Goal: Task Accomplishment & Management: Manage account settings

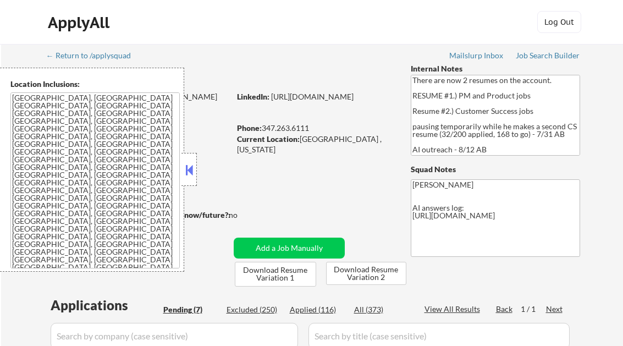
select select ""pending""
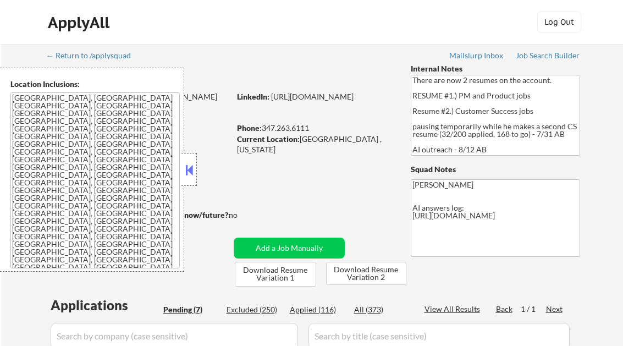
select select ""pending""
click at [194, 168] on button at bounding box center [189, 170] width 12 height 16
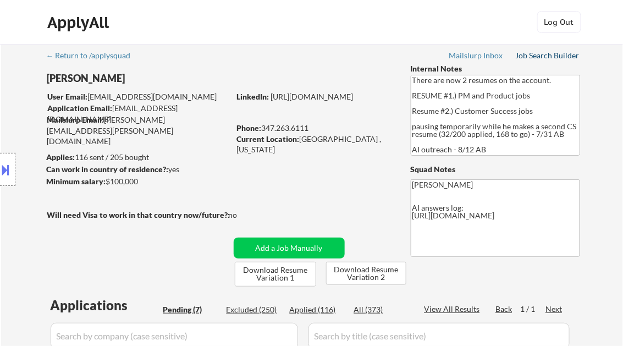
click at [537, 54] on div "Job Search Builder" at bounding box center [548, 56] width 64 height 8
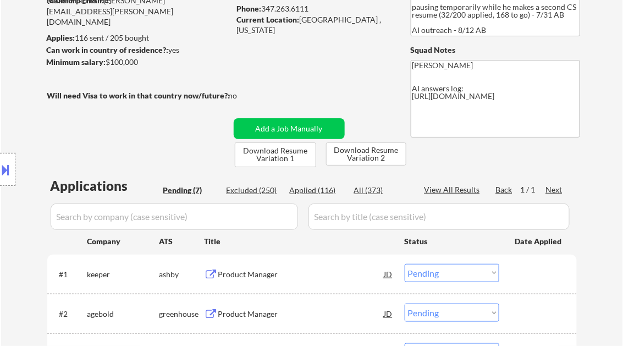
scroll to position [176, 0]
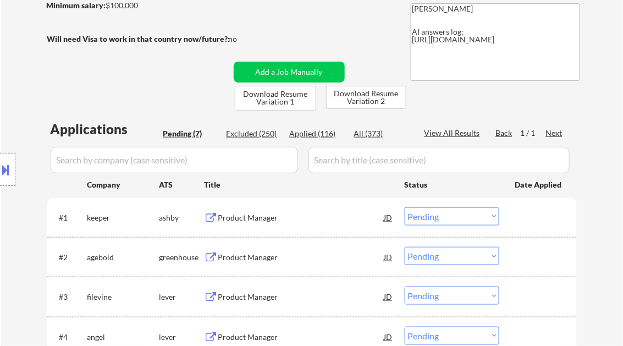
click at [256, 219] on div "Product Manager" at bounding box center [301, 217] width 166 height 11
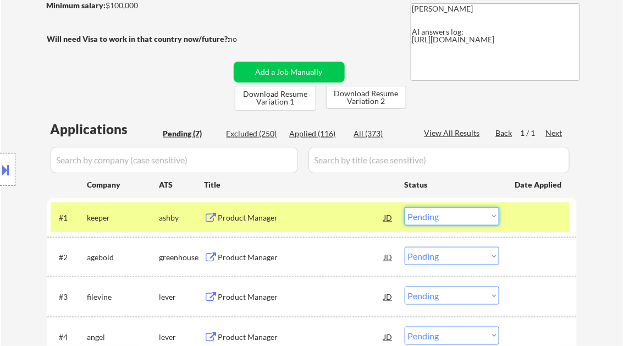
click at [447, 212] on select "Choose an option... Pending Applied Excluded (Questions) Excluded (Expired) Exc…" at bounding box center [452, 216] width 95 height 18
click at [405, 207] on select "Choose an option... Pending Applied Excluded (Questions) Excluded (Expired) Exc…" at bounding box center [452, 216] width 95 height 18
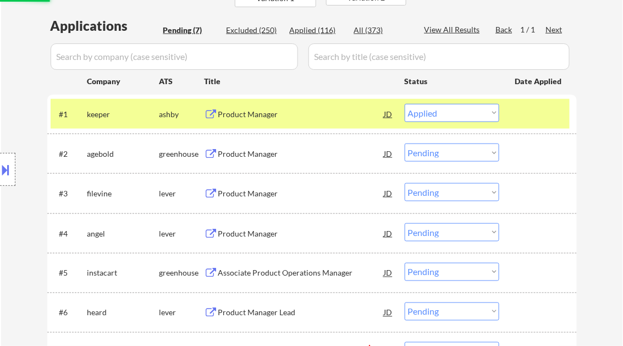
scroll to position [308, 0]
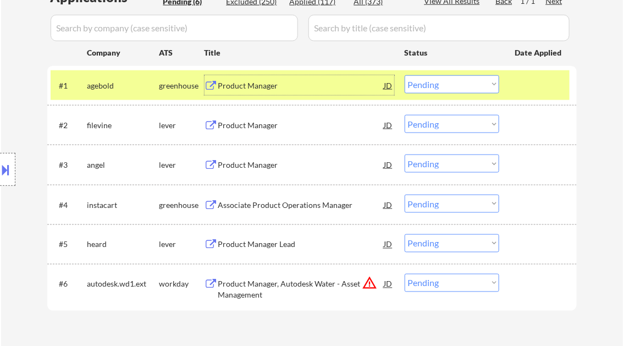
click at [241, 90] on div "Product Manager" at bounding box center [301, 85] width 166 height 11
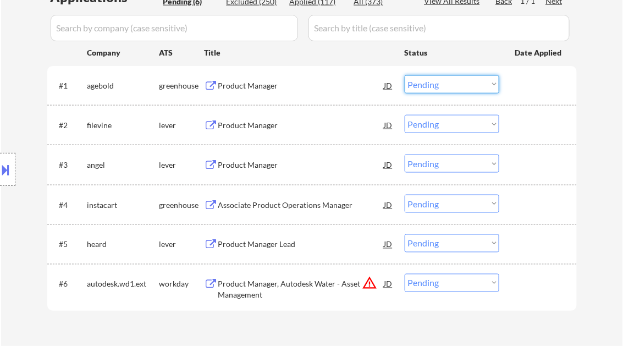
drag, startPoint x: 434, startPoint y: 84, endPoint x: 437, endPoint y: 92, distance: 8.2
click at [434, 84] on select "Choose an option... Pending Applied Excluded (Questions) Excluded (Expired) Exc…" at bounding box center [452, 84] width 95 height 18
click at [405, 75] on select "Choose an option... Pending Applied Excluded (Questions) Excluded (Expired) Exc…" at bounding box center [452, 84] width 95 height 18
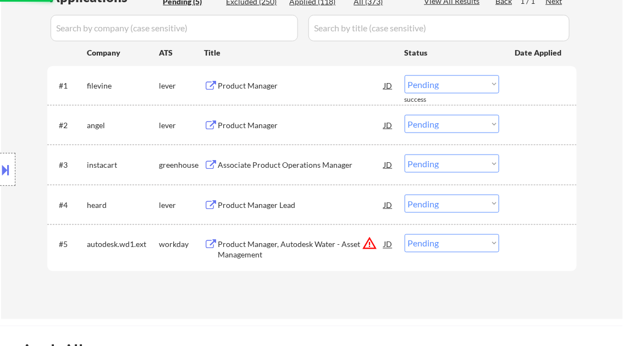
click at [258, 88] on div "Product Manager" at bounding box center [301, 85] width 166 height 11
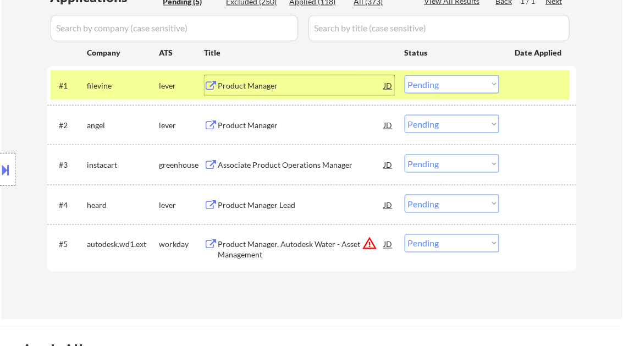
drag, startPoint x: 440, startPoint y: 82, endPoint x: 450, endPoint y: 92, distance: 14.0
click at [440, 82] on select "Choose an option... Pending Applied Excluded (Questions) Excluded (Expired) Exc…" at bounding box center [452, 84] width 95 height 18
click at [405, 75] on select "Choose an option... Pending Applied Excluded (Questions) Excluded (Expired) Exc…" at bounding box center [452, 84] width 95 height 18
click at [262, 129] on div "Product Manager" at bounding box center [301, 125] width 166 height 11
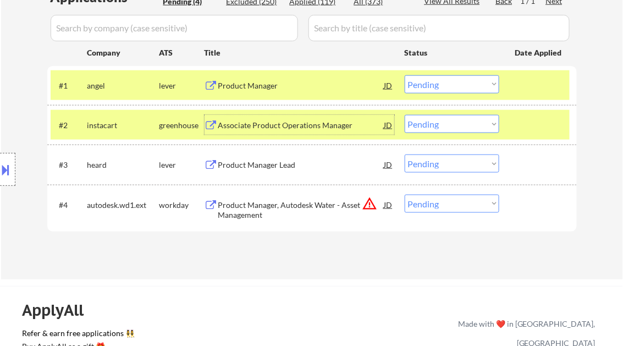
click at [10, 164] on button at bounding box center [6, 170] width 12 height 18
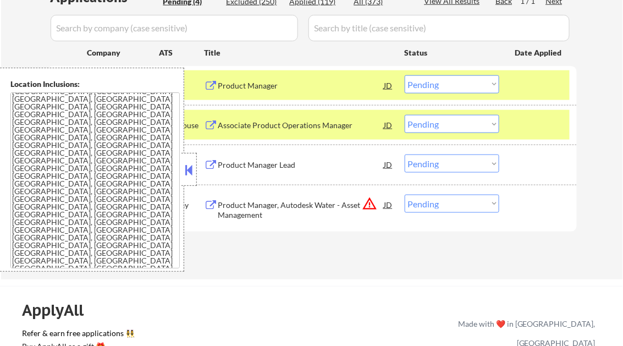
scroll to position [0, 0]
click at [191, 167] on button at bounding box center [189, 170] width 12 height 16
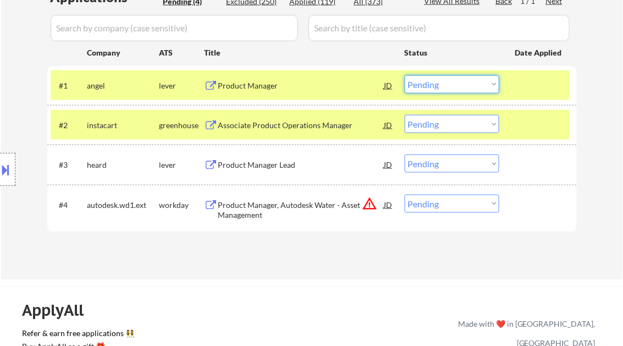
drag, startPoint x: 442, startPoint y: 78, endPoint x: 451, endPoint y: 91, distance: 16.6
click at [442, 78] on select "Choose an option... Pending Applied Excluded (Questions) Excluded (Expired) Exc…" at bounding box center [452, 84] width 95 height 18
click at [405, 75] on select "Choose an option... Pending Applied Excluded (Questions) Excluded (Expired) Exc…" at bounding box center [452, 84] width 95 height 18
click at [270, 130] on div "Associate Product Operations Manager" at bounding box center [301, 125] width 166 height 20
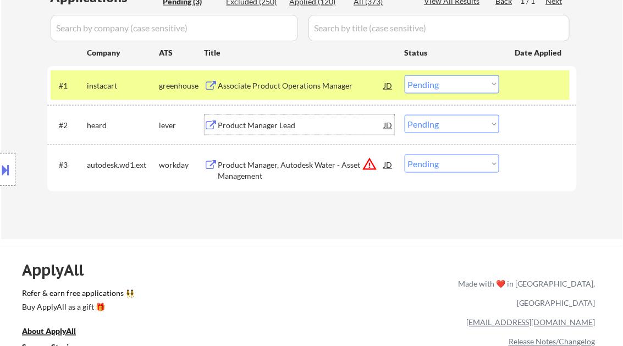
drag, startPoint x: 429, startPoint y: 83, endPoint x: 508, endPoint y: 153, distance: 104.8
click at [429, 83] on select "Choose an option... Pending Applied Excluded (Questions) Excluded (Expired) Exc…" at bounding box center [452, 84] width 95 height 18
click at [405, 75] on select "Choose an option... Pending Applied Excluded (Questions) Excluded (Expired) Exc…" at bounding box center [452, 84] width 95 height 18
click at [301, 130] on div "Product Manager Lead" at bounding box center [301, 125] width 166 height 11
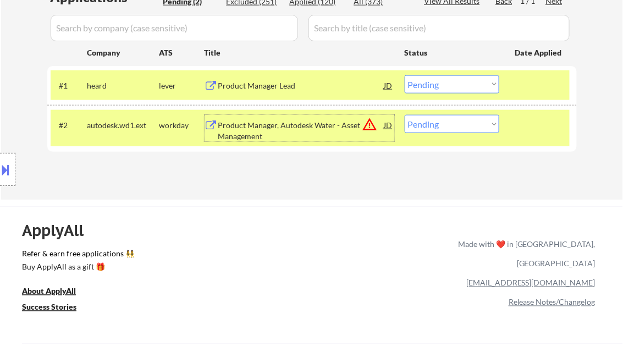
drag, startPoint x: 451, startPoint y: 81, endPoint x: 507, endPoint y: 160, distance: 96.6
click at [451, 81] on select "Choose an option... Pending Applied Excluded (Questions) Excluded (Expired) Exc…" at bounding box center [452, 84] width 95 height 18
click at [405, 75] on select "Choose an option... Pending Applied Excluded (Questions) Excluded (Expired) Exc…" at bounding box center [452, 84] width 95 height 18
click at [293, 133] on div "Product Manager, Autodesk Water - Asset Management" at bounding box center [301, 130] width 166 height 21
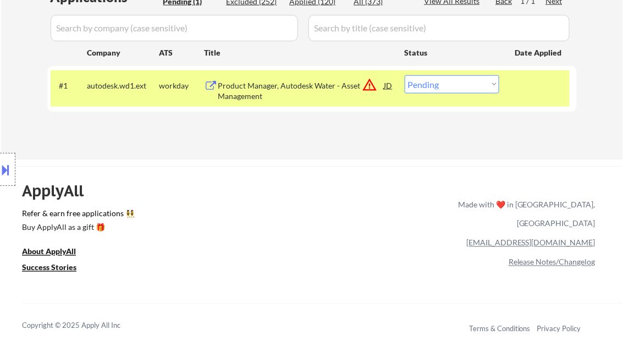
drag, startPoint x: 440, startPoint y: 82, endPoint x: 452, endPoint y: 94, distance: 16.3
click at [440, 82] on select "Choose an option... Pending Applied Excluded (Questions) Excluded (Expired) Exc…" at bounding box center [452, 84] width 95 height 18
select select ""applied""
click at [405, 75] on select "Choose an option... Pending Applied Excluded (Questions) Excluded (Expired) Exc…" at bounding box center [452, 84] width 95 height 18
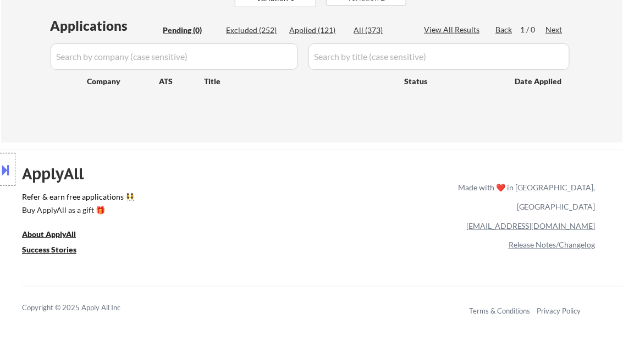
scroll to position [264, 0]
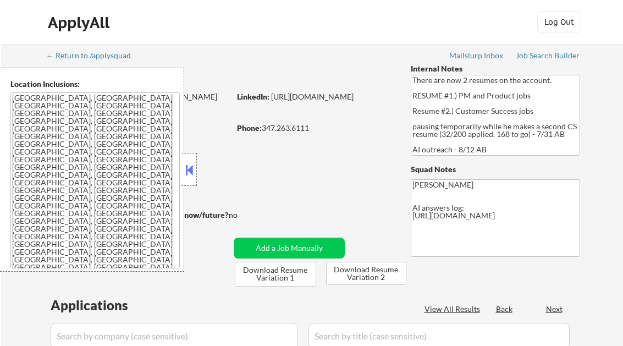
select select ""pending""
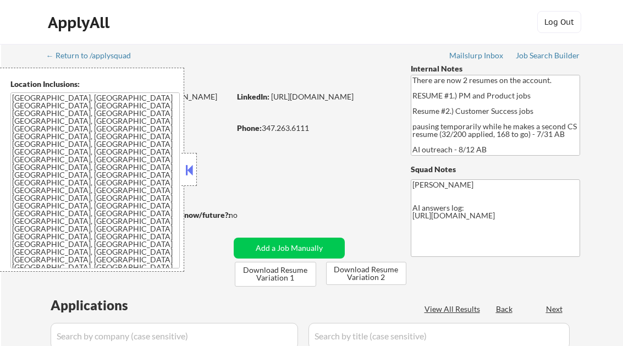
select select ""pending""
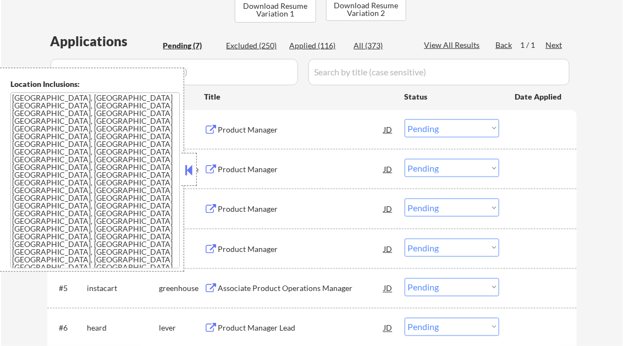
scroll to position [220, 0]
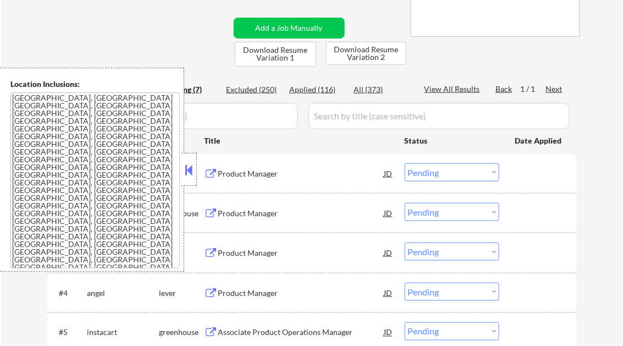
click at [187, 166] on button at bounding box center [189, 170] width 12 height 16
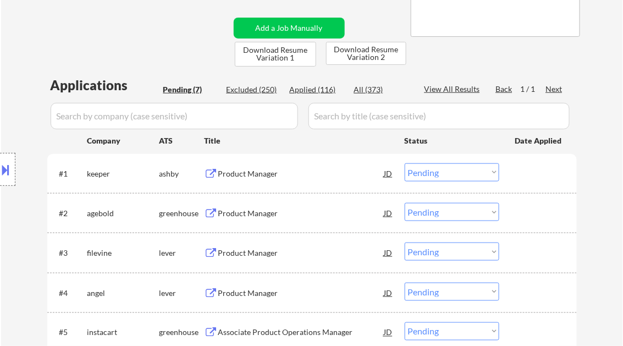
click at [324, 91] on div "Applied (116)" at bounding box center [317, 89] width 55 height 11
click at [467, 88] on div "View All Results" at bounding box center [454, 89] width 59 height 11
select select ""applied""
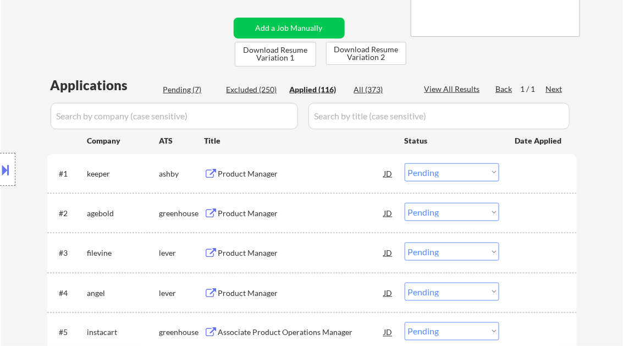
select select ""applied""
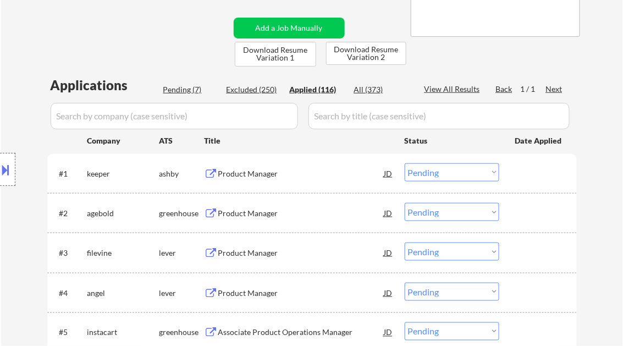
select select ""applied""
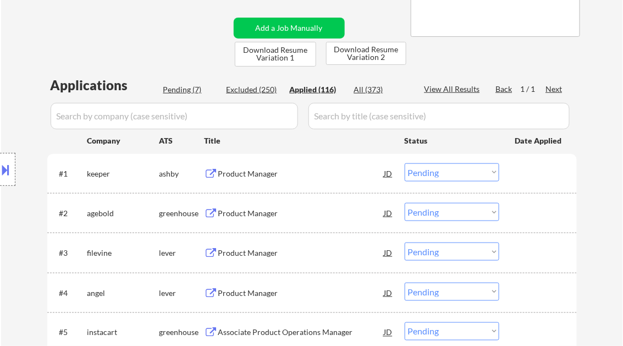
select select ""applied""
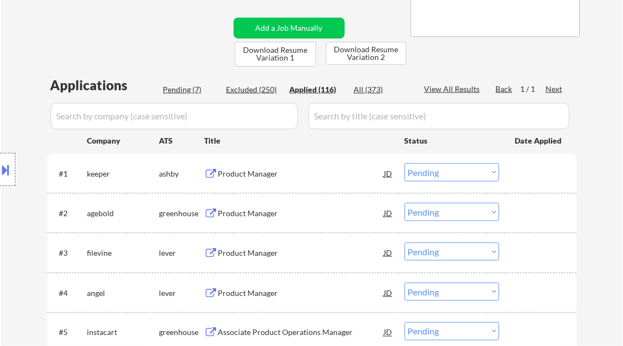
select select ""applied""
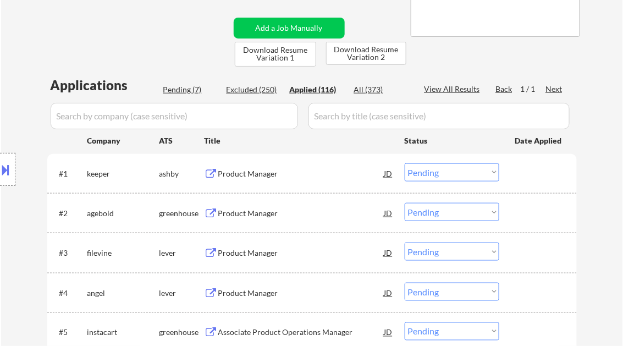
select select ""applied""
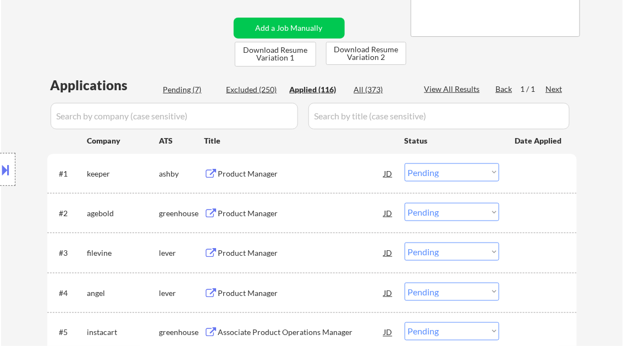
select select ""applied""
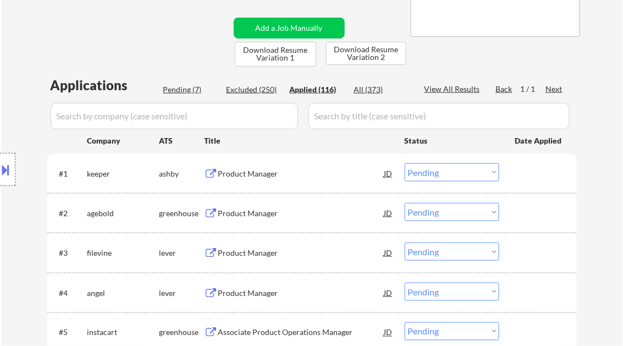
select select ""applied""
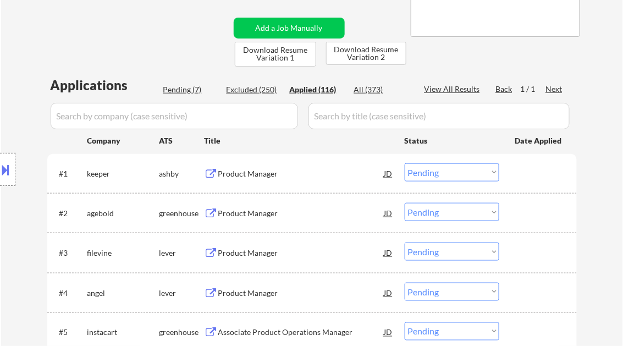
select select ""applied""
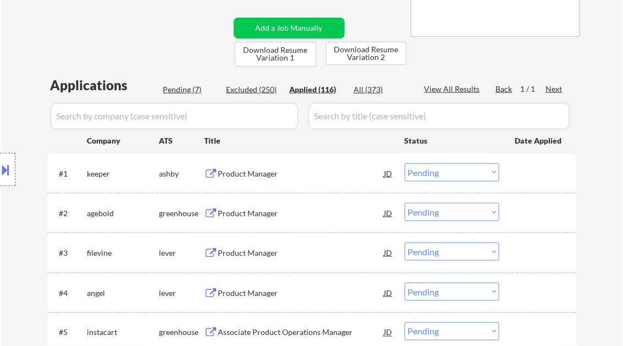
select select ""applied""
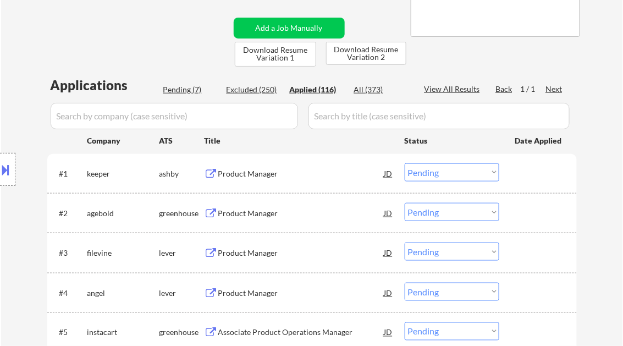
select select ""applied""
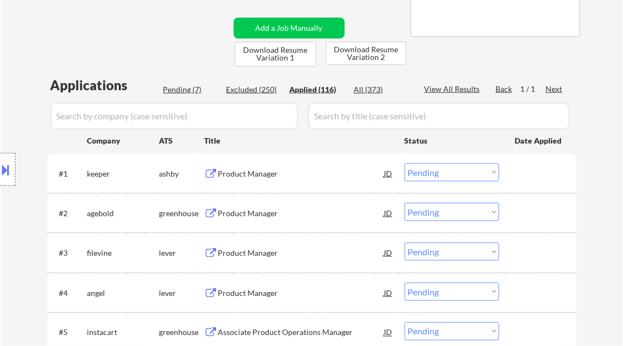
select select ""applied""
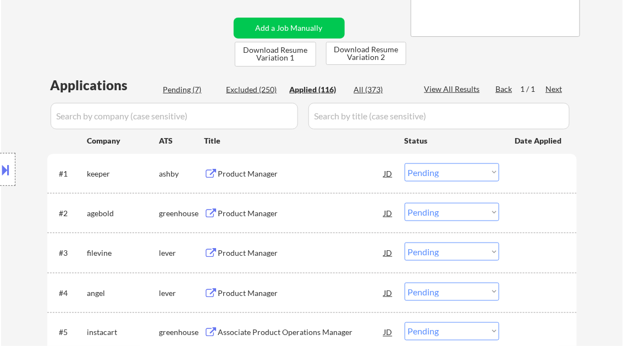
select select ""applied""
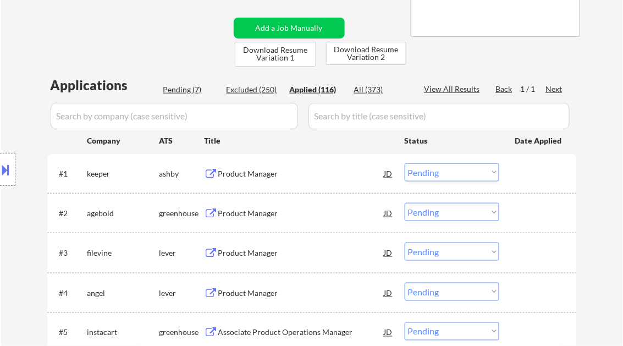
select select ""applied""
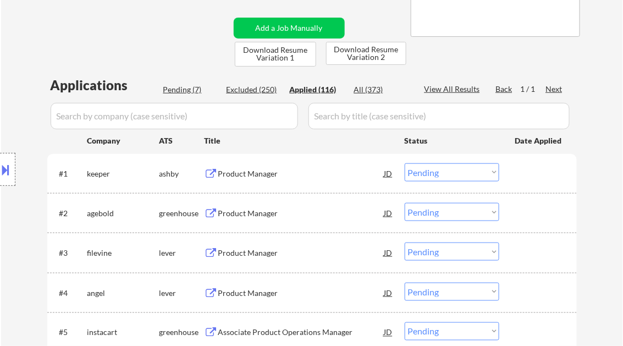
select select ""applied""
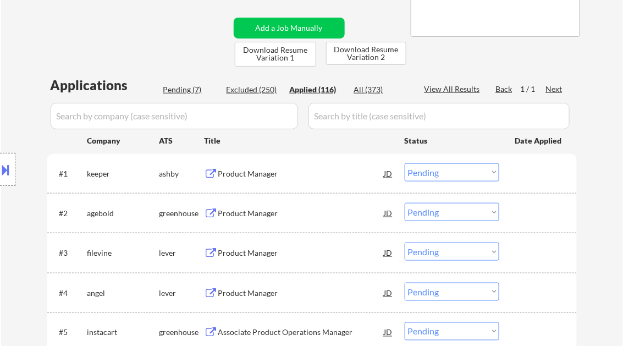
select select ""applied""
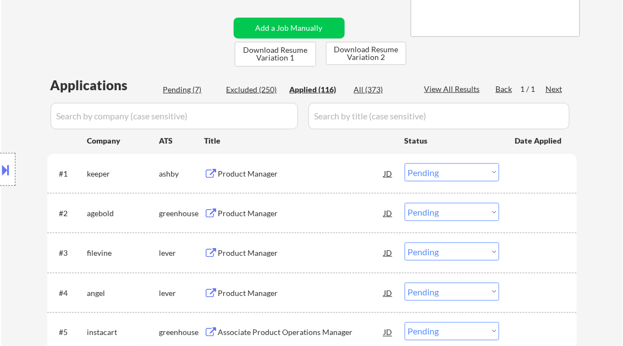
select select ""applied""
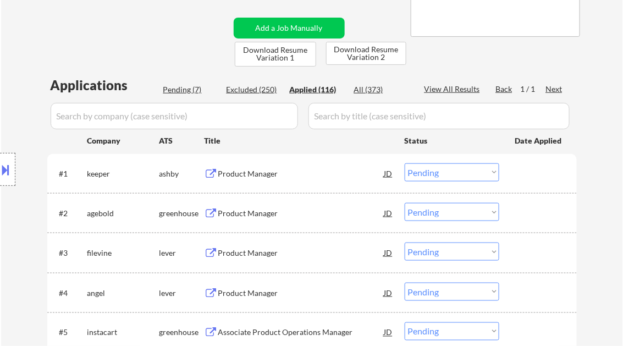
select select ""applied""
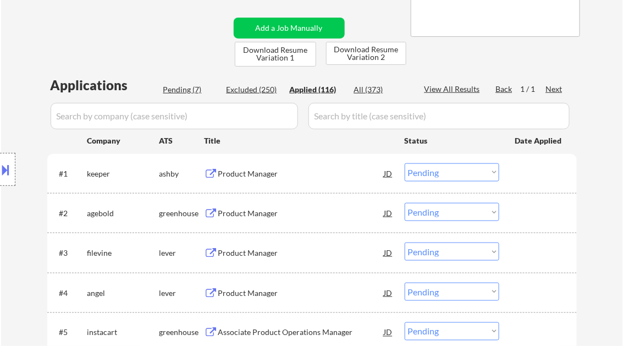
select select ""applied""
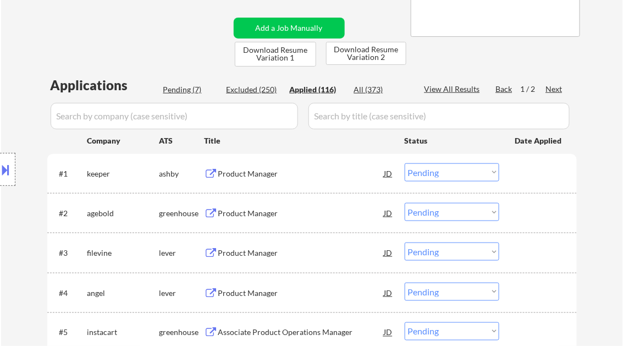
select select ""applied""
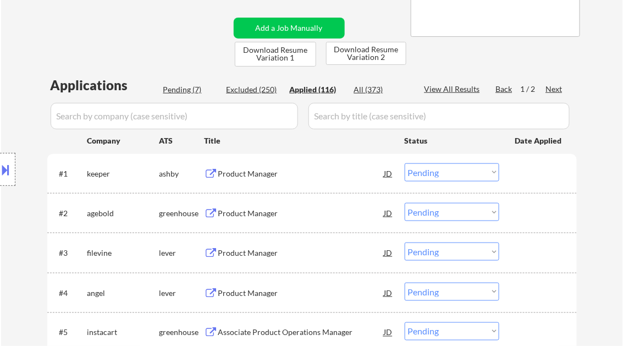
select select ""applied""
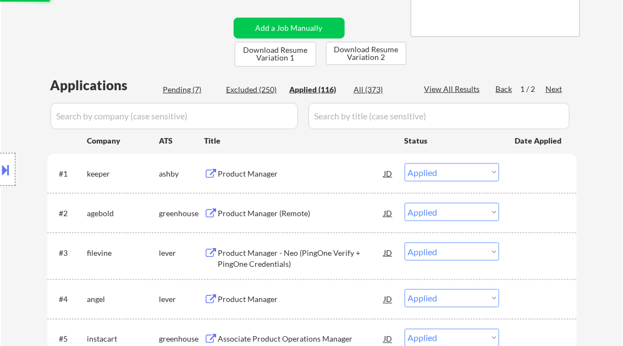
select select ""applied""
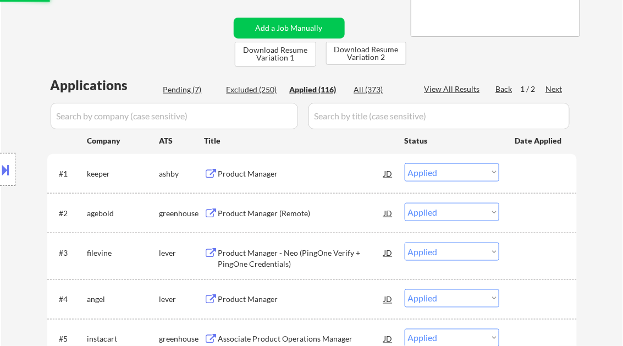
select select ""applied""
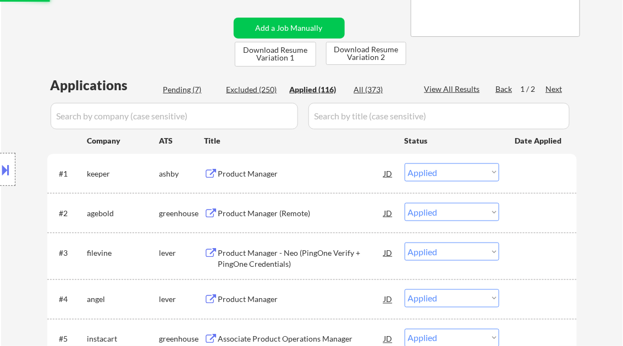
select select ""applied""
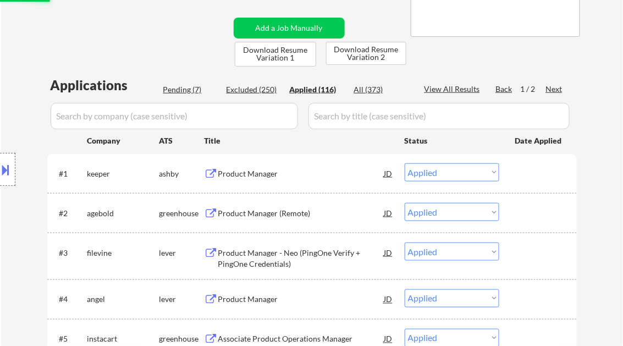
select select ""applied""
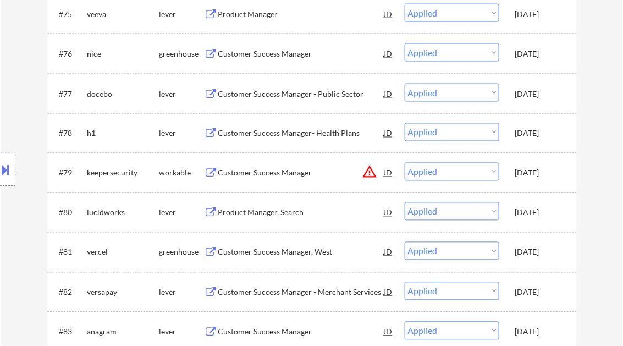
scroll to position [4648, 0]
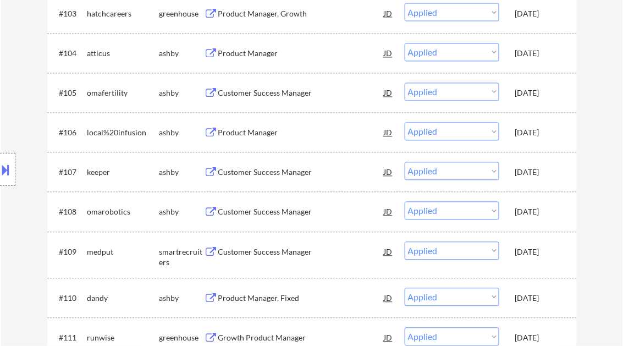
select select ""applied""
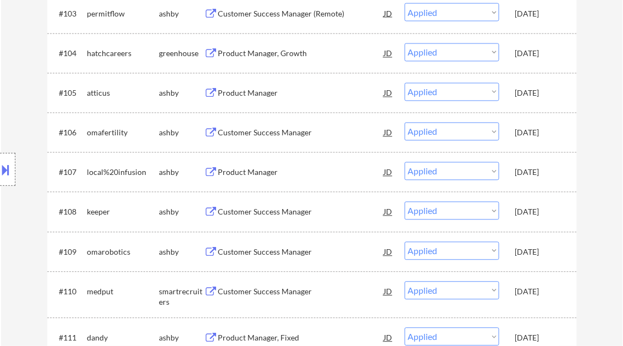
select select ""applied""
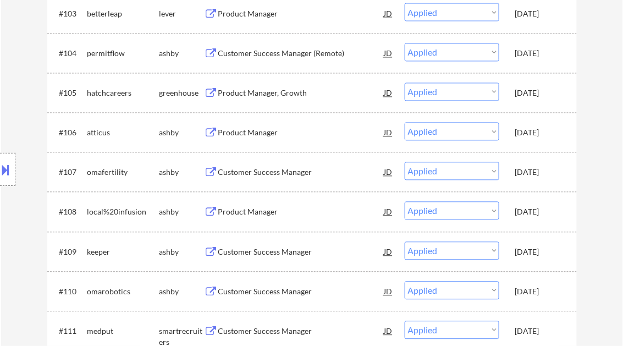
select select ""applied""
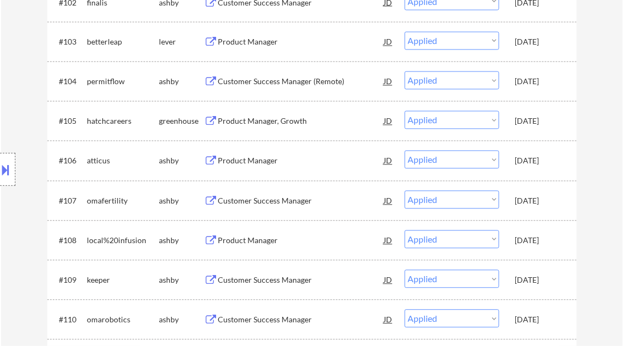
select select ""applied""
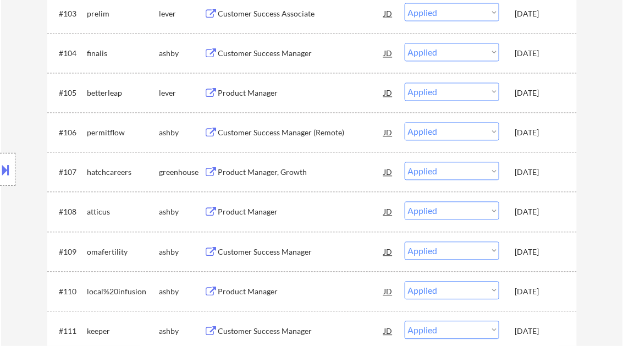
select select ""applied""
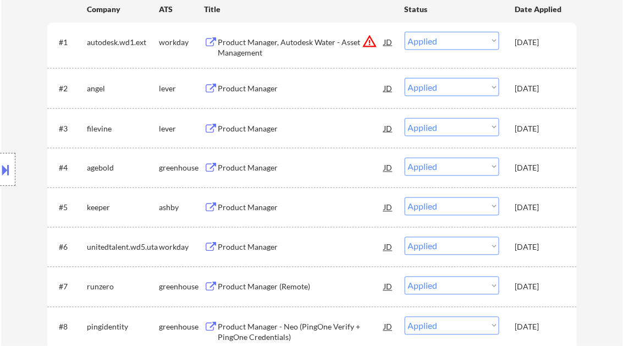
scroll to position [352, 0]
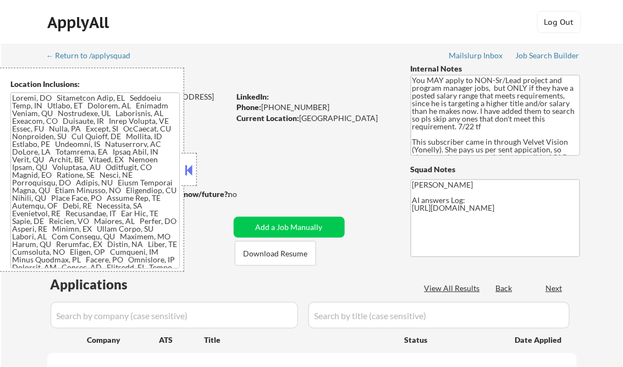
select select ""pending""
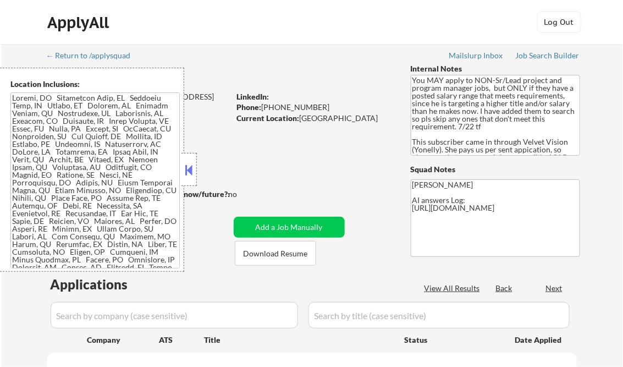
select select ""pending""
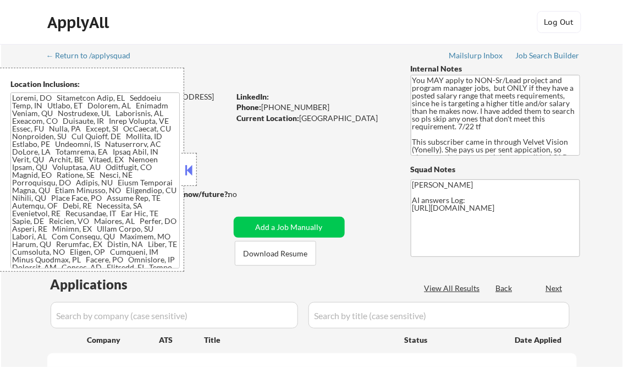
select select ""pending""
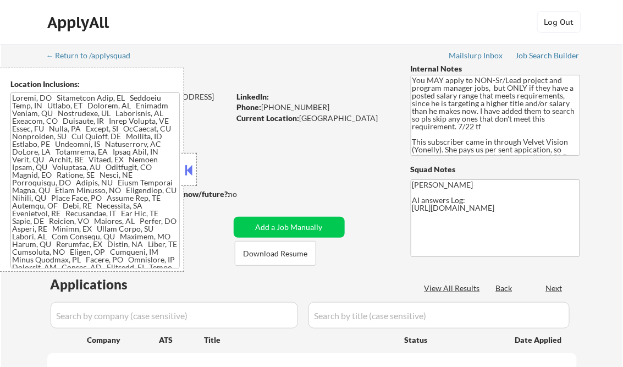
select select ""pending""
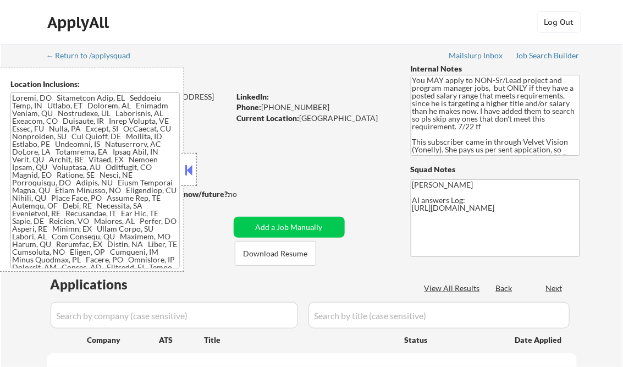
select select ""pending""
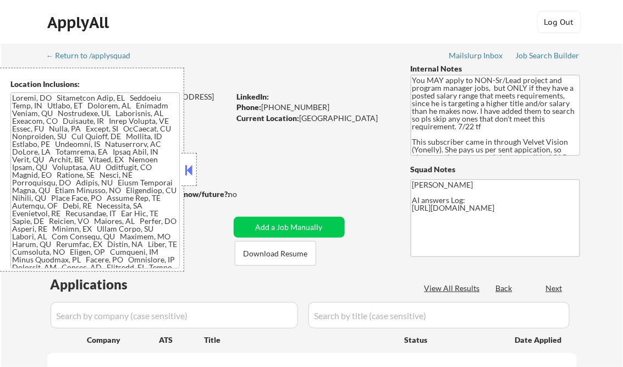
select select ""pending""
click at [192, 169] on button at bounding box center [189, 170] width 12 height 16
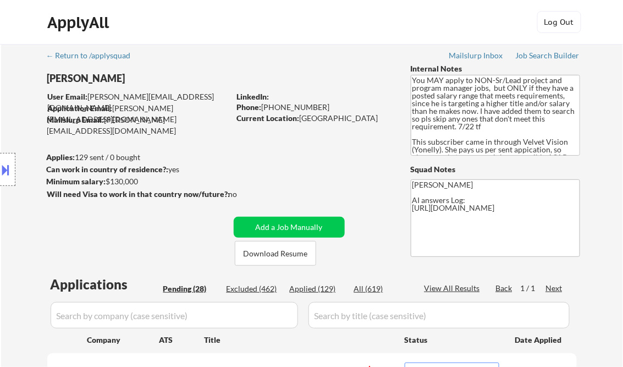
click at [543, 58] on div "Job Search Builder" at bounding box center [548, 56] width 64 height 8
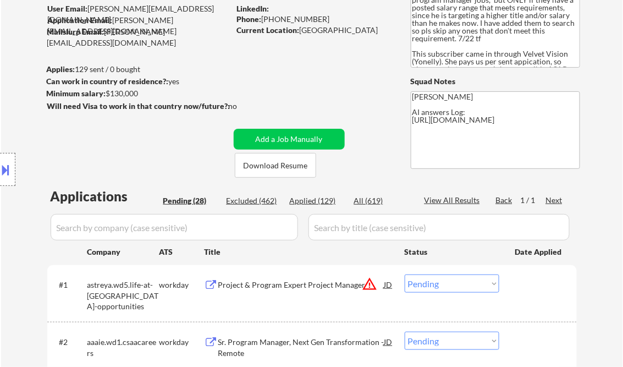
scroll to position [220, 0]
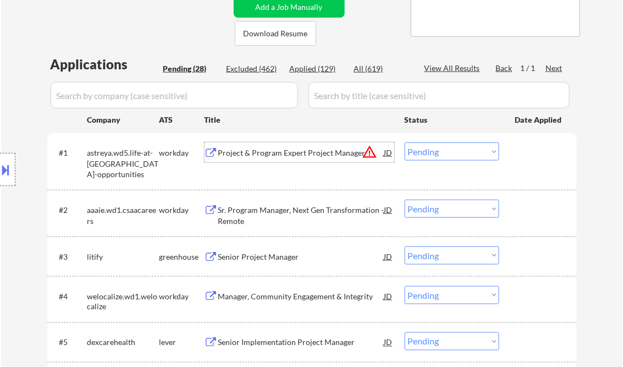
click at [273, 152] on div "Project & Program Expert Project Manager" at bounding box center [301, 152] width 166 height 11
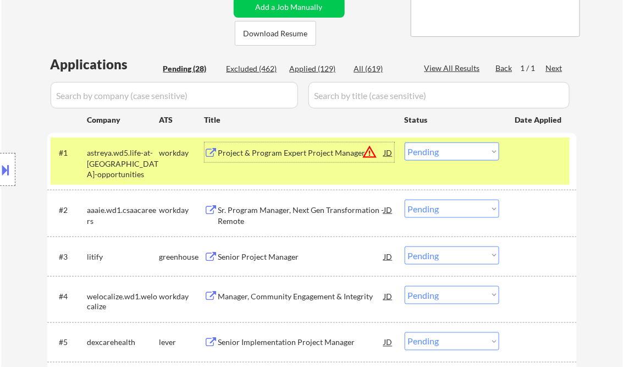
drag, startPoint x: 467, startPoint y: 149, endPoint x: 475, endPoint y: 154, distance: 8.7
click at [467, 149] on select "Choose an option... Pending Applied Excluded (Questions) Excluded (Expired) Exc…" at bounding box center [452, 151] width 95 height 18
click at [405, 142] on select "Choose an option... Pending Applied Excluded (Questions) Excluded (Expired) Exc…" at bounding box center [452, 151] width 95 height 18
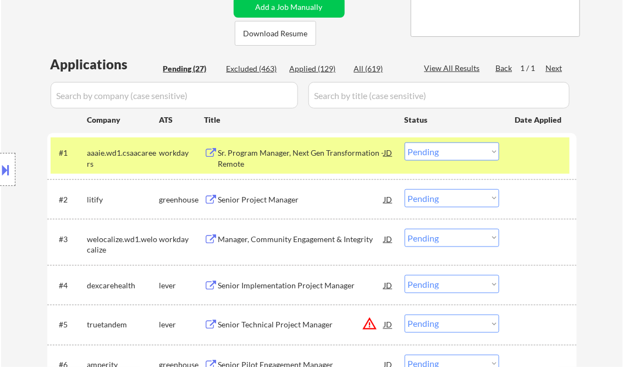
click at [257, 153] on div "Sr. Program Manager, Next Gen Transformation - Remote" at bounding box center [301, 157] width 166 height 21
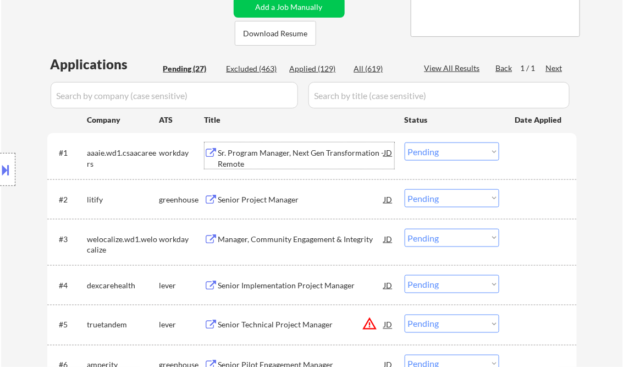
click at [280, 157] on div "Sr. Program Manager, Next Gen Transformation - Remote" at bounding box center [301, 157] width 166 height 21
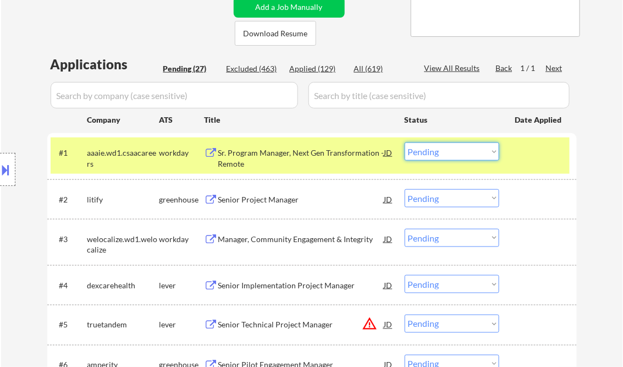
drag, startPoint x: 466, startPoint y: 149, endPoint x: 466, endPoint y: 162, distance: 12.7
click at [466, 149] on select "Choose an option... Pending Applied Excluded (Questions) Excluded (Expired) Exc…" at bounding box center [452, 151] width 95 height 18
click at [405, 142] on select "Choose an option... Pending Applied Excluded (Questions) Excluded (Expired) Exc…" at bounding box center [452, 151] width 95 height 18
click at [297, 197] on div "Senior Project Manager" at bounding box center [301, 199] width 166 height 11
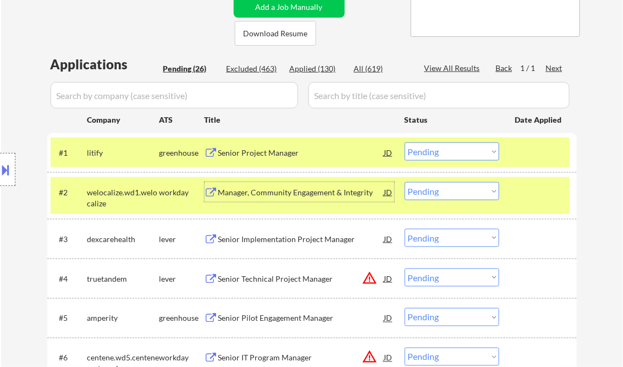
drag, startPoint x: 439, startPoint y: 153, endPoint x: 443, endPoint y: 162, distance: 9.6
click at [439, 153] on select "Choose an option... Pending Applied Excluded (Questions) Excluded (Expired) Exc…" at bounding box center [452, 151] width 95 height 18
click at [405, 142] on select "Choose an option... Pending Applied Excluded (Questions) Excluded (Expired) Exc…" at bounding box center [452, 151] width 95 height 18
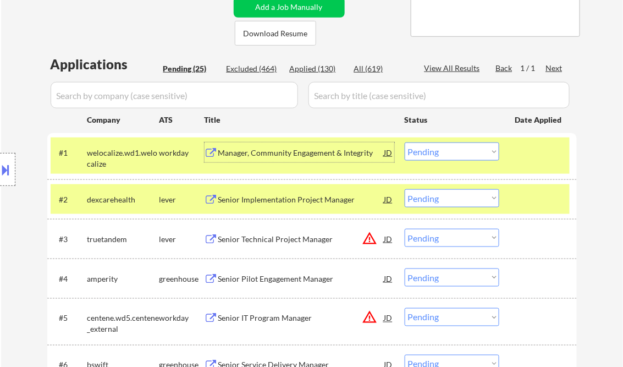
click at [264, 157] on div "Manager, Community Engagement & Integrity" at bounding box center [301, 152] width 166 height 11
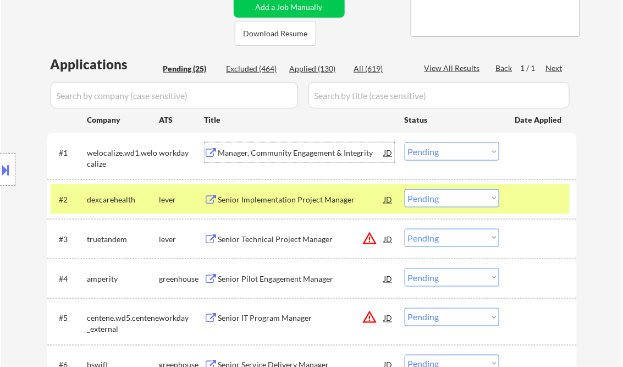
click at [473, 147] on select "Choose an option... Pending Applied Excluded (Questions) Excluded (Expired) Exc…" at bounding box center [452, 151] width 95 height 18
click at [405, 142] on select "Choose an option... Pending Applied Excluded (Questions) Excluded (Expired) Exc…" at bounding box center [452, 151] width 95 height 18
click at [312, 201] on div "Senior Implementation Project Manager" at bounding box center [301, 199] width 166 height 11
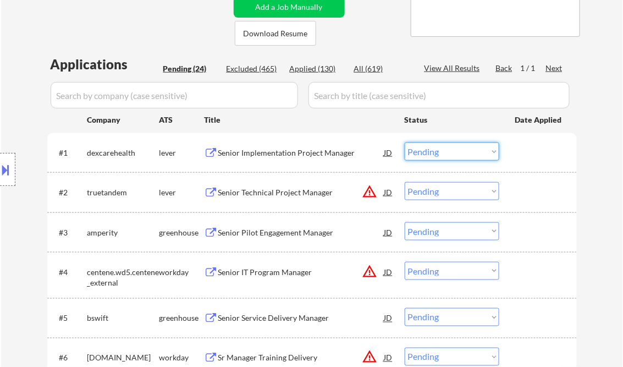
click at [422, 150] on select "Choose an option... Pending Applied Excluded (Questions) Excluded (Expired) Exc…" at bounding box center [452, 151] width 95 height 18
click at [405, 142] on select "Choose an option... Pending Applied Excluded (Questions) Excluded (Expired) Exc…" at bounding box center [452, 151] width 95 height 18
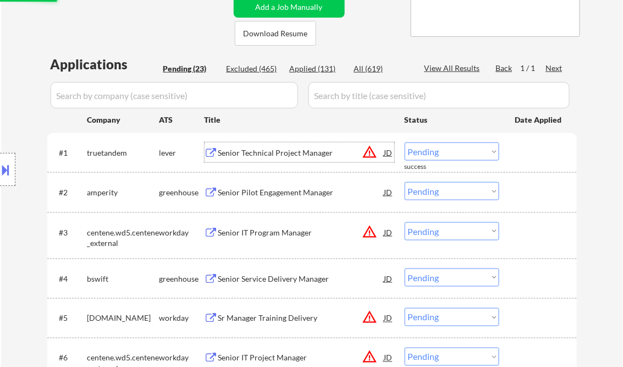
click at [265, 152] on div "Senior Technical Project Manager" at bounding box center [301, 152] width 166 height 11
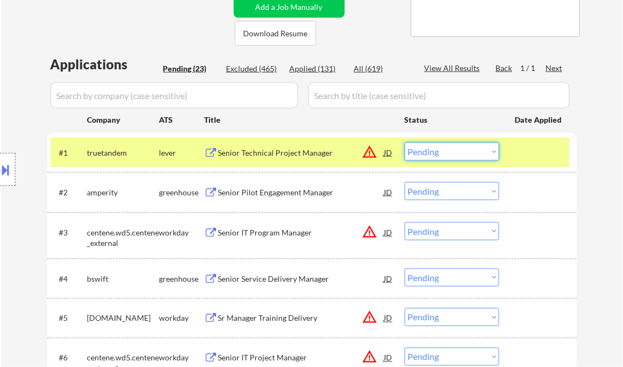
drag, startPoint x: 458, startPoint y: 152, endPoint x: 503, endPoint y: 206, distance: 69.9
click at [458, 152] on select "Choose an option... Pending Applied Excluded (Questions) Excluded (Expired) Exc…" at bounding box center [452, 151] width 95 height 18
click at [405, 142] on select "Choose an option... Pending Applied Excluded (Questions) Excluded (Expired) Exc…" at bounding box center [452, 151] width 95 height 18
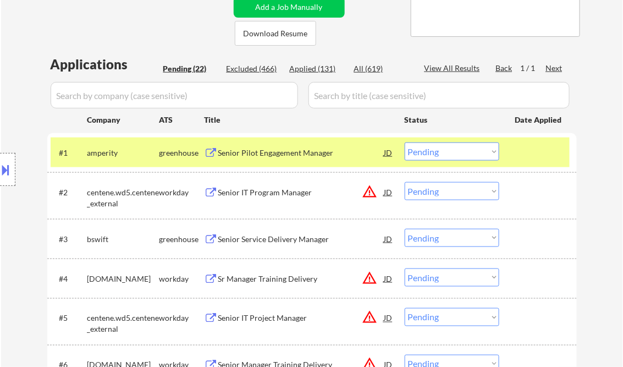
click at [268, 155] on div "Senior Pilot Engagement Manager" at bounding box center [301, 152] width 166 height 11
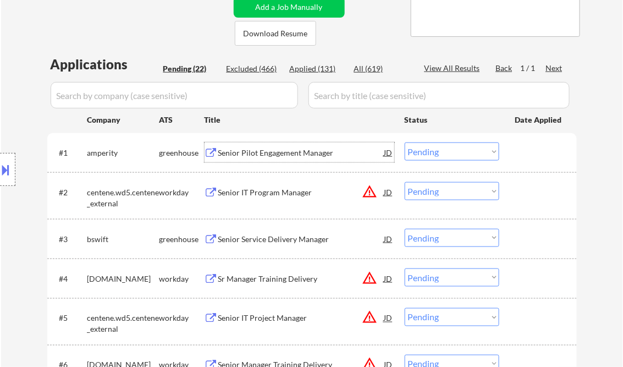
drag, startPoint x: 433, startPoint y: 147, endPoint x: 456, endPoint y: 160, distance: 26.1
click at [434, 147] on select "Choose an option... Pending Applied Excluded (Questions) Excluded (Expired) Exc…" at bounding box center [452, 151] width 95 height 18
click at [405, 142] on select "Choose an option... Pending Applied Excluded (Questions) Excluded (Expired) Exc…" at bounding box center [452, 151] width 95 height 18
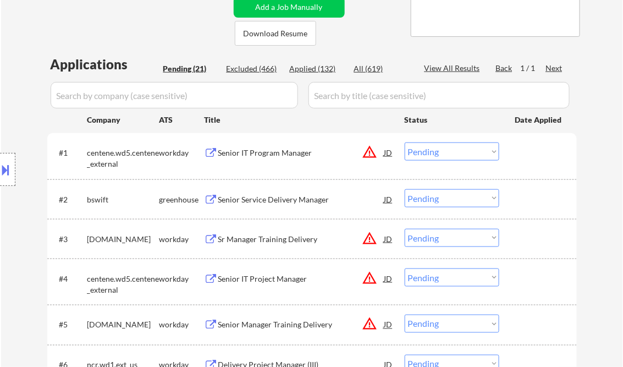
click at [263, 153] on div "Senior IT Program Manager" at bounding box center [301, 152] width 166 height 11
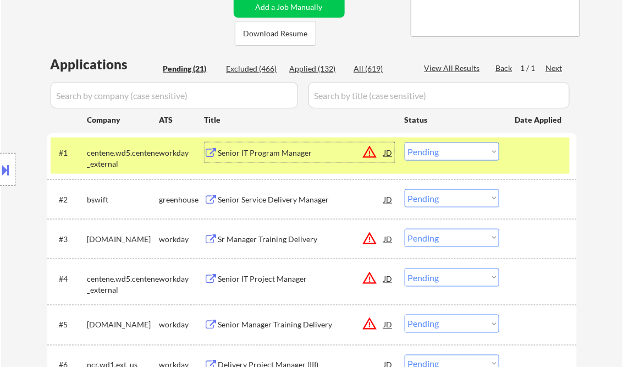
click at [303, 155] on div "Senior IT Program Manager" at bounding box center [301, 152] width 166 height 11
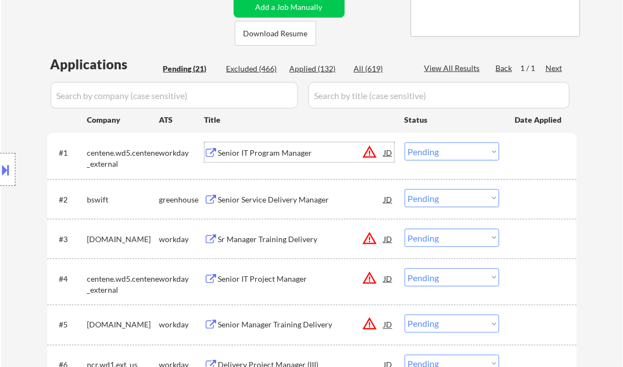
drag, startPoint x: 436, startPoint y: 150, endPoint x: 446, endPoint y: 153, distance: 10.6
click at [436, 150] on select "Choose an option... Pending Applied Excluded (Questions) Excluded (Expired) Exc…" at bounding box center [452, 151] width 95 height 18
click at [405, 142] on select "Choose an option... Pending Applied Excluded (Questions) Excluded (Expired) Exc…" at bounding box center [452, 151] width 95 height 18
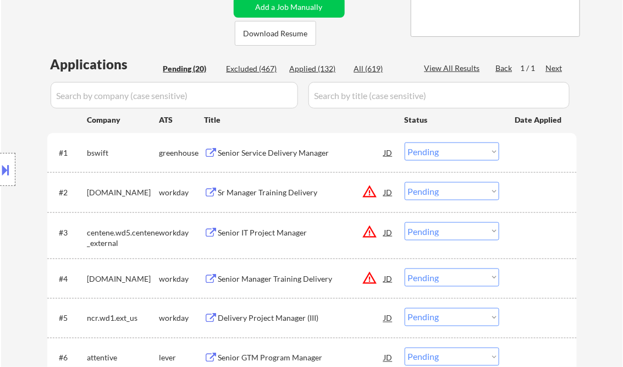
click at [269, 156] on div "Senior Service Delivery Manager" at bounding box center [301, 152] width 166 height 11
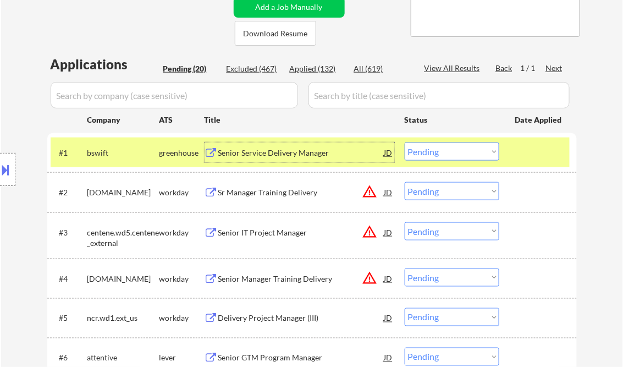
drag, startPoint x: 439, startPoint y: 155, endPoint x: 445, endPoint y: 161, distance: 8.2
click at [439, 155] on select "Choose an option... Pending Applied Excluded (Questions) Excluded (Expired) Exc…" at bounding box center [452, 151] width 95 height 18
click at [405, 142] on select "Choose an option... Pending Applied Excluded (Questions) Excluded (Expired) Exc…" at bounding box center [452, 151] width 95 height 18
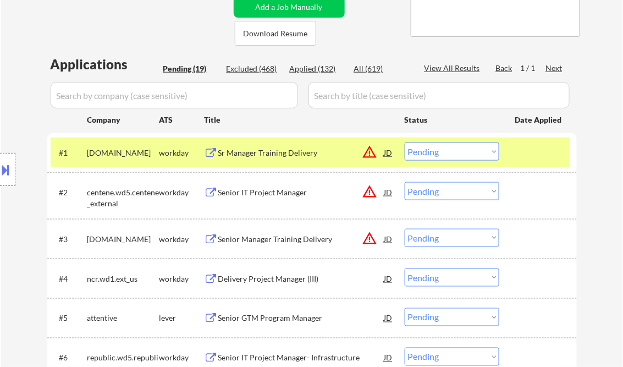
click at [275, 156] on div "Sr Manager Training Delivery" at bounding box center [301, 152] width 166 height 11
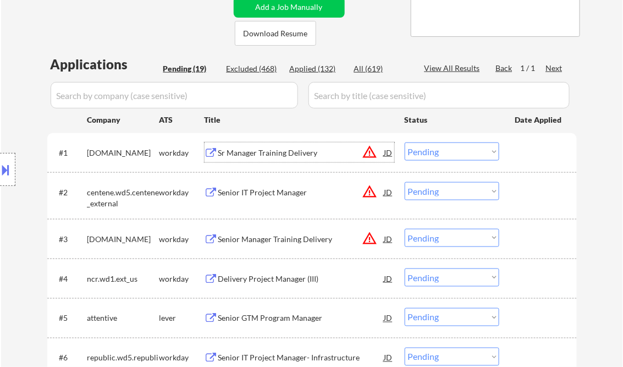
click at [440, 152] on select "Choose an option... Pending Applied Excluded (Questions) Excluded (Expired) Exc…" at bounding box center [452, 151] width 95 height 18
click at [405, 142] on select "Choose an option... Pending Applied Excluded (Questions) Excluded (Expired) Exc…" at bounding box center [452, 151] width 95 height 18
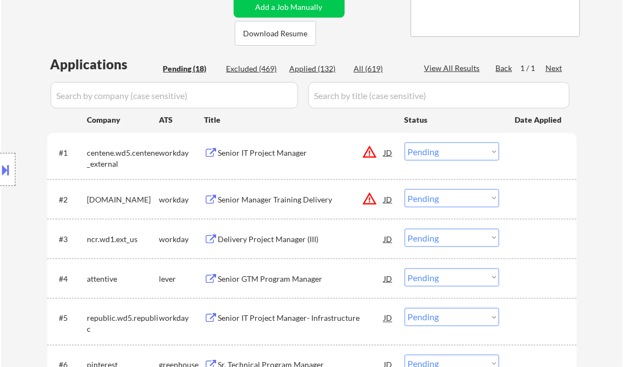
click at [279, 152] on div "Senior IT Project Manager" at bounding box center [301, 152] width 166 height 11
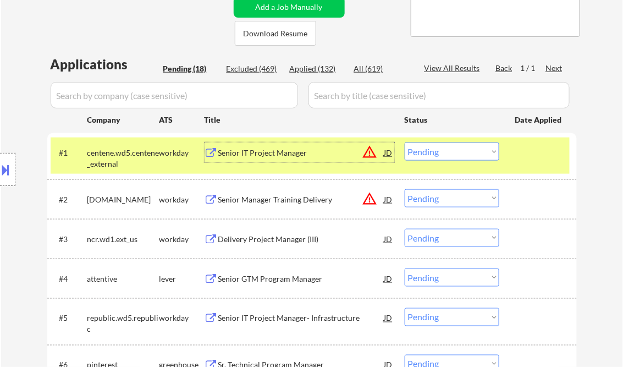
click at [436, 150] on select "Choose an option... Pending Applied Excluded (Questions) Excluded (Expired) Exc…" at bounding box center [452, 151] width 95 height 18
click at [405, 142] on select "Choose an option... Pending Applied Excluded (Questions) Excluded (Expired) Exc…" at bounding box center [452, 151] width 95 height 18
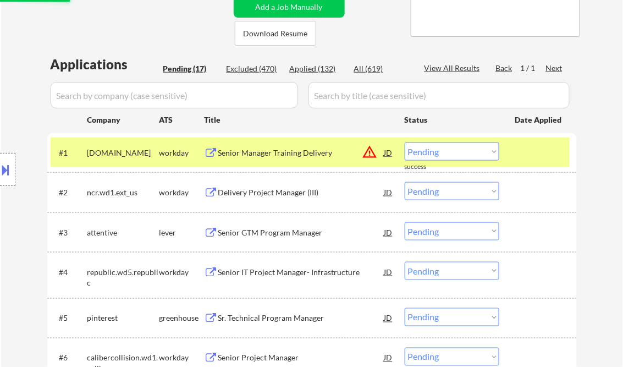
click at [272, 150] on div "Senior Manager Training Delivery" at bounding box center [301, 152] width 166 height 11
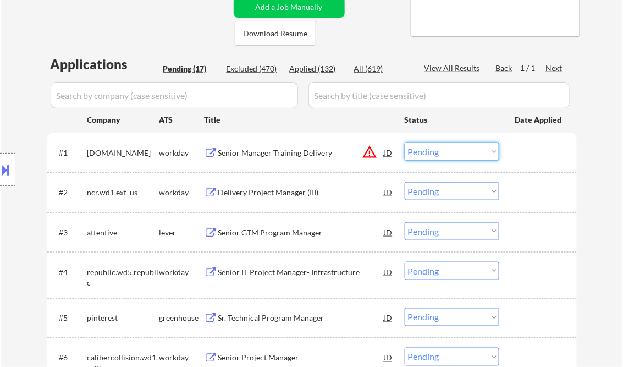
click at [455, 156] on select "Choose an option... Pending Applied Excluded (Questions) Excluded (Expired) Exc…" at bounding box center [452, 151] width 95 height 18
click at [405, 142] on select "Choose an option... Pending Applied Excluded (Questions) Excluded (Expired) Exc…" at bounding box center [452, 151] width 95 height 18
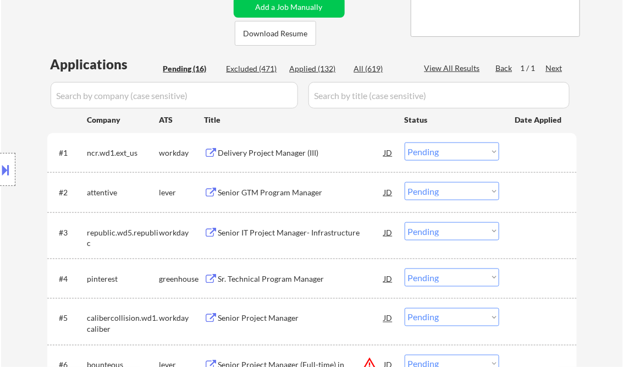
click at [292, 144] on div "Delivery Project Manager (III)" at bounding box center [301, 152] width 166 height 20
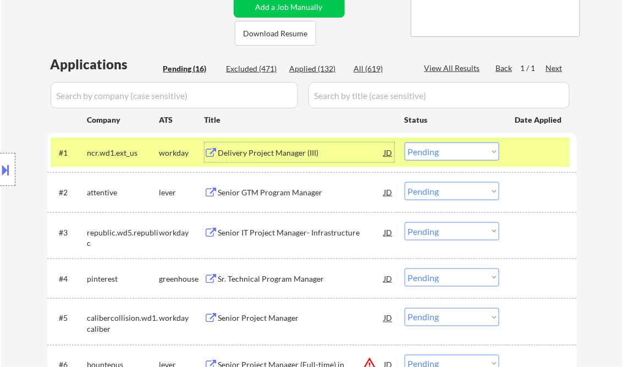
click at [264, 152] on div "Delivery Project Manager (III)" at bounding box center [301, 152] width 166 height 11
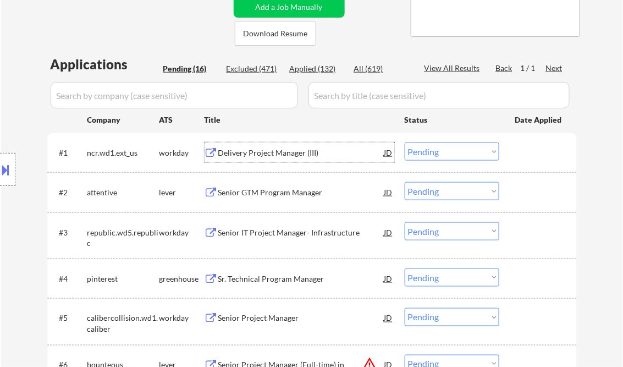
click at [269, 154] on div "Delivery Project Manager (III)" at bounding box center [301, 152] width 166 height 11
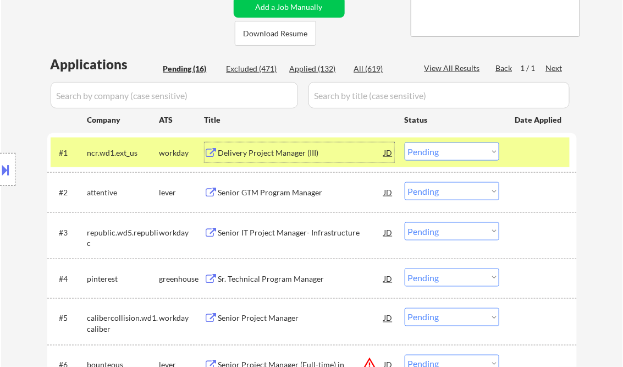
click at [424, 155] on select "Choose an option... Pending Applied Excluded (Questions) Excluded (Expired) Exc…" at bounding box center [452, 151] width 95 height 18
click at [405, 142] on select "Choose an option... Pending Applied Excluded (Questions) Excluded (Expired) Exc…" at bounding box center [452, 151] width 95 height 18
click at [284, 196] on div "Senior GTM Program Manager" at bounding box center [301, 192] width 166 height 11
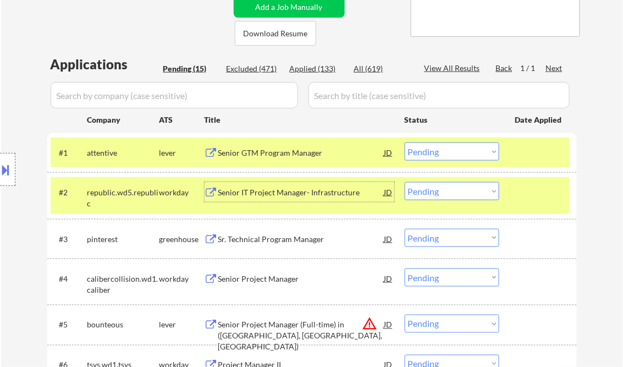
click at [425, 156] on select "Choose an option... Pending Applied Excluded (Questions) Excluded (Expired) Exc…" at bounding box center [452, 151] width 95 height 18
click at [405, 142] on select "Choose an option... Pending Applied Excluded (Questions) Excluded (Expired) Exc…" at bounding box center [452, 151] width 95 height 18
click at [268, 195] on div "Senior IT Project Manager- Infrastructure" at bounding box center [301, 192] width 166 height 11
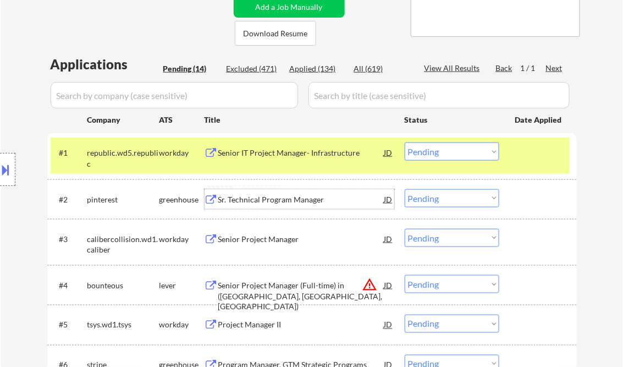
click at [266, 156] on div "Senior IT Project Manager- Infrastructure" at bounding box center [301, 152] width 166 height 11
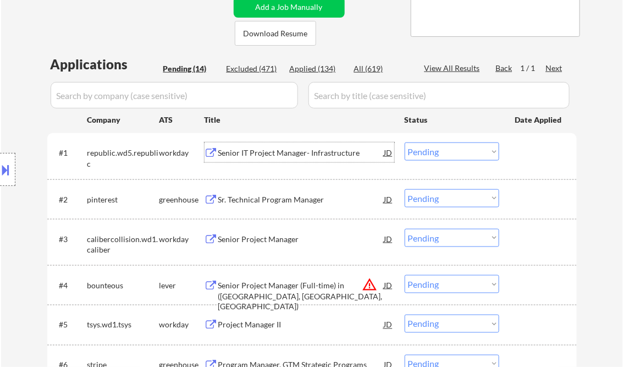
click at [418, 148] on select "Choose an option... Pending Applied Excluded (Questions) Excluded (Expired) Exc…" at bounding box center [452, 151] width 95 height 18
click at [405, 142] on select "Choose an option... Pending Applied Excluded (Questions) Excluded (Expired) Exc…" at bounding box center [452, 151] width 95 height 18
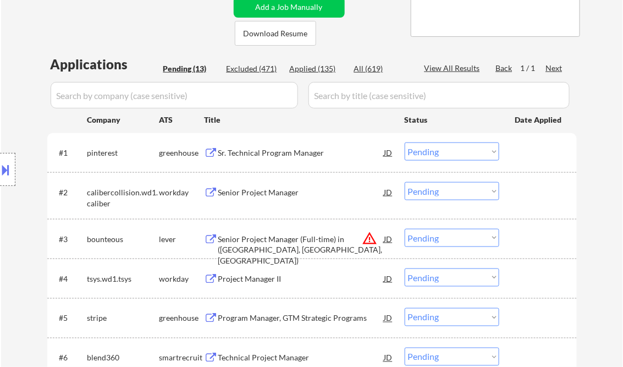
click at [266, 153] on div "Sr. Technical Program Manager" at bounding box center [301, 152] width 166 height 11
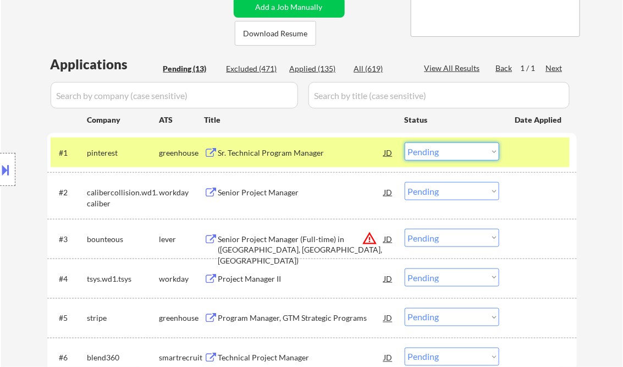
click at [439, 152] on select "Choose an option... Pending Applied Excluded (Questions) Excluded (Expired) Exc…" at bounding box center [452, 151] width 95 height 18
click at [405, 142] on select "Choose an option... Pending Applied Excluded (Questions) Excluded (Expired) Exc…" at bounding box center [452, 151] width 95 height 18
click at [269, 195] on div "Senior Project Manager" at bounding box center [301, 192] width 166 height 11
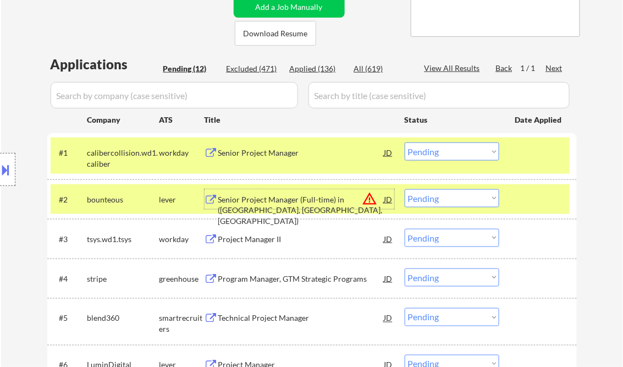
drag, startPoint x: 440, startPoint y: 146, endPoint x: 449, endPoint y: 157, distance: 13.7
click at [441, 146] on select "Choose an option... Pending Applied Excluded (Questions) Excluded (Expired) Exc…" at bounding box center [452, 151] width 95 height 18
click at [405, 142] on select "Choose an option... Pending Applied Excluded (Questions) Excluded (Expired) Exc…" at bounding box center [452, 151] width 95 height 18
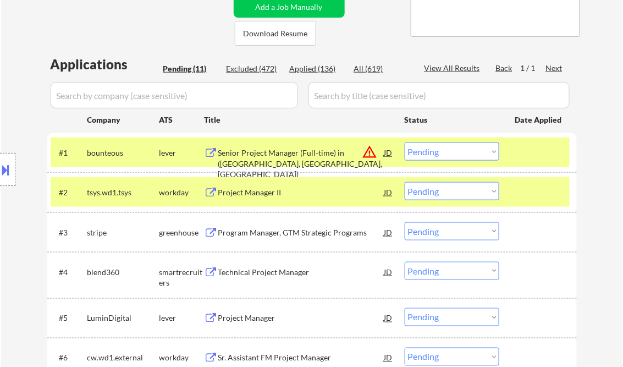
click at [320, 152] on div "Senior Project Manager (Full-time) in ([GEOGRAPHIC_DATA], [GEOGRAPHIC_DATA], [G…" at bounding box center [301, 163] width 166 height 32
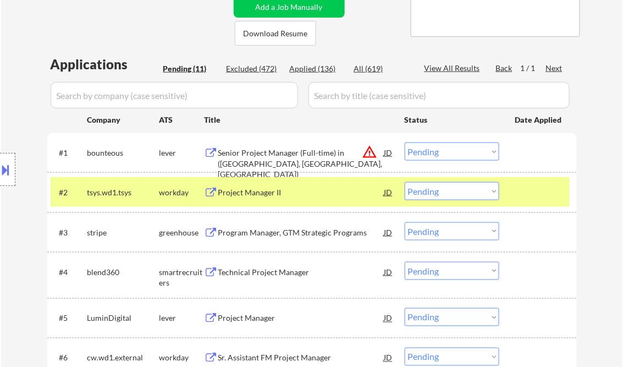
click at [3, 173] on button at bounding box center [6, 170] width 12 height 18
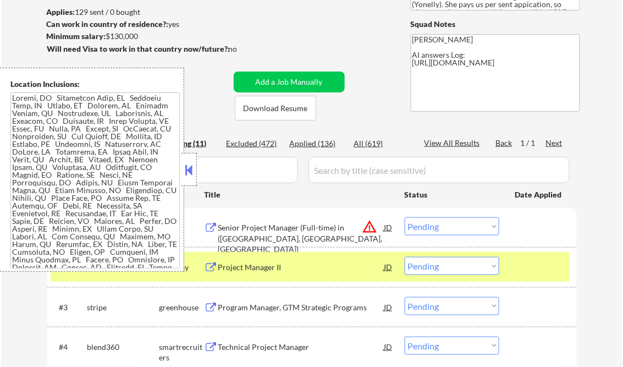
scroll to position [176, 0]
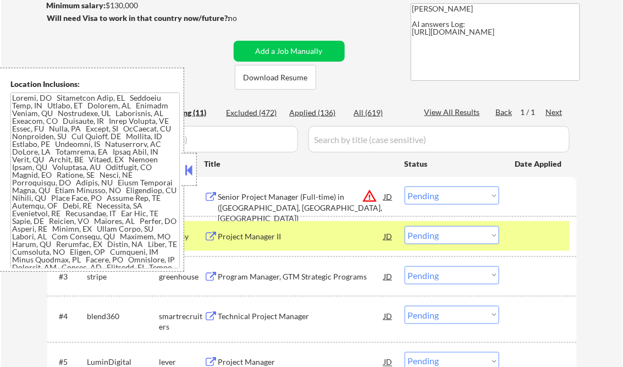
click at [190, 171] on button at bounding box center [189, 170] width 12 height 16
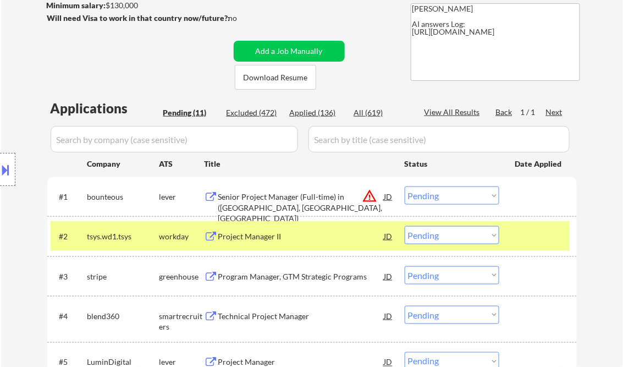
click at [450, 195] on select "Choose an option... Pending Applied Excluded (Questions) Excluded (Expired) Exc…" at bounding box center [452, 195] width 95 height 18
click at [405, 186] on select "Choose an option... Pending Applied Excluded (Questions) Excluded (Expired) Exc…" at bounding box center [452, 195] width 95 height 18
click at [261, 236] on div "Project Manager II" at bounding box center [301, 236] width 166 height 11
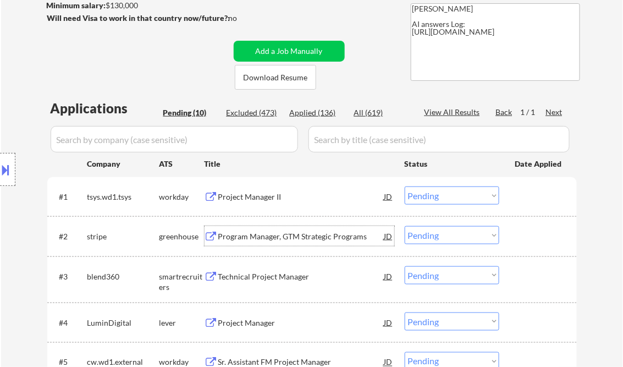
click at [430, 200] on select "Choose an option... Pending Applied Excluded (Questions) Excluded (Expired) Exc…" at bounding box center [452, 195] width 95 height 18
click at [405, 186] on select "Choose an option... Pending Applied Excluded (Questions) Excluded (Expired) Exc…" at bounding box center [452, 195] width 95 height 18
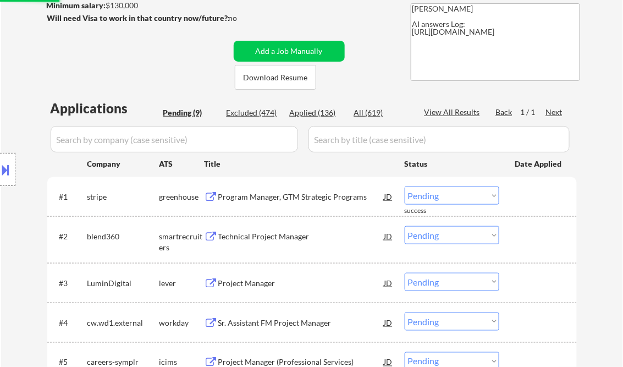
click at [287, 196] on div "Program Manager, GTM Strategic Programs" at bounding box center [301, 196] width 166 height 11
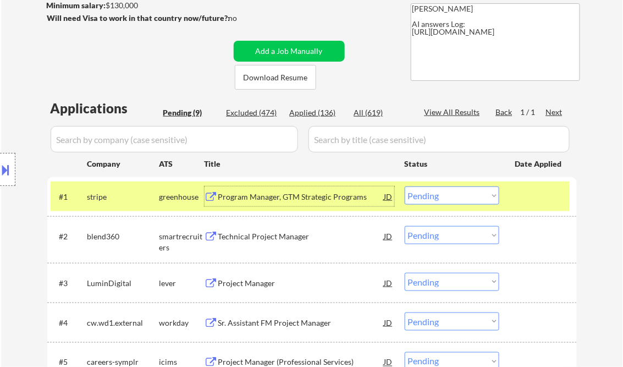
drag, startPoint x: 451, startPoint y: 197, endPoint x: 453, endPoint y: 205, distance: 7.3
click at [451, 197] on select "Choose an option... Pending Applied Excluded (Questions) Excluded (Expired) Exc…" at bounding box center [452, 195] width 95 height 18
click at [405, 186] on select "Choose an option... Pending Applied Excluded (Questions) Excluded (Expired) Exc…" at bounding box center [452, 195] width 95 height 18
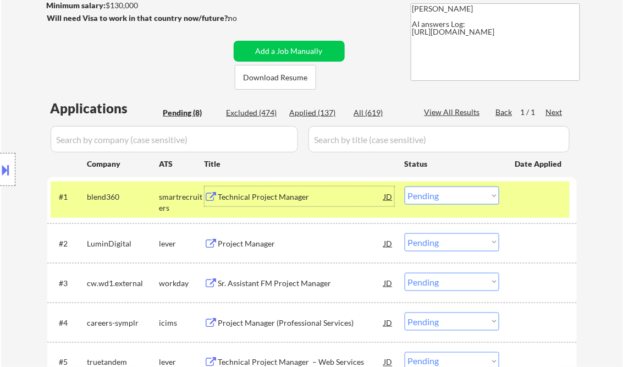
click at [276, 195] on div "Technical Project Manager" at bounding box center [301, 196] width 166 height 11
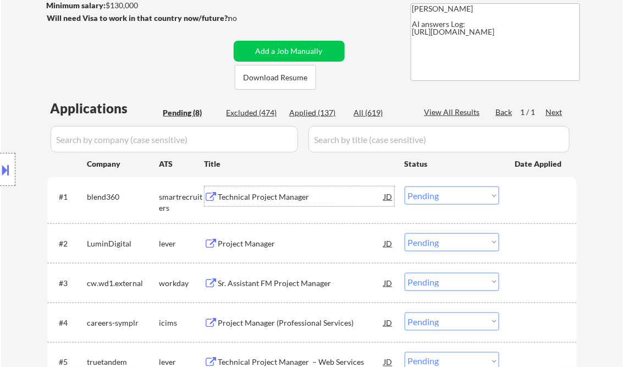
drag, startPoint x: 477, startPoint y: 193, endPoint x: 479, endPoint y: 202, distance: 9.0
click at [478, 193] on select "Choose an option... Pending Applied Excluded (Questions) Excluded (Expired) Exc…" at bounding box center [452, 195] width 95 height 18
click at [405, 186] on select "Choose an option... Pending Applied Excluded (Questions) Excluded (Expired) Exc…" at bounding box center [452, 195] width 95 height 18
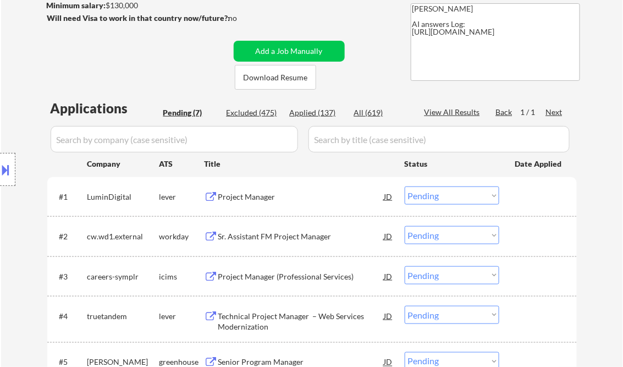
click at [258, 196] on div "Project Manager" at bounding box center [301, 196] width 166 height 11
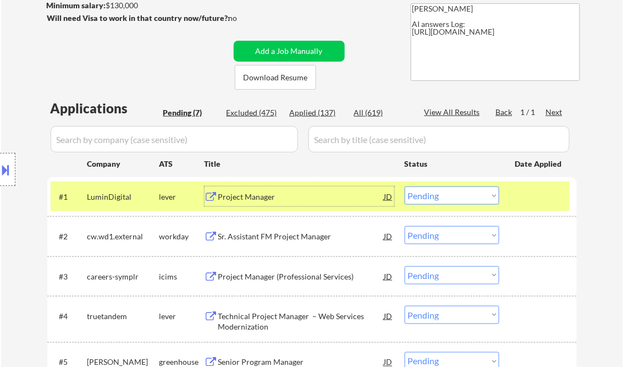
click at [242, 196] on div "Project Manager" at bounding box center [301, 196] width 166 height 11
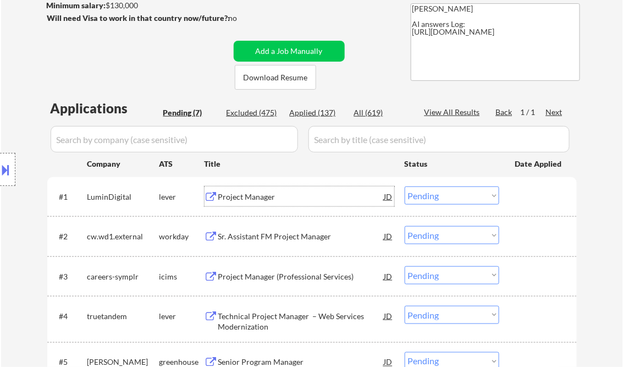
click at [444, 197] on select "Choose an option... Pending Applied Excluded (Questions) Excluded (Expired) Exc…" at bounding box center [452, 195] width 95 height 18
click at [405, 186] on select "Choose an option... Pending Applied Excluded (Questions) Excluded (Expired) Exc…" at bounding box center [452, 195] width 95 height 18
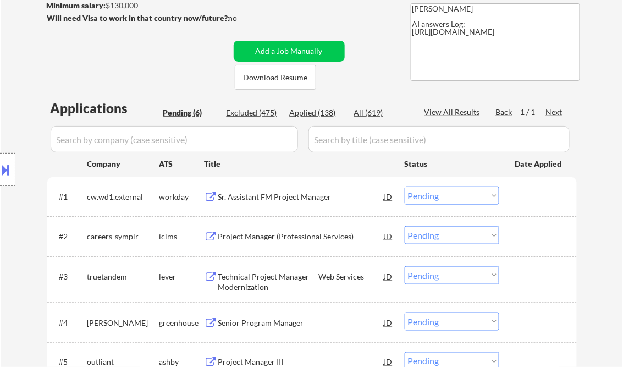
click at [288, 195] on div "Sr. Assistant FM Project Manager" at bounding box center [301, 196] width 166 height 11
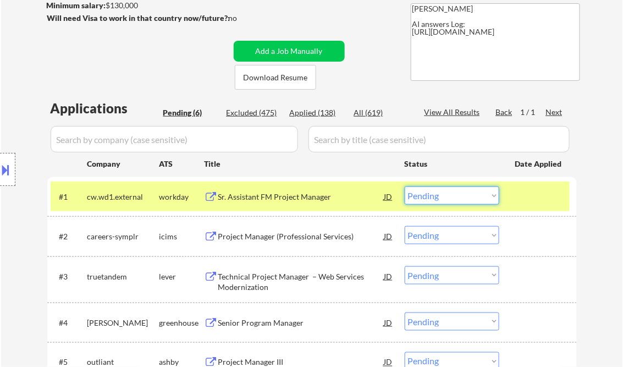
click at [447, 196] on select "Choose an option... Pending Applied Excluded (Questions) Excluded (Expired) Exc…" at bounding box center [452, 195] width 95 height 18
click at [405, 186] on select "Choose an option... Pending Applied Excluded (Questions) Excluded (Expired) Exc…" at bounding box center [452, 195] width 95 height 18
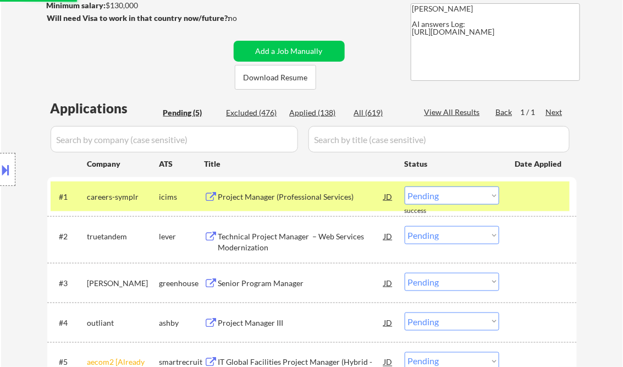
click at [315, 196] on div "Project Manager (Professional Services)" at bounding box center [301, 196] width 166 height 11
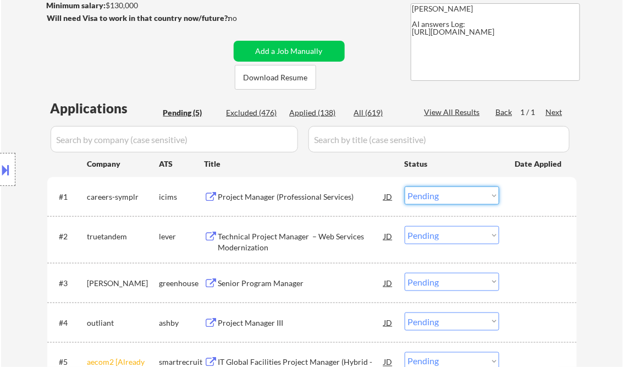
click at [445, 196] on select "Choose an option... Pending Applied Excluded (Questions) Excluded (Expired) Exc…" at bounding box center [452, 195] width 95 height 18
click at [405, 186] on select "Choose an option... Pending Applied Excluded (Questions) Excluded (Expired) Exc…" at bounding box center [452, 195] width 95 height 18
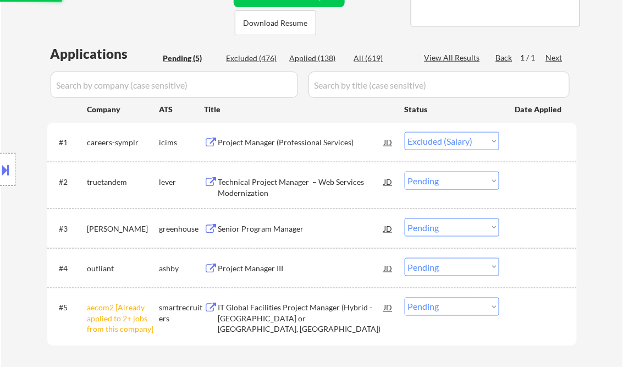
scroll to position [264, 0]
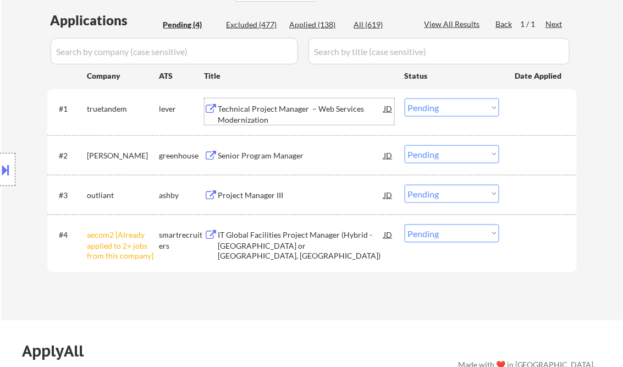
click at [286, 116] on div "Technical Project Manager – Web Services Modernization" at bounding box center [301, 113] width 166 height 21
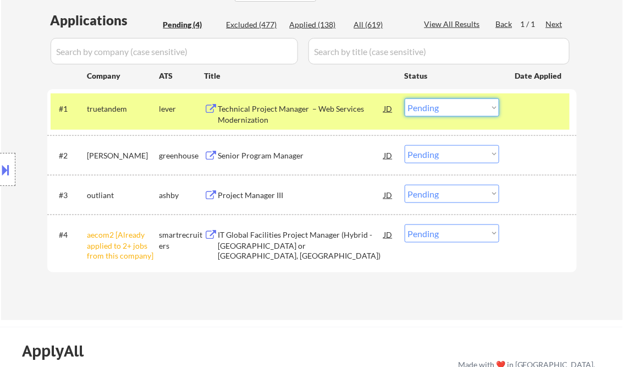
click at [437, 111] on select "Choose an option... Pending Applied Excluded (Questions) Excluded (Expired) Exc…" at bounding box center [452, 107] width 95 height 18
click at [405, 98] on select "Choose an option... Pending Applied Excluded (Questions) Excluded (Expired) Exc…" at bounding box center [452, 107] width 95 height 18
click at [300, 155] on div "Senior Program Manager" at bounding box center [301, 155] width 166 height 11
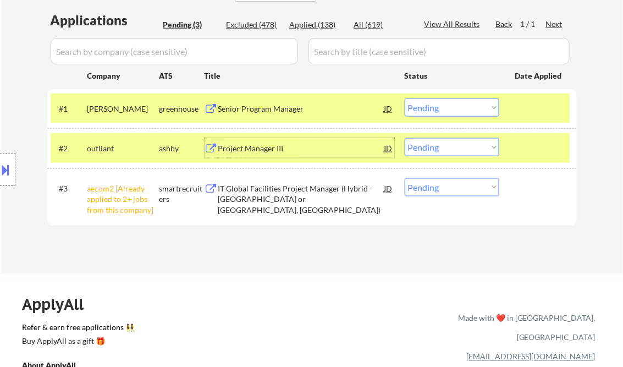
drag, startPoint x: 453, startPoint y: 110, endPoint x: 456, endPoint y: 117, distance: 7.4
click at [453, 110] on select "Choose an option... Pending Applied Excluded (Questions) Excluded (Expired) Exc…" at bounding box center [452, 107] width 95 height 18
click at [405, 98] on select "Choose an option... Pending Applied Excluded (Questions) Excluded (Expired) Exc…" at bounding box center [452, 107] width 95 height 18
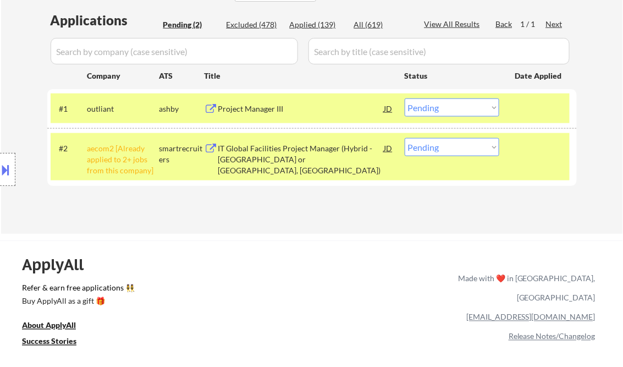
click at [253, 111] on div "Project Manager III" at bounding box center [301, 108] width 166 height 11
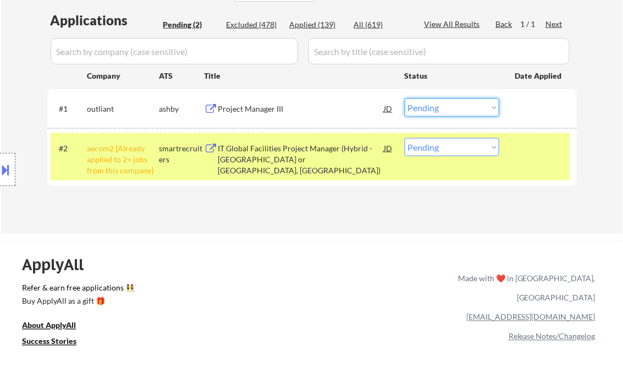
drag, startPoint x: 450, startPoint y: 107, endPoint x: 454, endPoint y: 115, distance: 9.1
click at [450, 107] on select "Choose an option... Pending Applied Excluded (Questions) Excluded (Expired) Exc…" at bounding box center [452, 107] width 95 height 18
click at [405, 98] on select "Choose an option... Pending Applied Excluded (Questions) Excluded (Expired) Exc…" at bounding box center [452, 107] width 95 height 18
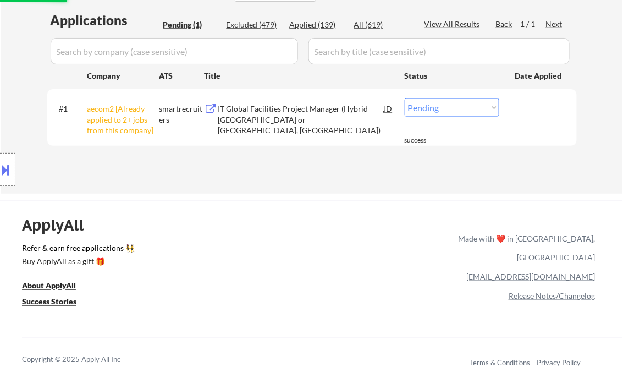
click at [433, 108] on select "Choose an option... Pending Applied Excluded (Questions) Excluded (Expired) Exc…" at bounding box center [452, 107] width 95 height 18
select select ""excluded__other_""
click at [405, 98] on select "Choose an option... Pending Applied Excluded (Questions) Excluded (Expired) Exc…" at bounding box center [452, 107] width 95 height 18
click at [326, 233] on div "ApplyAll Refer & earn free applications 👯‍♀️ Buy ApplyAll as a gift 🎁 About App…" at bounding box center [311, 295] width 623 height 174
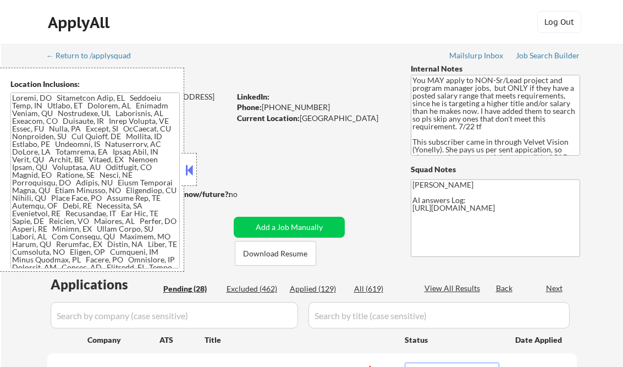
select select ""pending""
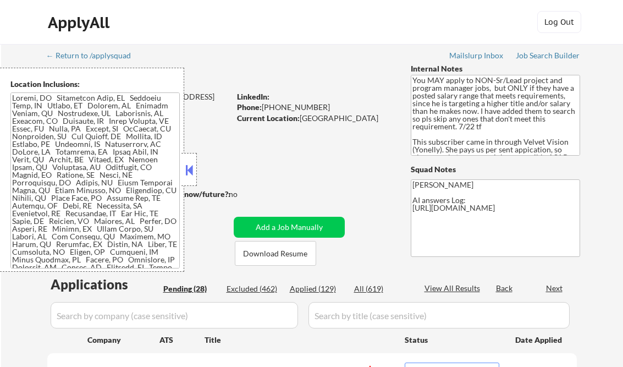
select select ""pending""
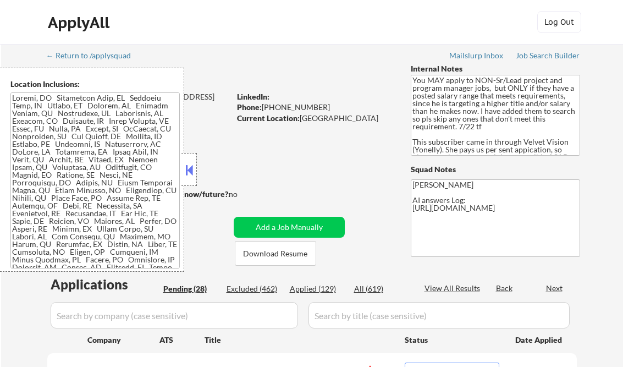
select select ""pending""
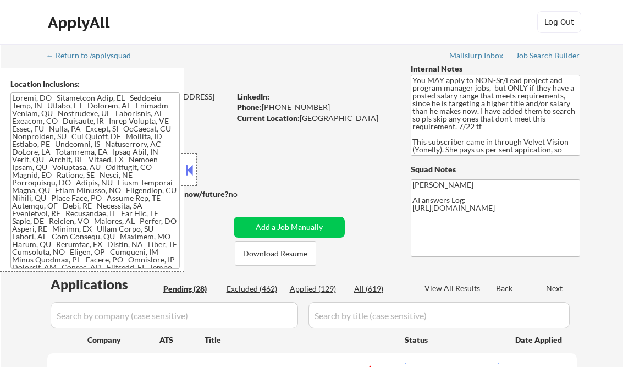
select select ""pending""
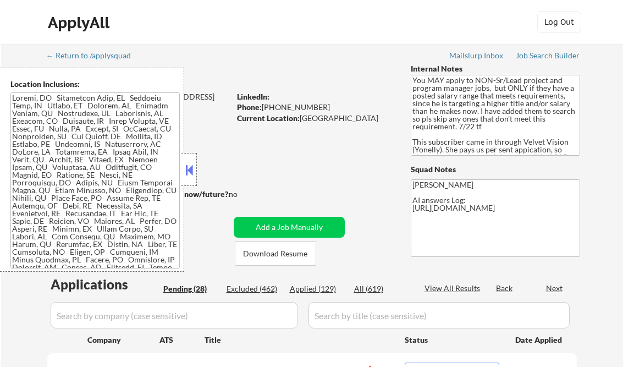
select select ""pending""
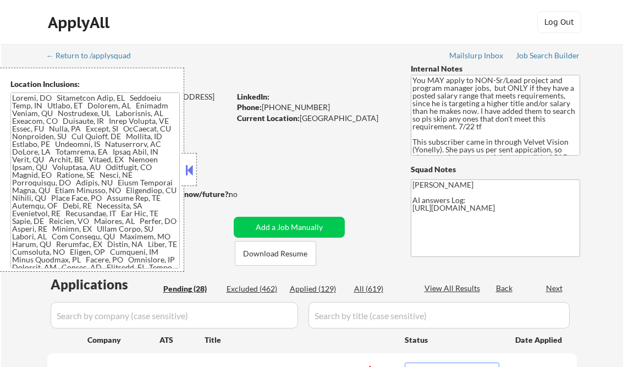
select select ""pending""
click at [183, 163] on div at bounding box center [188, 169] width 15 height 33
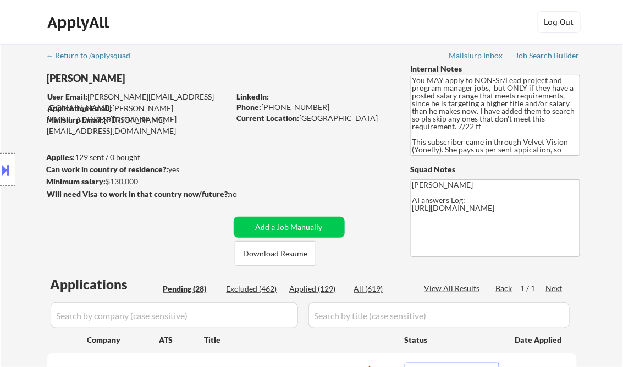
click at [321, 288] on div "Applied (129)" at bounding box center [317, 288] width 55 height 11
click at [446, 288] on div "View All Results" at bounding box center [454, 288] width 59 height 11
select select ""applied""
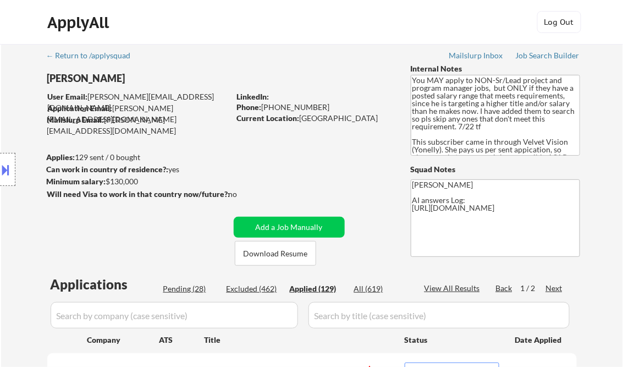
select select ""applied""
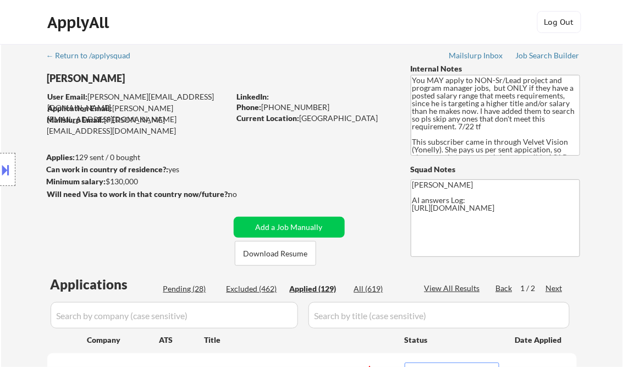
select select ""applied""
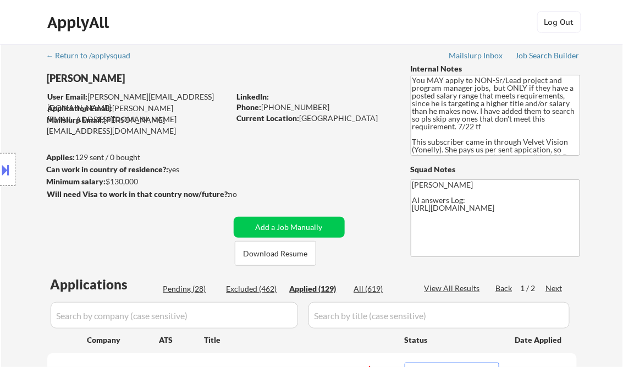
select select ""applied""
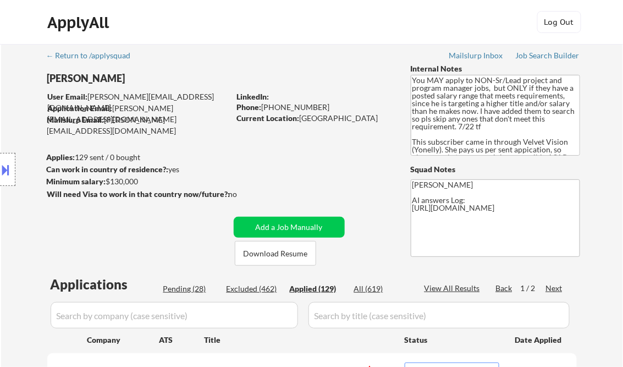
select select ""applied""
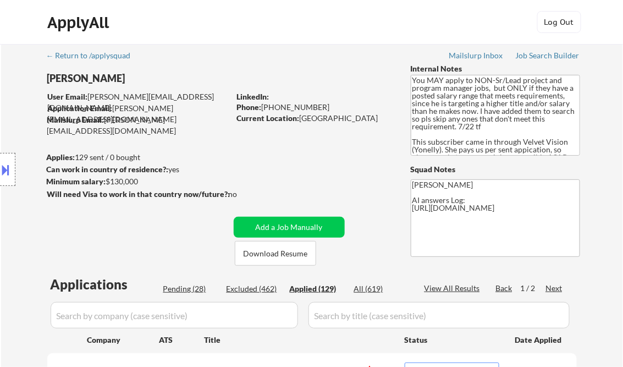
select select ""applied""
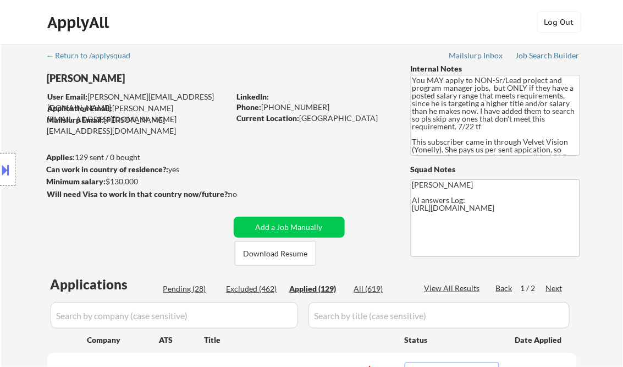
select select ""applied""
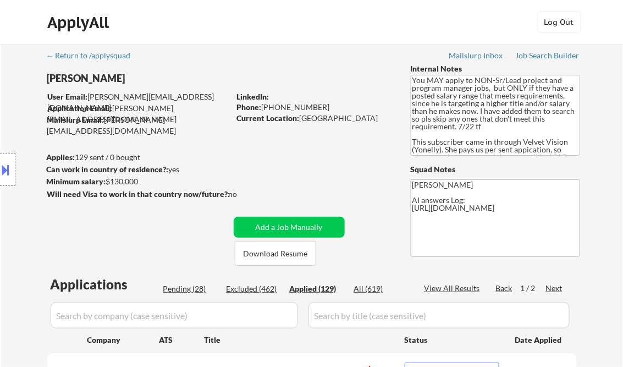
select select ""applied""
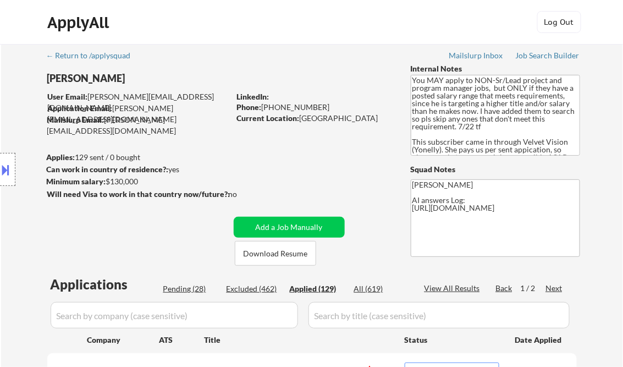
select select ""applied""
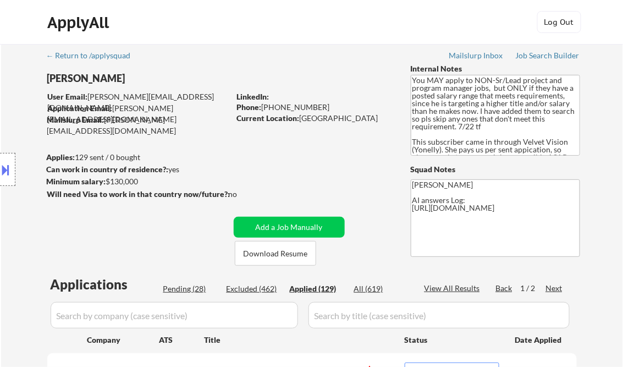
select select ""applied""
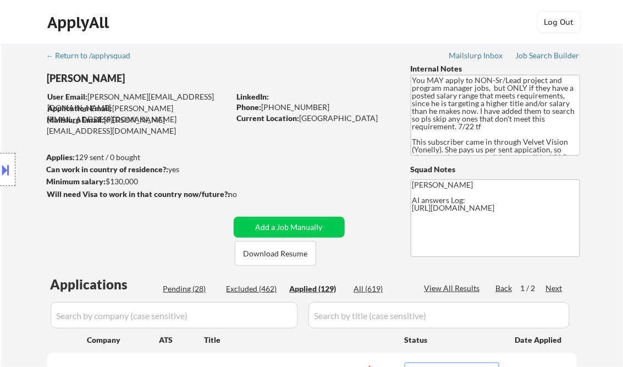
select select ""applied""
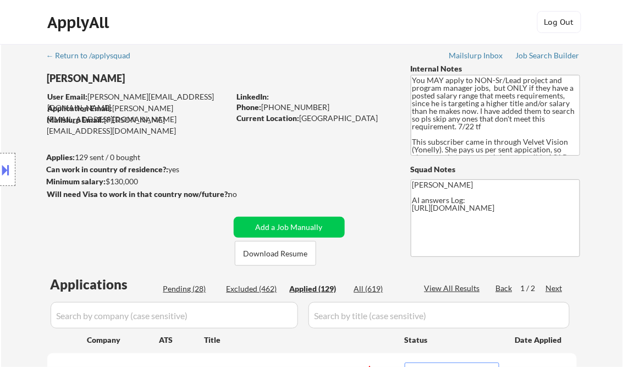
select select ""applied""
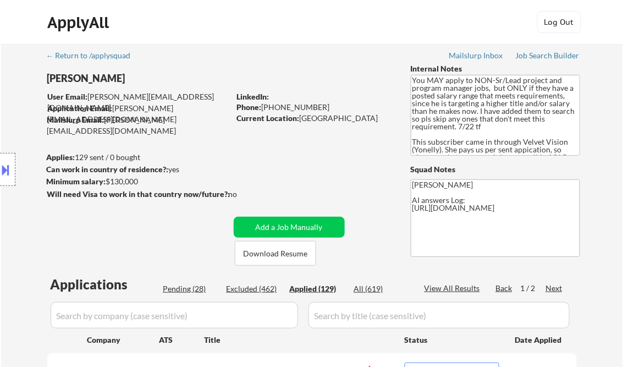
select select ""applied""
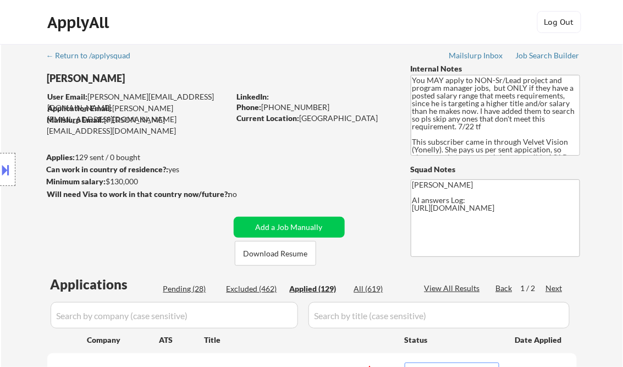
select select ""applied""
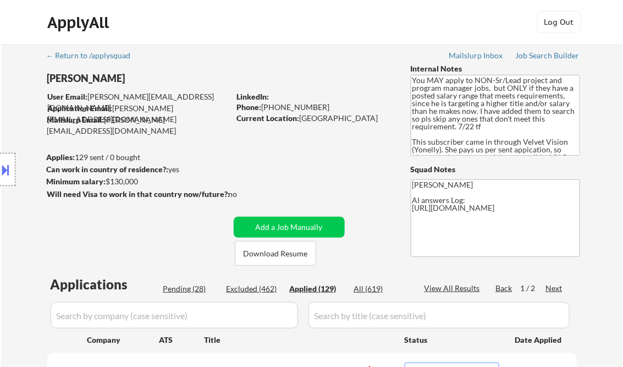
select select ""applied""
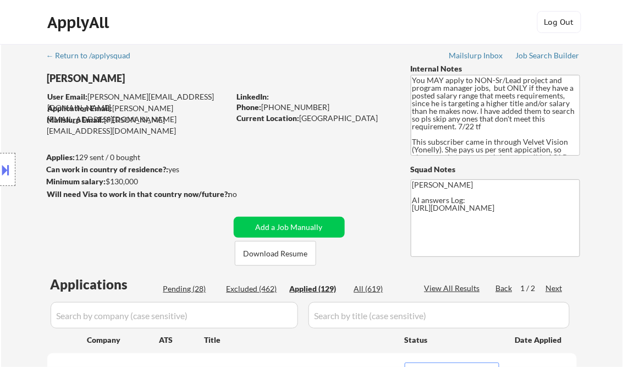
select select ""applied""
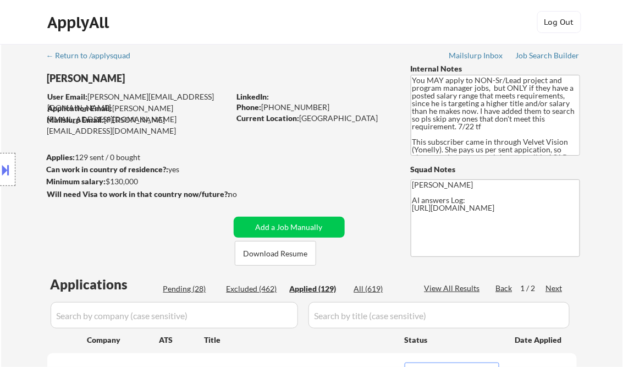
select select ""applied""
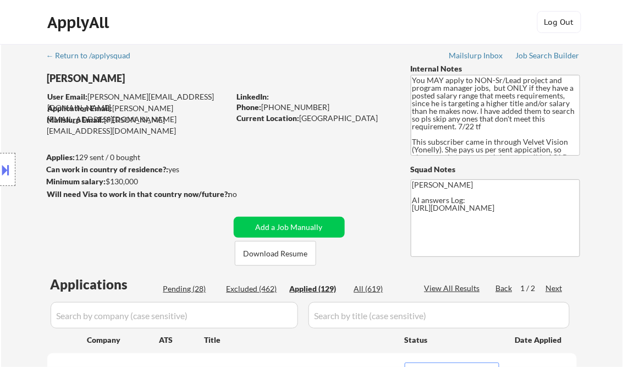
select select ""applied""
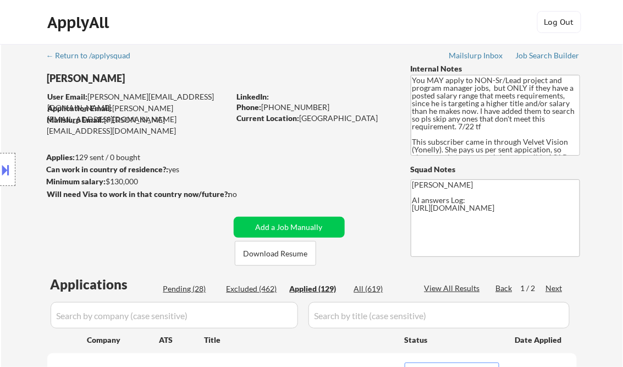
select select ""applied""
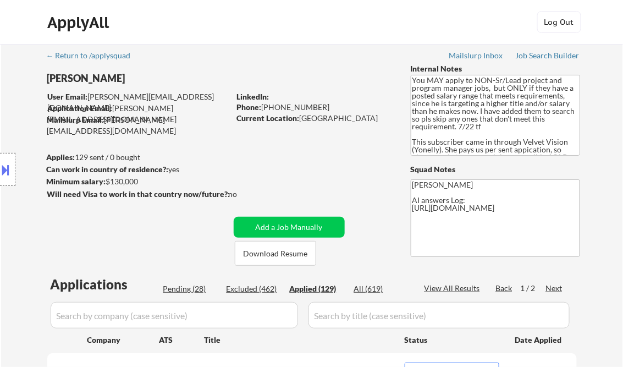
select select ""applied""
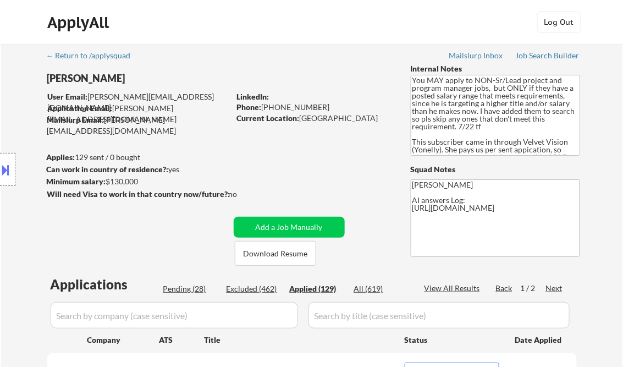
select select ""applied""
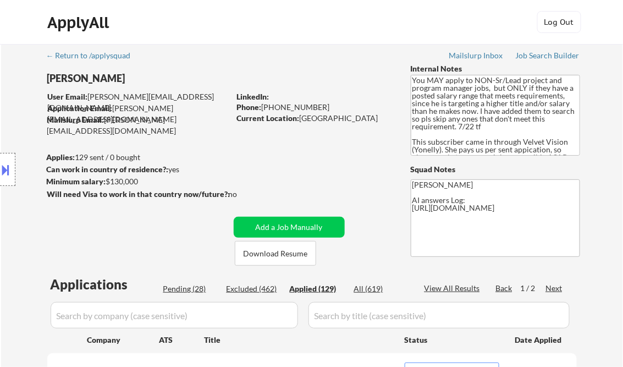
select select ""applied""
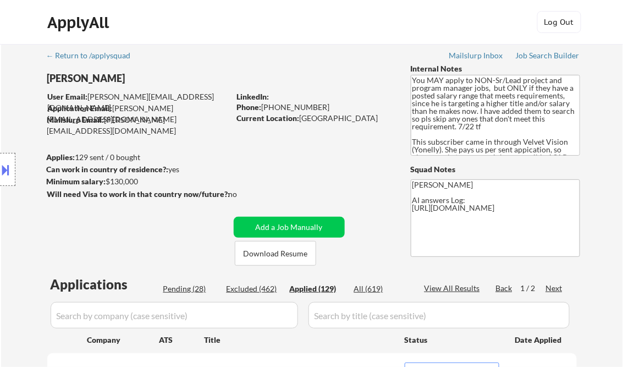
select select ""applied""
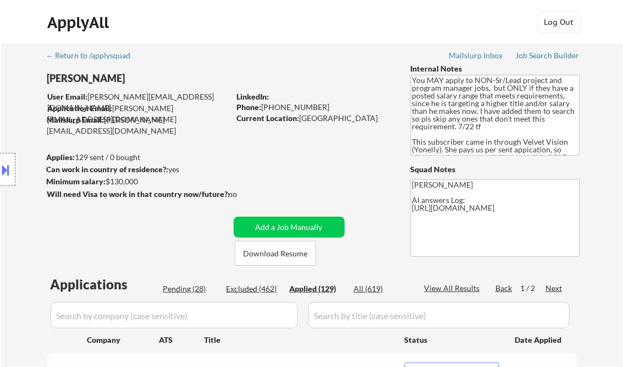
select select ""applied""
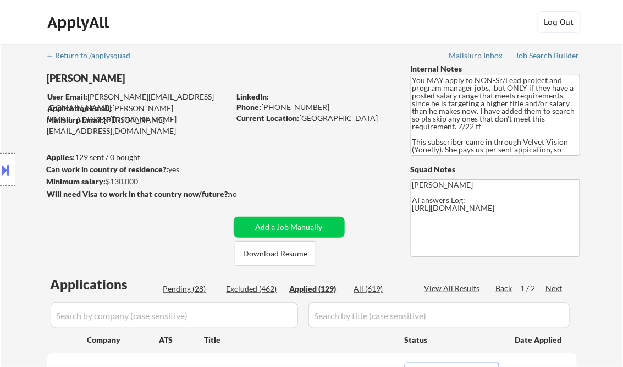
select select ""applied""
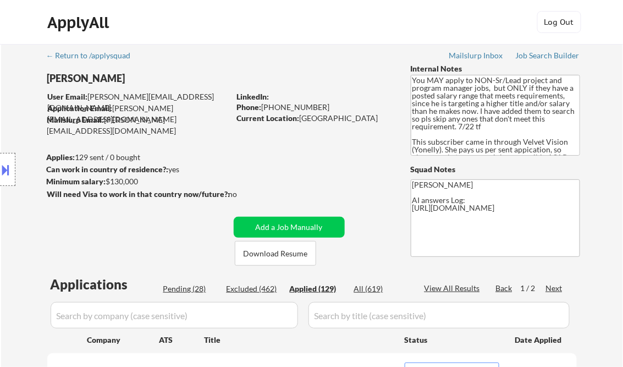
select select ""applied""
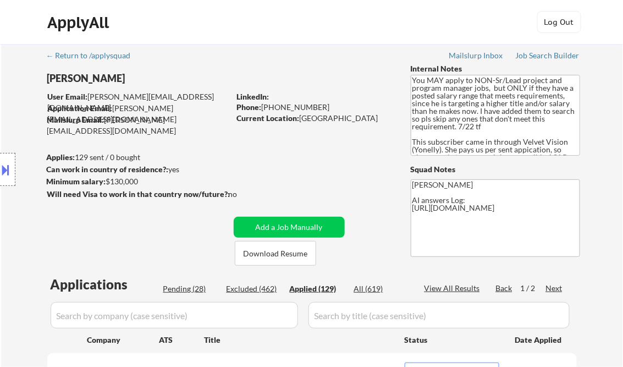
select select ""applied""
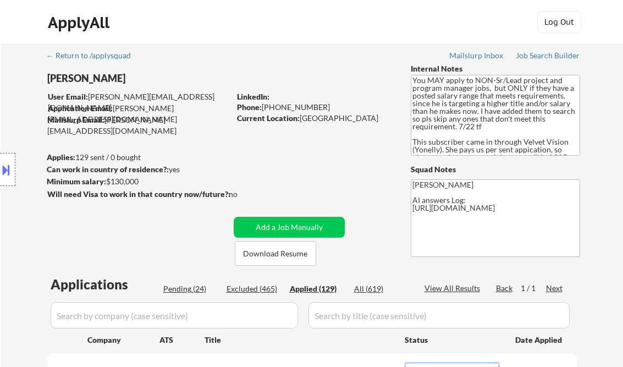
select select ""applied""
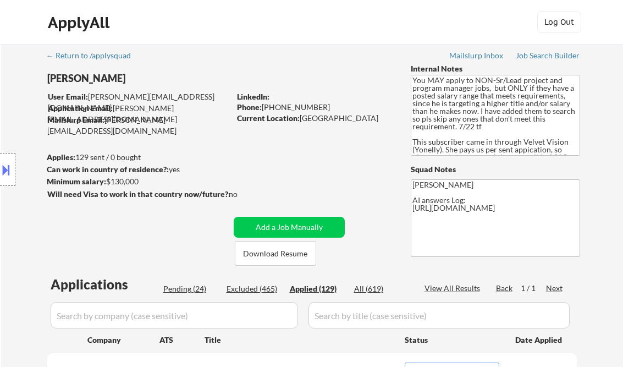
select select ""applied""
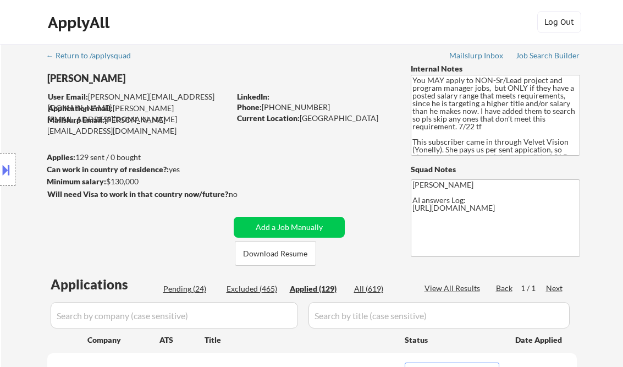
select select ""applied""
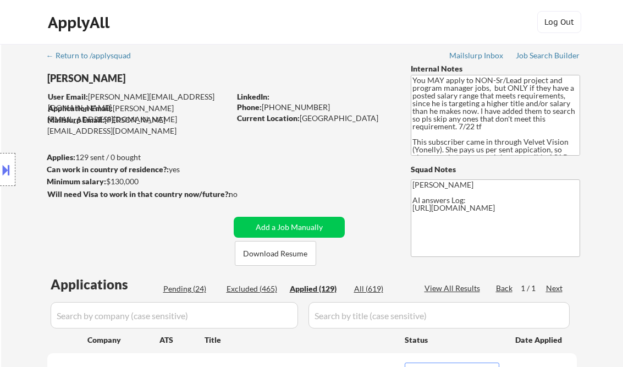
select select ""applied""
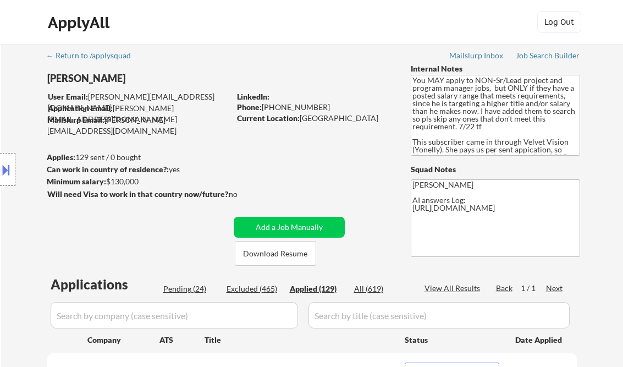
select select ""applied""
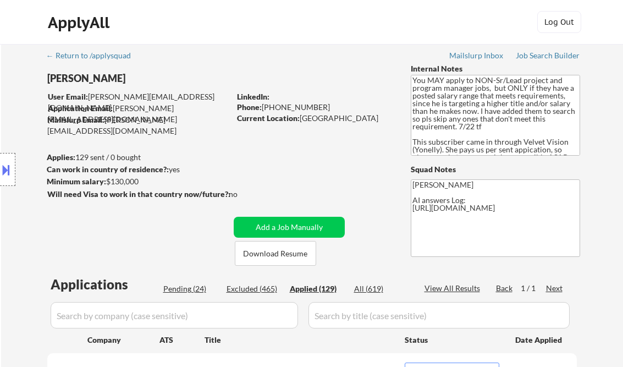
select select ""applied""
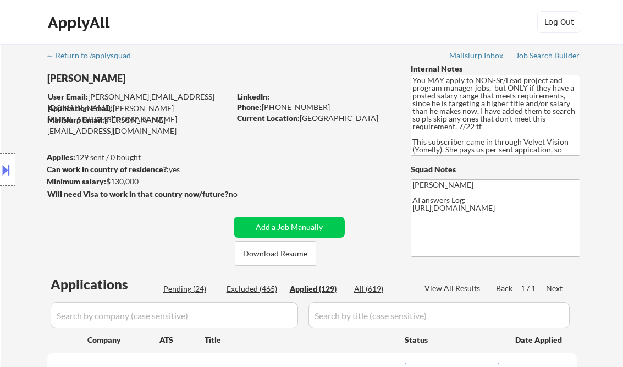
select select ""applied""
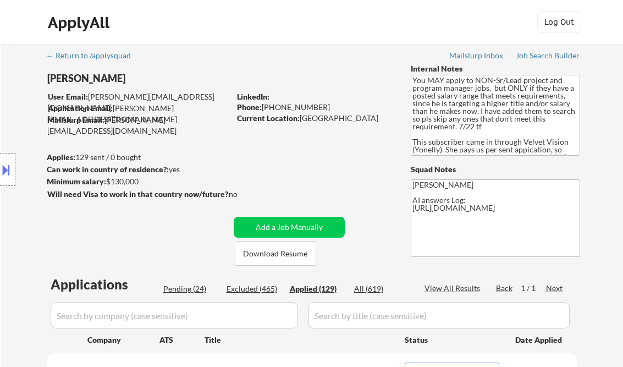
select select ""applied""
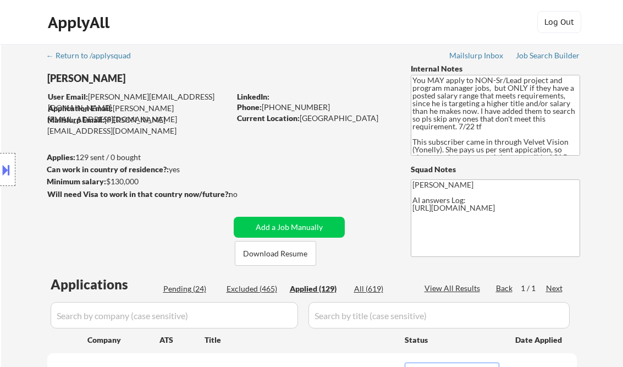
select select ""applied""
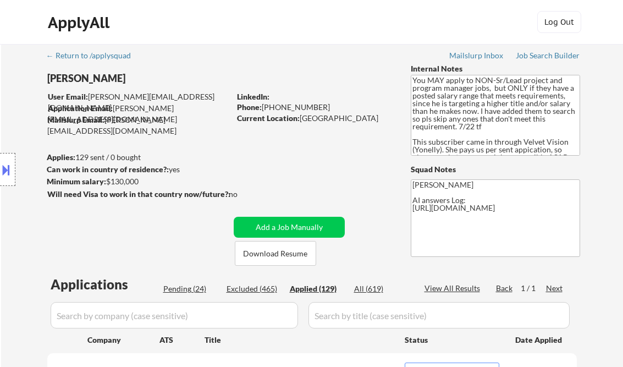
select select ""applied""
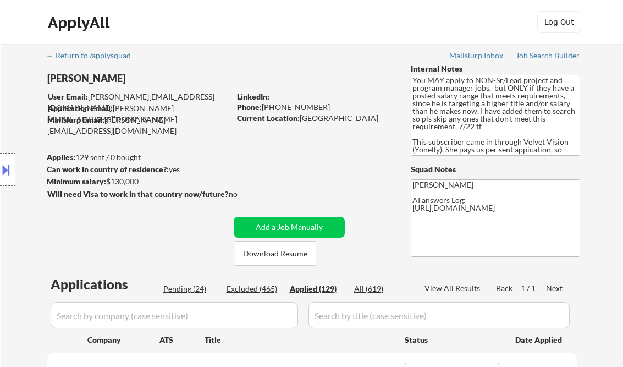
select select ""applied""
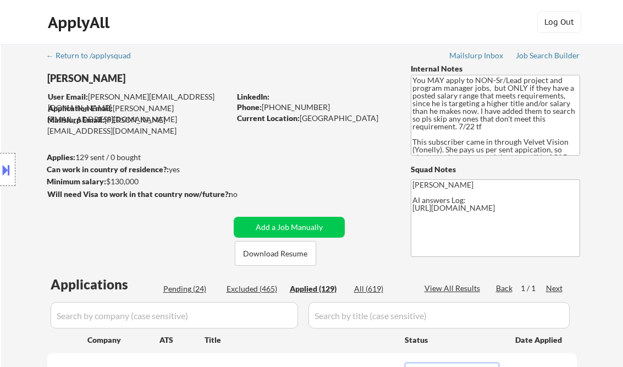
select select ""applied""
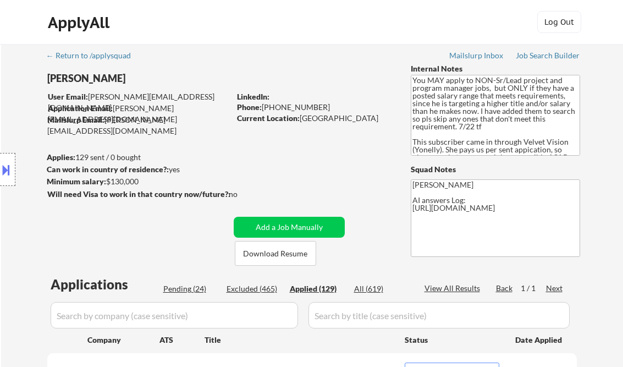
select select ""applied""
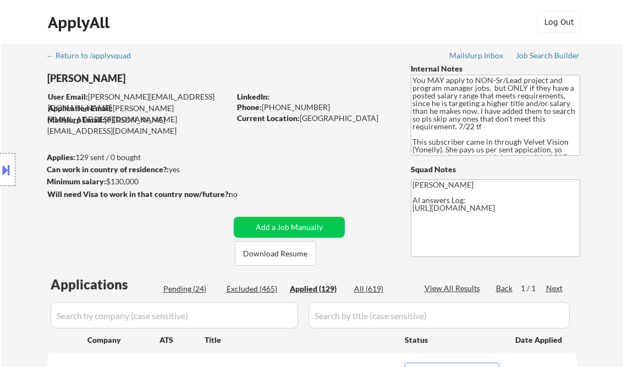
select select ""applied""
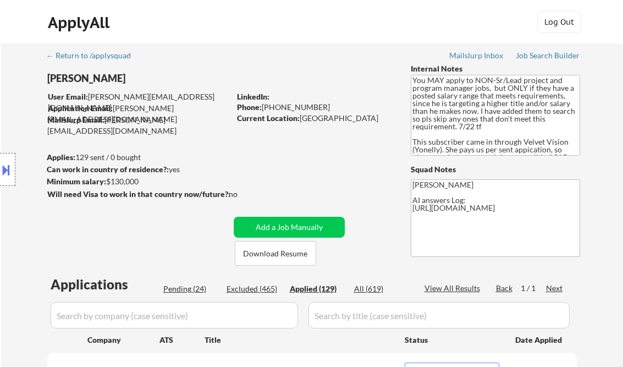
select select ""applied""
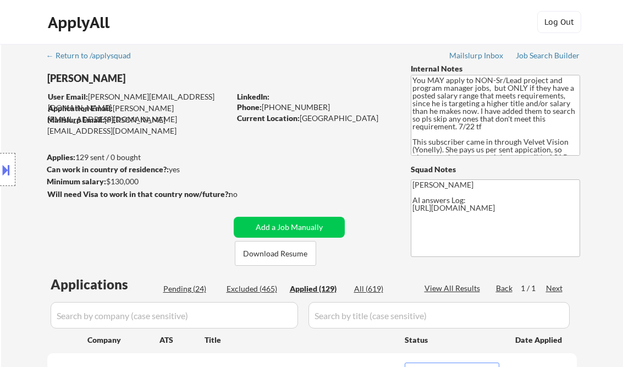
select select ""applied""
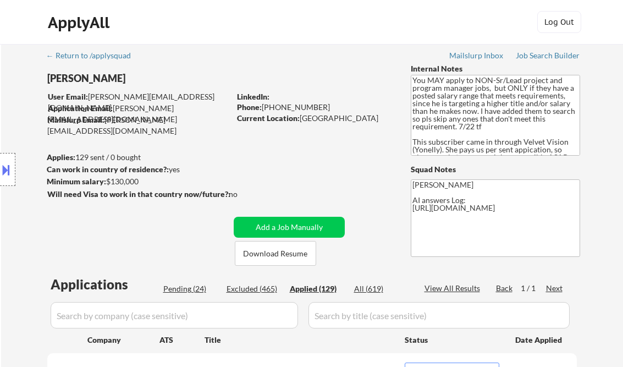
select select ""applied""
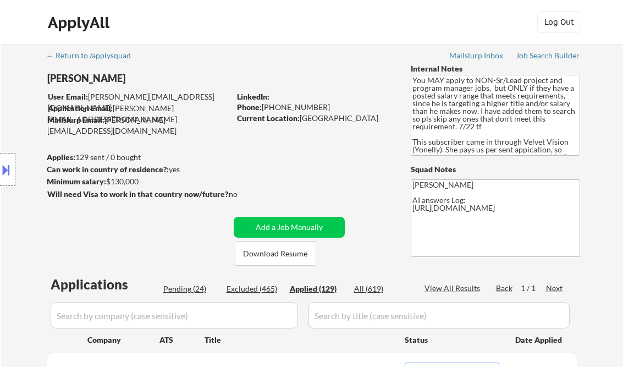
select select ""applied""
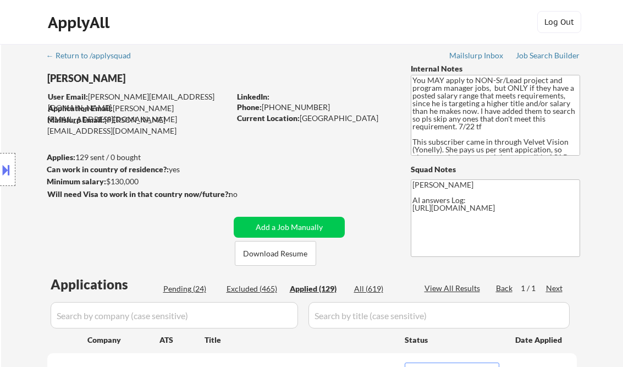
select select ""applied""
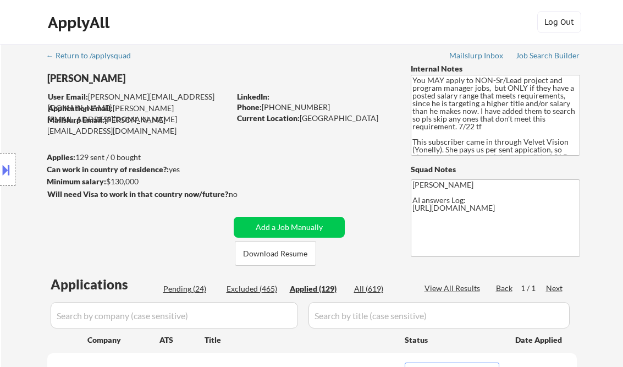
select select ""applied""
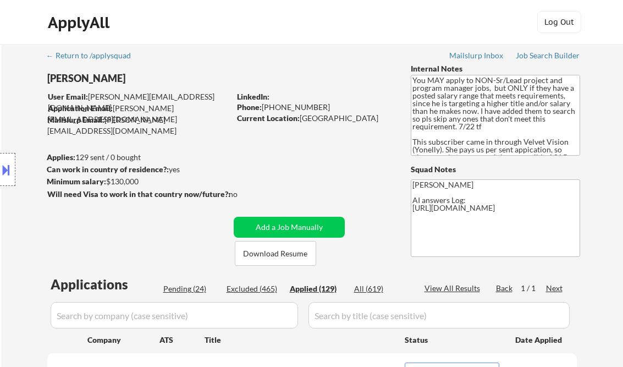
select select ""applied""
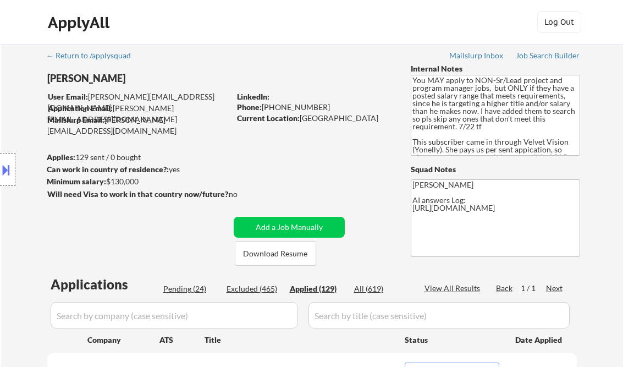
select select ""applied""
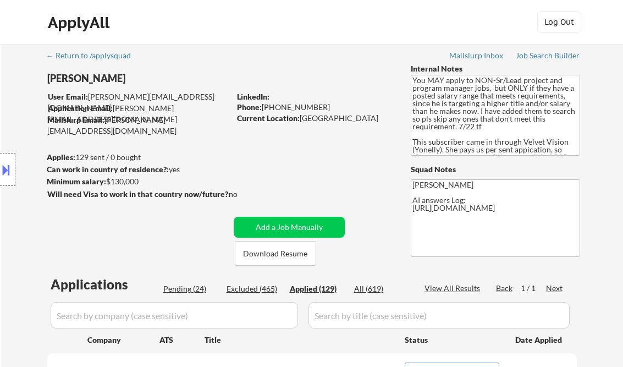
select select ""applied""
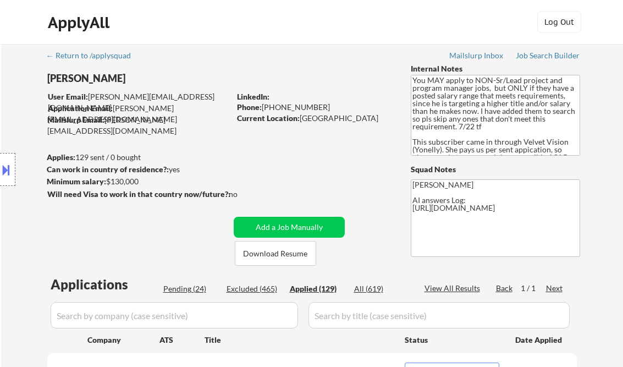
select select ""applied""
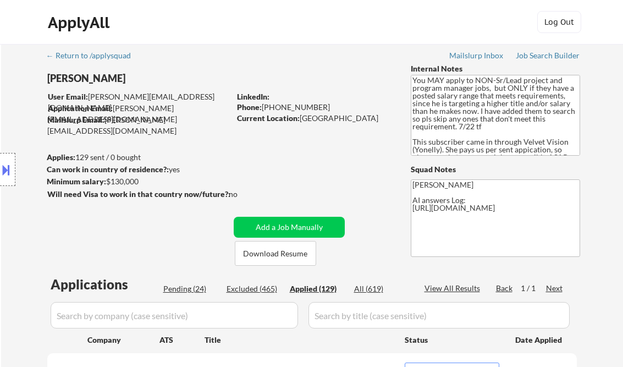
select select ""applied""
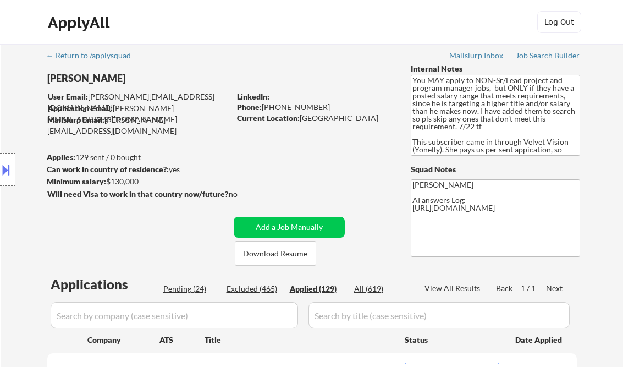
select select ""applied""
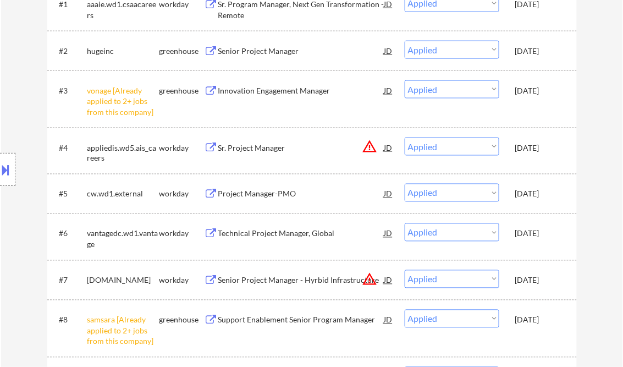
scroll to position [275, 0]
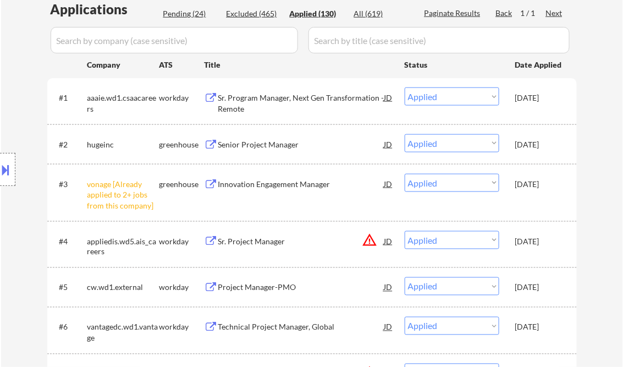
select select ""applied""
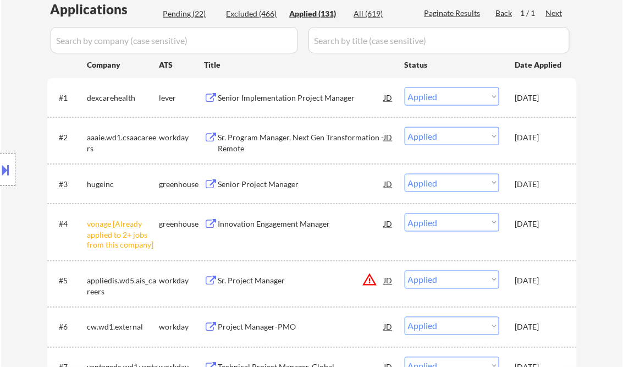
select select ""applied""
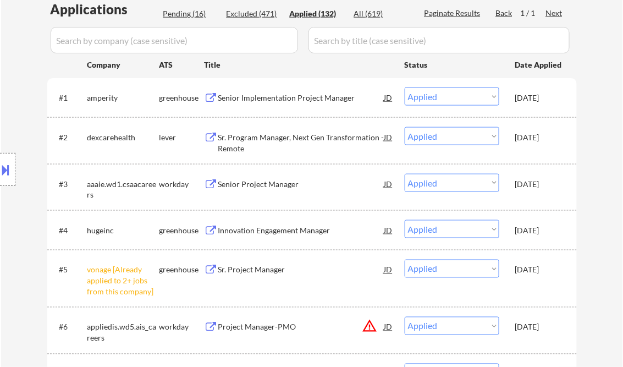
scroll to position [143, 0]
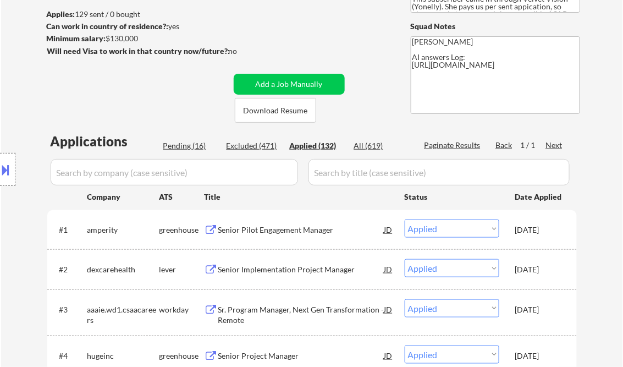
select select ""applied""
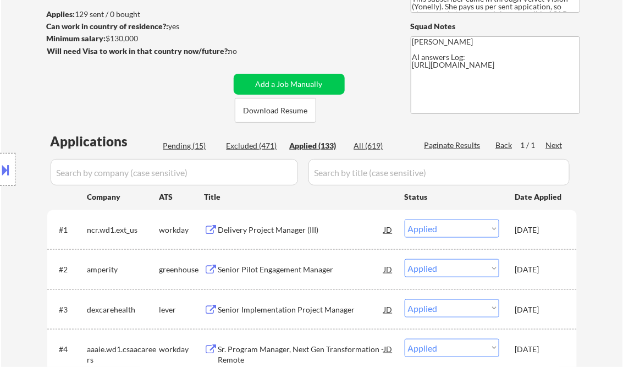
select select ""applied""
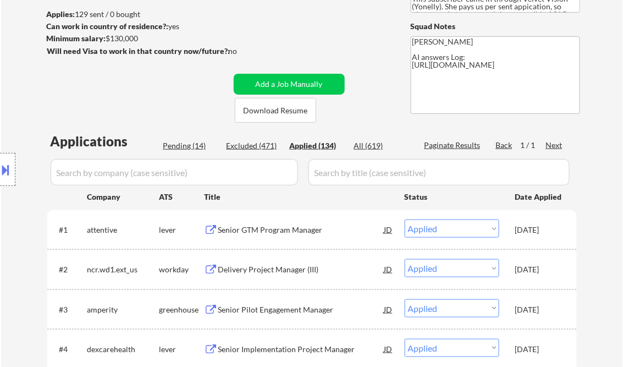
select select ""applied""
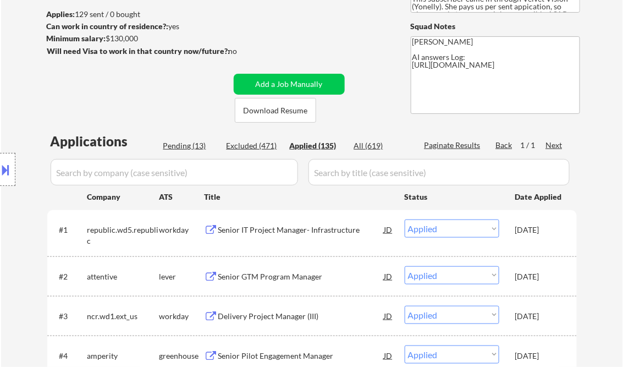
select select ""applied""
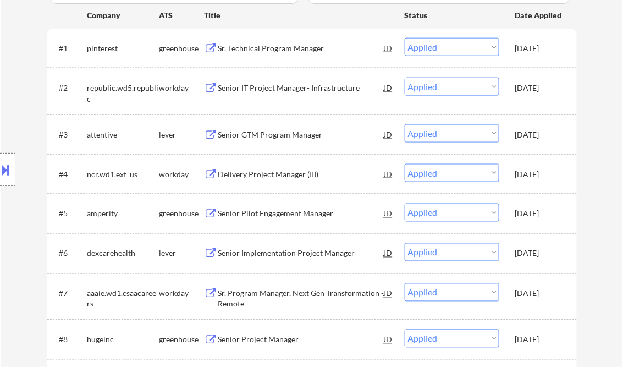
scroll to position [319, 0]
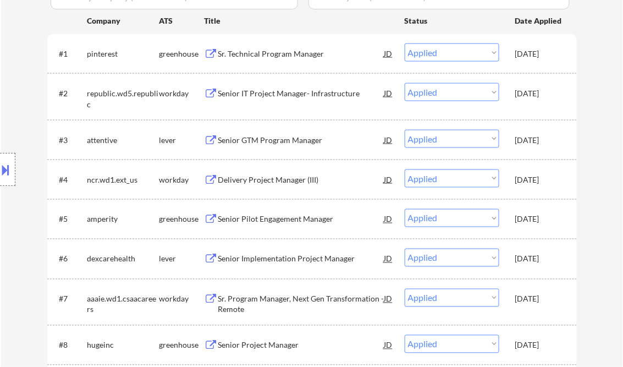
select select ""applied""
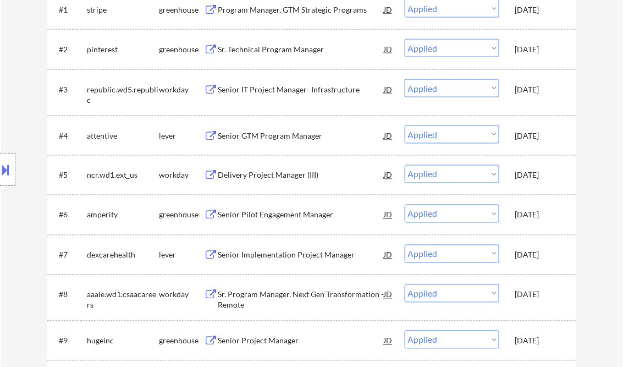
scroll to position [451, 0]
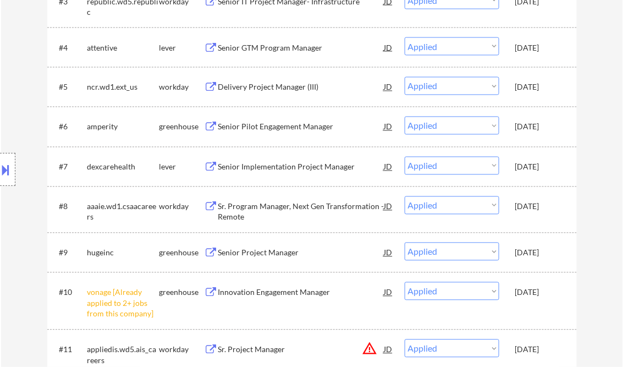
select select ""applied""
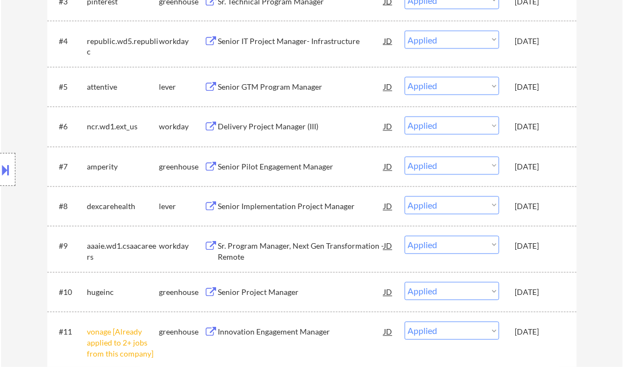
select select ""applied""
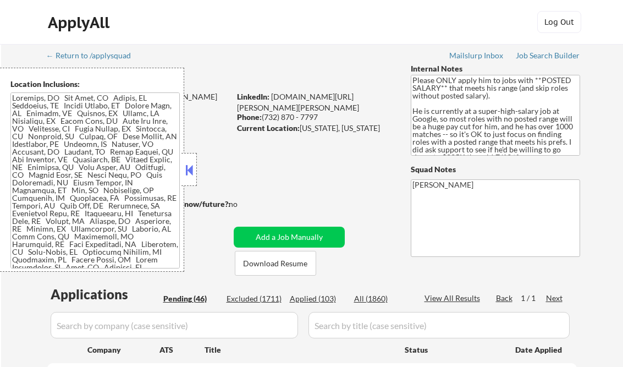
select select ""pending""
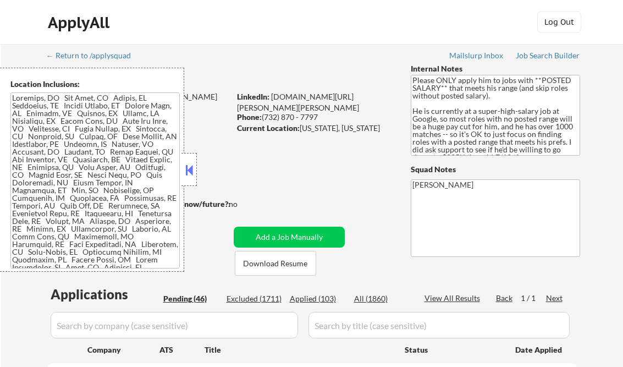
select select ""pending""
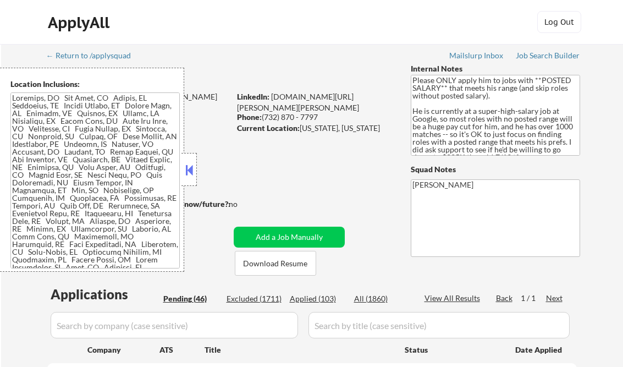
select select ""pending""
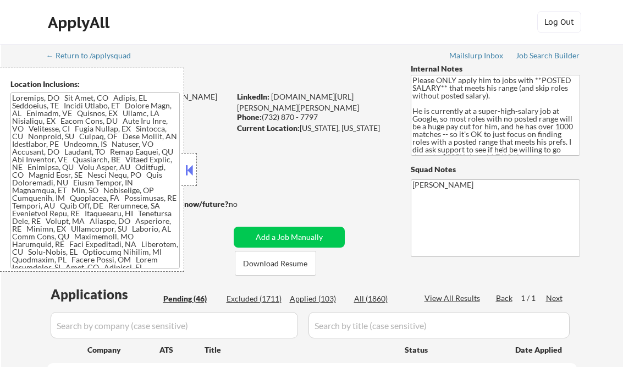
select select ""pending""
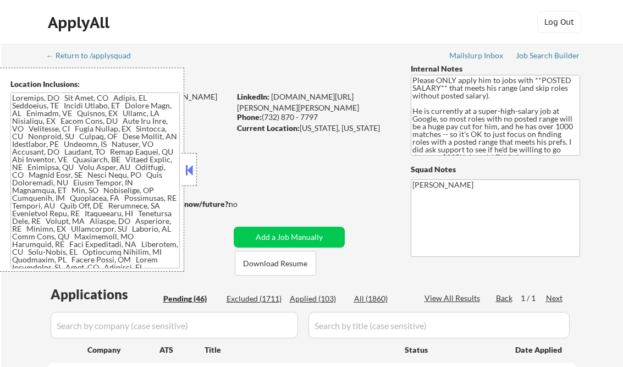
select select ""pending""
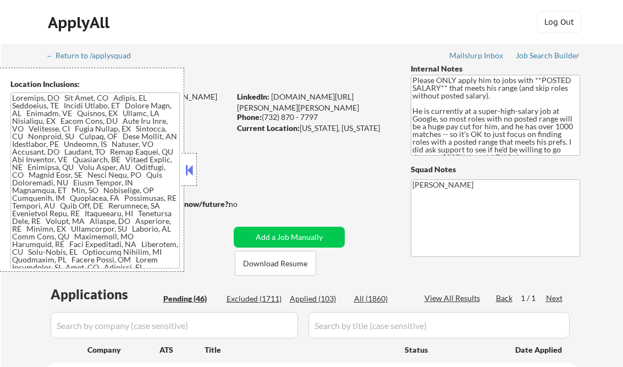
select select ""pending""
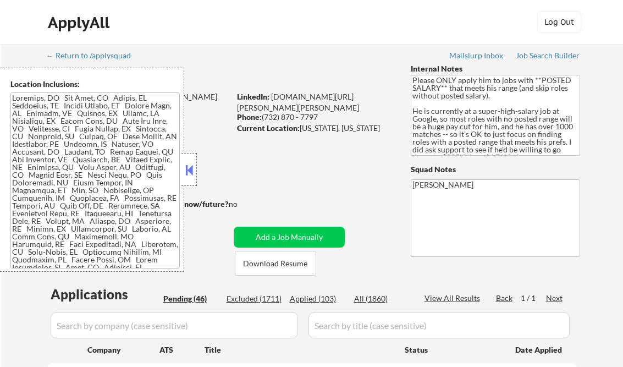
select select ""pending""
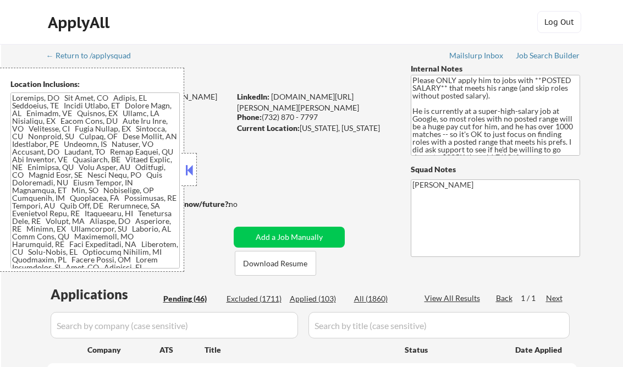
select select ""pending""
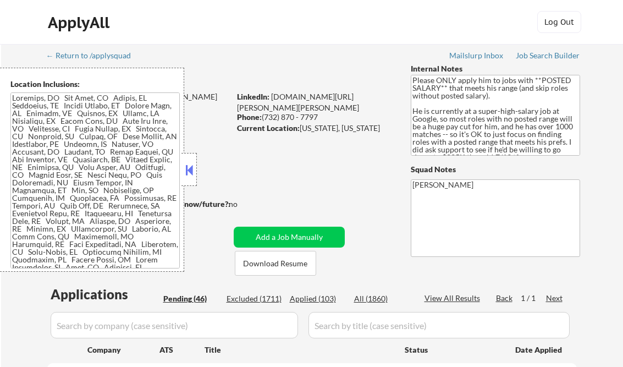
select select ""pending""
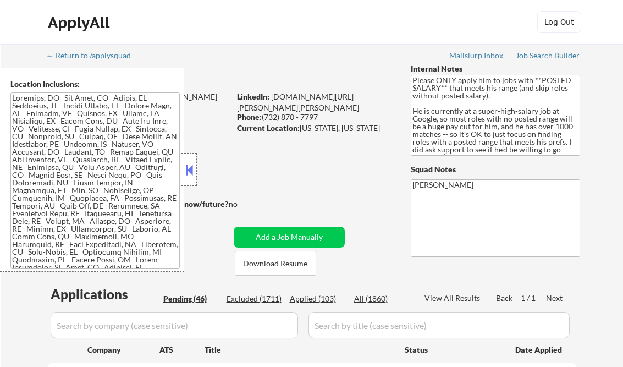
select select ""pending""
click at [191, 166] on button at bounding box center [189, 170] width 12 height 16
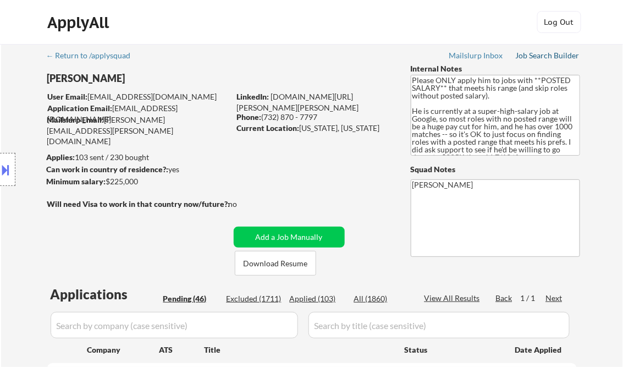
click at [542, 56] on div "Job Search Builder" at bounding box center [548, 56] width 64 height 8
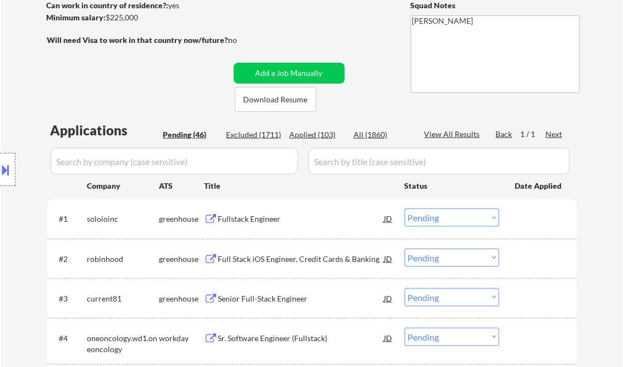
scroll to position [176, 0]
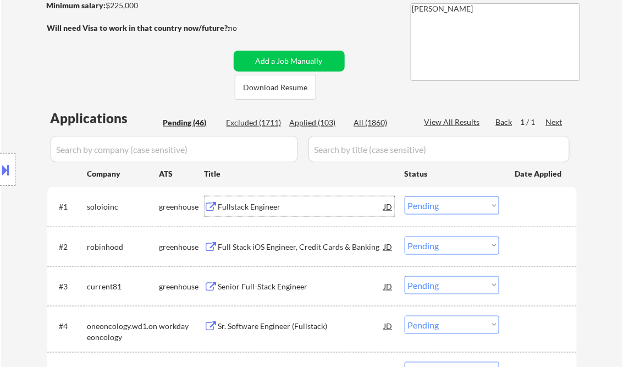
click at [281, 214] on div "Fullstack Engineer" at bounding box center [301, 206] width 166 height 20
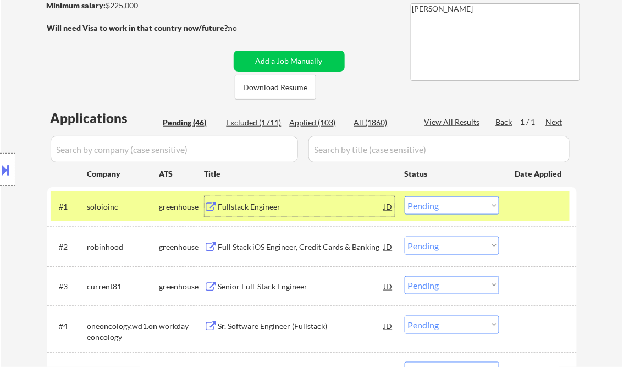
click at [441, 207] on select "Choose an option... Pending Applied Excluded (Questions) Excluded (Expired) Exc…" at bounding box center [452, 205] width 95 height 18
click at [405, 196] on select "Choose an option... Pending Applied Excluded (Questions) Excluded (Expired) Exc…" at bounding box center [452, 205] width 95 height 18
click at [266, 249] on div "Full Stack iOS Engineer, Credit Cards & Banking" at bounding box center [301, 246] width 166 height 11
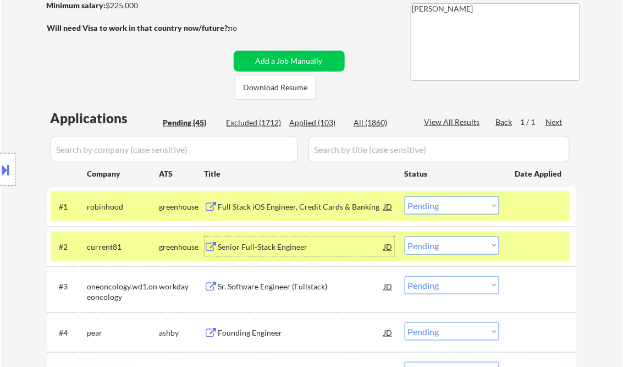
drag, startPoint x: 446, startPoint y: 200, endPoint x: 450, endPoint y: 214, distance: 15.3
click at [446, 200] on select "Choose an option... Pending Applied Excluded (Questions) Excluded (Expired) Exc…" at bounding box center [452, 205] width 95 height 18
click at [405, 196] on select "Choose an option... Pending Applied Excluded (Questions) Excluded (Expired) Exc…" at bounding box center [452, 205] width 95 height 18
click at [270, 249] on div "Senior Full-Stack Engineer" at bounding box center [301, 246] width 166 height 11
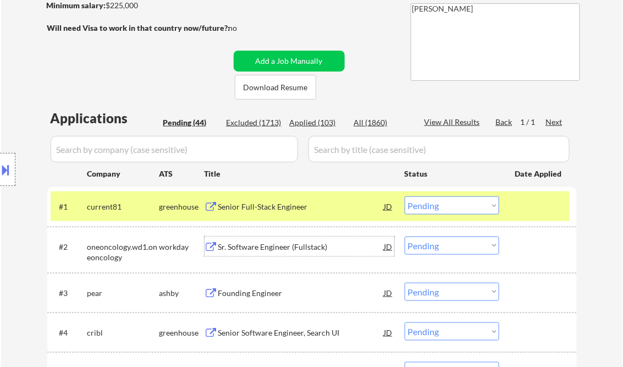
drag, startPoint x: 434, startPoint y: 205, endPoint x: 432, endPoint y: 216, distance: 10.7
click at [434, 205] on select "Choose an option... Pending Applied Excluded (Questions) Excluded (Expired) Exc…" at bounding box center [452, 205] width 95 height 18
click at [405, 196] on select "Choose an option... Pending Applied Excluded (Questions) Excluded (Expired) Exc…" at bounding box center [452, 205] width 95 height 18
click at [310, 244] on div "Sr. Software Engineer (Fullstack)" at bounding box center [301, 246] width 166 height 11
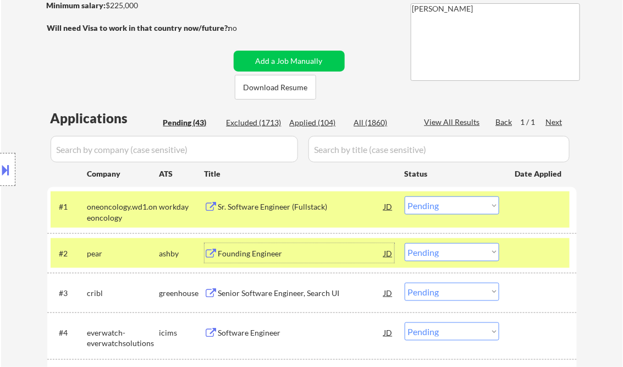
click at [454, 212] on select "Choose an option... Pending Applied Excluded (Questions) Excluded (Expired) Exc…" at bounding box center [452, 205] width 95 height 18
click at [405, 196] on select "Choose an option... Pending Applied Excluded (Questions) Excluded (Expired) Exc…" at bounding box center [452, 205] width 95 height 18
click at [257, 254] on div "Founding Engineer" at bounding box center [301, 253] width 166 height 11
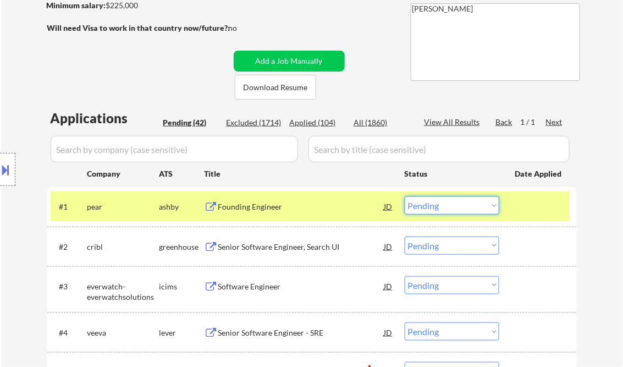
click at [436, 205] on select "Choose an option... Pending Applied Excluded (Questions) Excluded (Expired) Exc…" at bounding box center [452, 205] width 95 height 18
click at [405, 196] on select "Choose an option... Pending Applied Excluded (Questions) Excluded (Expired) Exc…" at bounding box center [452, 205] width 95 height 18
click at [305, 251] on div "Senior Software Engineer, Search UI" at bounding box center [301, 246] width 166 height 11
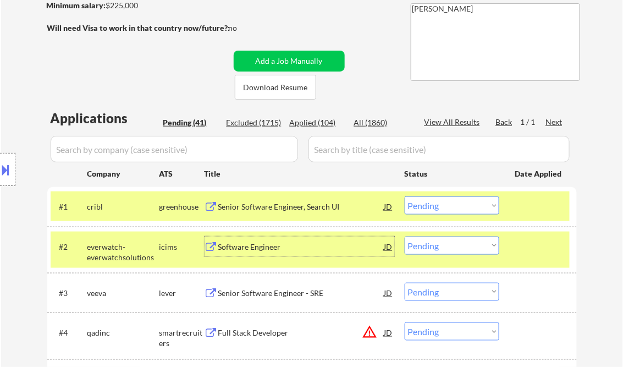
click at [433, 205] on select "Choose an option... Pending Applied Excluded (Questions) Excluded (Expired) Exc…" at bounding box center [452, 205] width 95 height 18
click at [405, 196] on select "Choose an option... Pending Applied Excluded (Questions) Excluded (Expired) Exc…" at bounding box center [452, 205] width 95 height 18
click at [254, 247] on div "Software Engineer" at bounding box center [301, 246] width 166 height 11
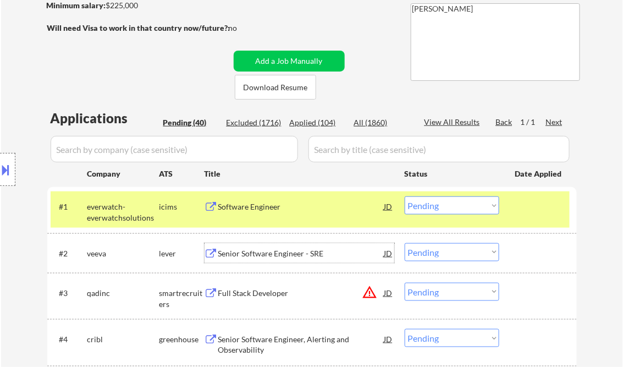
drag, startPoint x: 440, startPoint y: 206, endPoint x: 447, endPoint y: 216, distance: 11.9
click at [441, 206] on select "Choose an option... Pending Applied Excluded (Questions) Excluded (Expired) Exc…" at bounding box center [452, 205] width 95 height 18
click at [405, 196] on select "Choose an option... Pending Applied Excluded (Questions) Excluded (Expired) Exc…" at bounding box center [452, 205] width 95 height 18
click at [280, 253] on div "Senior Software Engineer - SRE" at bounding box center [301, 253] width 166 height 11
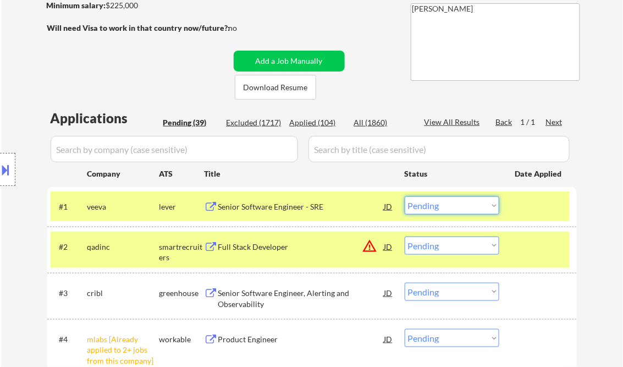
click at [444, 206] on select "Choose an option... Pending Applied Excluded (Questions) Excluded (Expired) Exc…" at bounding box center [452, 205] width 95 height 18
click at [405, 196] on select "Choose an option... Pending Applied Excluded (Questions) Excluded (Expired) Exc…" at bounding box center [452, 205] width 95 height 18
click at [267, 246] on div "Full Stack Developer" at bounding box center [301, 246] width 166 height 11
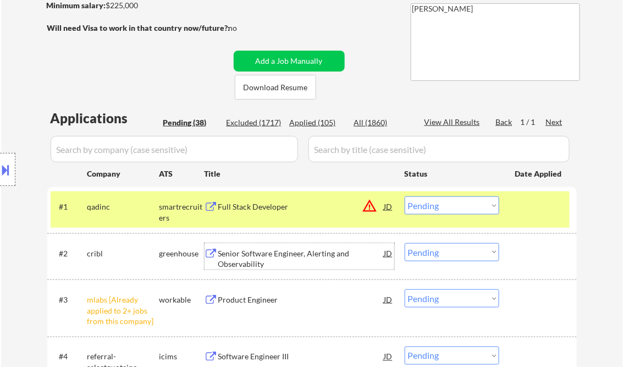
drag, startPoint x: 429, startPoint y: 208, endPoint x: 438, endPoint y: 214, distance: 10.2
click at [431, 209] on select "Choose an option... Pending Applied Excluded (Questions) Excluded (Expired) Exc…" at bounding box center [452, 205] width 95 height 18
click at [405, 196] on select "Choose an option... Pending Applied Excluded (Questions) Excluded (Expired) Exc…" at bounding box center [452, 205] width 95 height 18
click at [302, 251] on div "Senior Software Engineer, Alerting and Observability" at bounding box center [301, 258] width 166 height 21
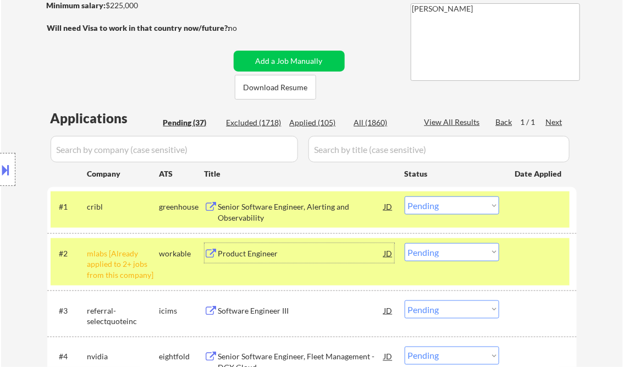
drag, startPoint x: 437, startPoint y: 208, endPoint x: 450, endPoint y: 211, distance: 13.5
click at [437, 208] on select "Choose an option... Pending Applied Excluded (Questions) Excluded (Expired) Exc…" at bounding box center [452, 205] width 95 height 18
click at [405, 196] on select "Choose an option... Pending Applied Excluded (Questions) Excluded (Expired) Exc…" at bounding box center [452, 205] width 95 height 18
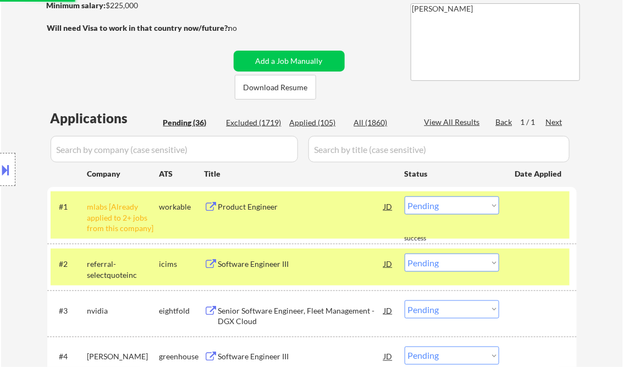
click at [444, 206] on select "Choose an option... Pending Applied Excluded (Questions) Excluded (Expired) Exc…" at bounding box center [452, 205] width 95 height 18
click at [405, 196] on select "Choose an option... Pending Applied Excluded (Questions) Excluded (Expired) Exc…" at bounding box center [452, 205] width 95 height 18
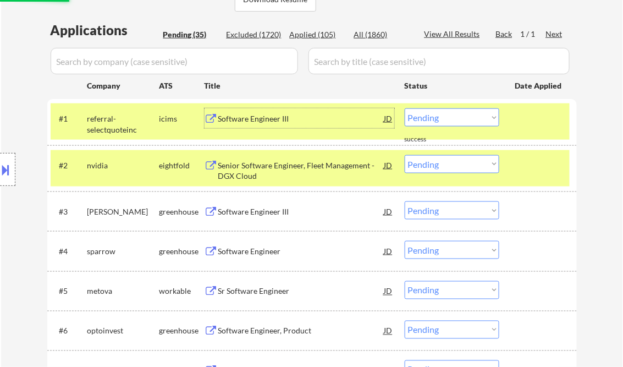
click at [247, 118] on div "Software Engineer III" at bounding box center [301, 118] width 166 height 11
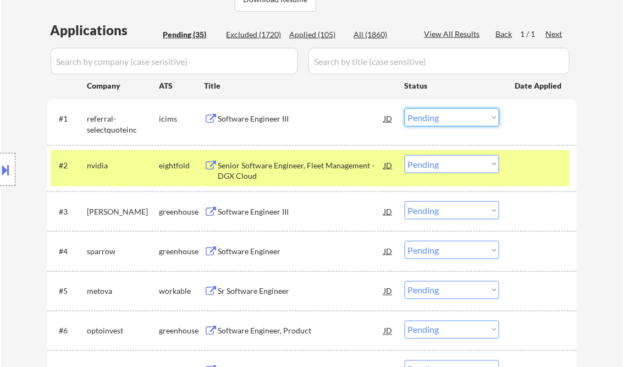
click at [439, 117] on select "Choose an option... Pending Applied Excluded (Questions) Excluded (Expired) Exc…" at bounding box center [452, 117] width 95 height 18
click at [405, 108] on select "Choose an option... Pending Applied Excluded (Questions) Excluded (Expired) Exc…" at bounding box center [452, 117] width 95 height 18
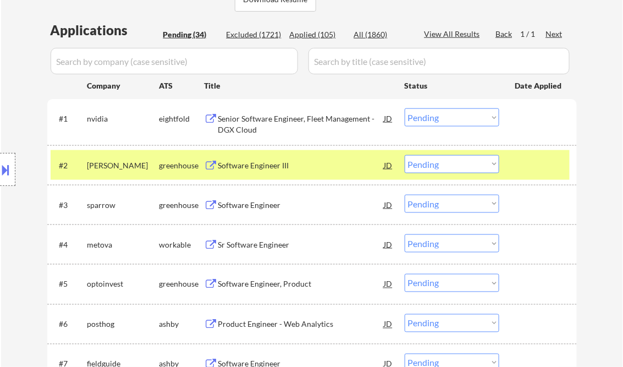
click at [302, 121] on div "Senior Software Engineer, Fleet Management - DGX Cloud" at bounding box center [301, 123] width 166 height 21
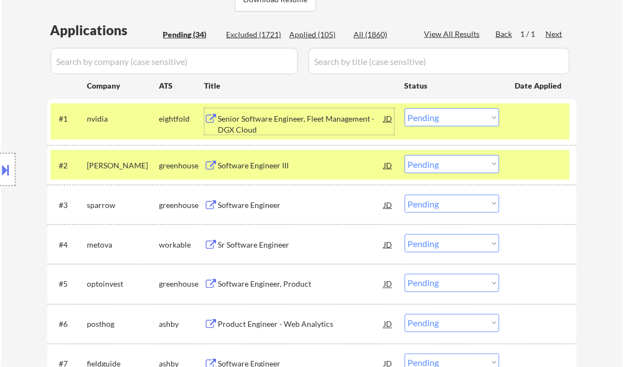
click at [440, 119] on select "Choose an option... Pending Applied Excluded (Questions) Excluded (Expired) Exc…" at bounding box center [452, 117] width 95 height 18
click at [405, 108] on select "Choose an option... Pending Applied Excluded (Questions) Excluded (Expired) Exc…" at bounding box center [452, 117] width 95 height 18
click at [255, 164] on div "Software Engineer III" at bounding box center [301, 165] width 166 height 11
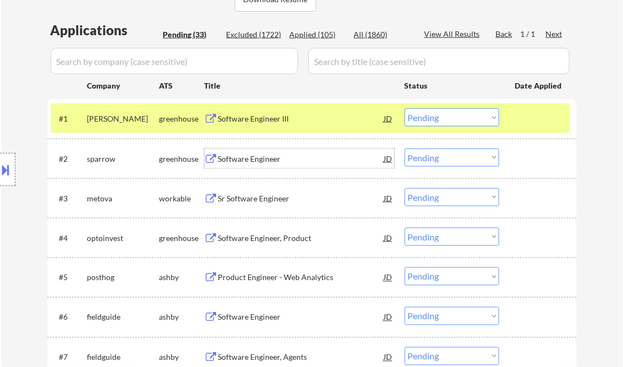
click at [438, 119] on select "Choose an option... Pending Applied Excluded (Questions) Excluded (Expired) Exc…" at bounding box center [452, 117] width 95 height 18
click at [405, 108] on select "Choose an option... Pending Applied Excluded (Questions) Excluded (Expired) Exc…" at bounding box center [452, 117] width 95 height 18
click at [241, 157] on div "Software Engineer" at bounding box center [301, 158] width 166 height 11
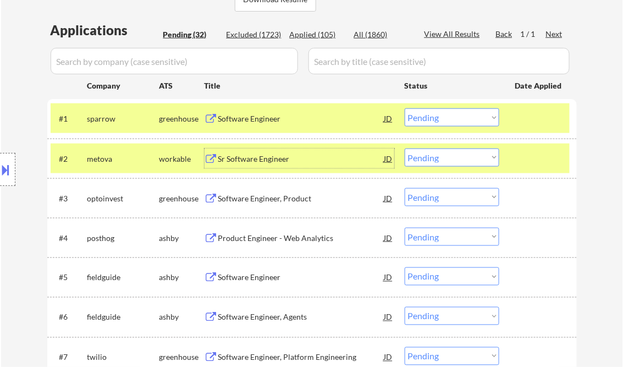
click at [455, 119] on select "Choose an option... Pending Applied Excluded (Questions) Excluded (Expired) Exc…" at bounding box center [452, 117] width 95 height 18
click at [405, 108] on select "Choose an option... Pending Applied Excluded (Questions) Excluded (Expired) Exc…" at bounding box center [452, 117] width 95 height 18
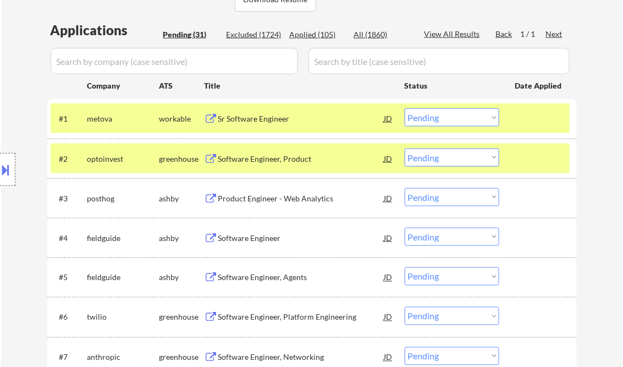
click at [275, 122] on div "Sr Software Engineer" at bounding box center [301, 118] width 166 height 11
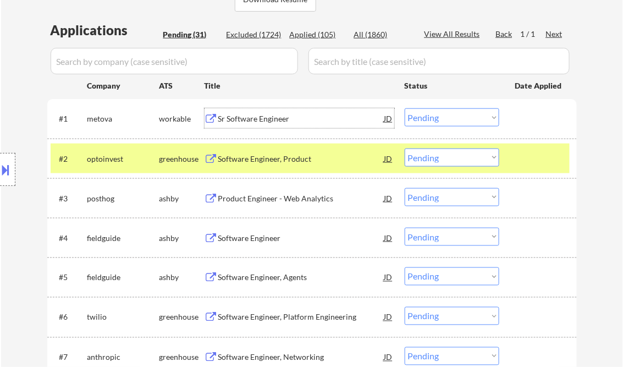
click at [430, 112] on select "Choose an option... Pending Applied Excluded (Questions) Excluded (Expired) Exc…" at bounding box center [452, 117] width 95 height 18
click at [405, 108] on select "Choose an option... Pending Applied Excluded (Questions) Excluded (Expired) Exc…" at bounding box center [452, 117] width 95 height 18
click at [248, 156] on div "Software Engineer, Product" at bounding box center [301, 158] width 166 height 11
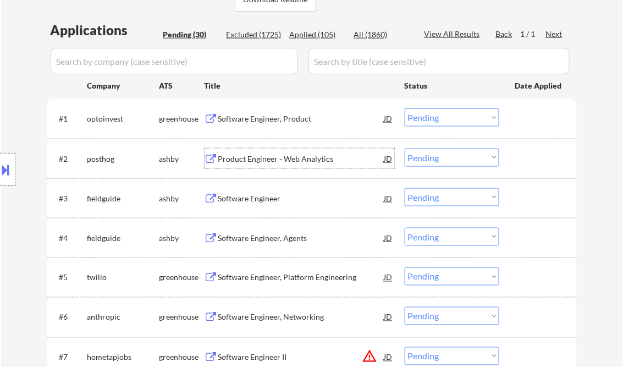
drag, startPoint x: 438, startPoint y: 117, endPoint x: 442, endPoint y: 122, distance: 6.3
click at [438, 117] on select "Choose an option... Pending Applied Excluded (Questions) Excluded (Expired) Exc…" at bounding box center [452, 117] width 95 height 18
click at [405, 108] on select "Choose an option... Pending Applied Excluded (Questions) Excluded (Expired) Exc…" at bounding box center [452, 117] width 95 height 18
click at [318, 165] on div "Product Engineer - Web Analytics" at bounding box center [301, 158] width 166 height 20
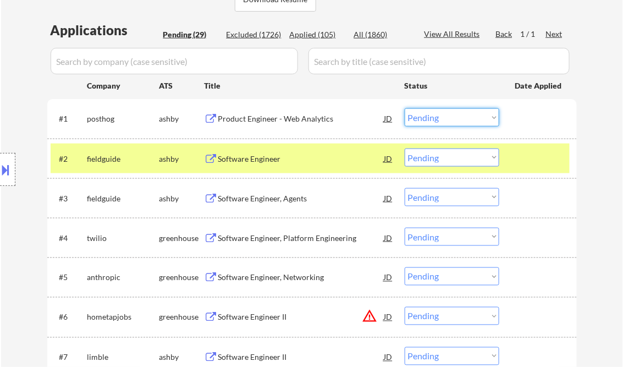
drag, startPoint x: 427, startPoint y: 115, endPoint x: 434, endPoint y: 119, distance: 8.4
click at [427, 115] on select "Choose an option... Pending Applied Excluded (Questions) Excluded (Expired) Exc…" at bounding box center [452, 117] width 95 height 18
click at [405, 108] on select "Choose an option... Pending Applied Excluded (Questions) Excluded (Expired) Exc…" at bounding box center [452, 117] width 95 height 18
click at [254, 157] on div "Software Engineer" at bounding box center [301, 158] width 166 height 11
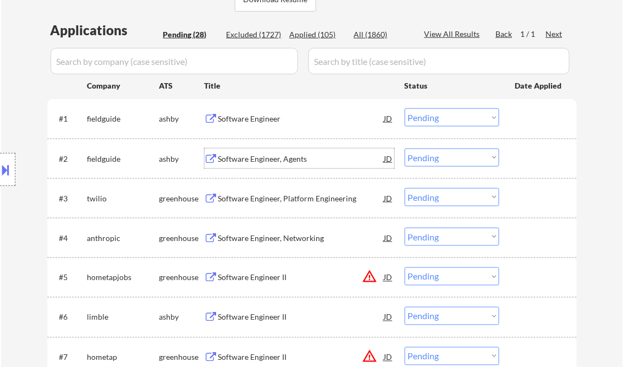
click at [432, 121] on select "Choose an option... Pending Applied Excluded (Questions) Excluded (Expired) Exc…" at bounding box center [452, 117] width 95 height 18
click at [405, 108] on select "Choose an option... Pending Applied Excluded (Questions) Excluded (Expired) Exc…" at bounding box center [452, 117] width 95 height 18
select select ""pending""
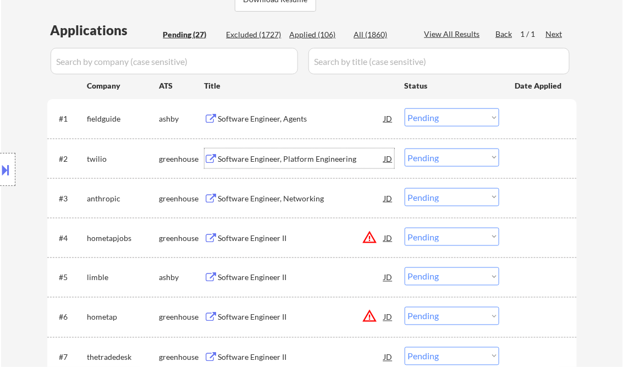
click at [287, 161] on div "Software Engineer, Platform Engineering" at bounding box center [301, 158] width 166 height 11
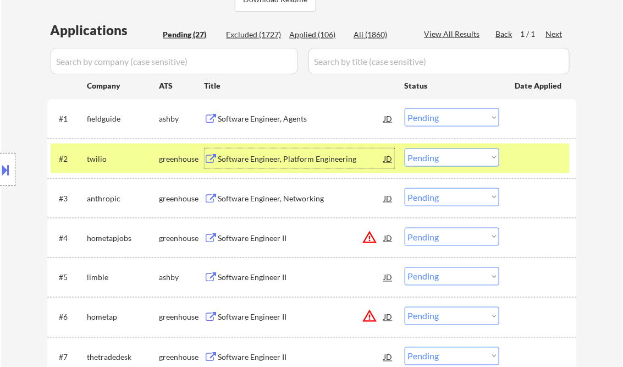
drag, startPoint x: 426, startPoint y: 156, endPoint x: 433, endPoint y: 168, distance: 13.9
click at [426, 157] on select "Choose an option... Pending Applied Excluded (Questions) Excluded (Expired) Exc…" at bounding box center [452, 157] width 95 height 18
click at [405, 148] on select "Choose an option... Pending Applied Excluded (Questions) Excluded (Expired) Exc…" at bounding box center [452, 157] width 95 height 18
click at [269, 117] on div "Software Engineer, Agents" at bounding box center [301, 118] width 166 height 11
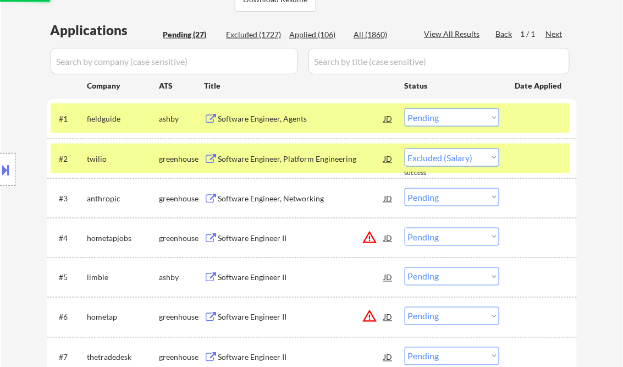
select select ""pending""
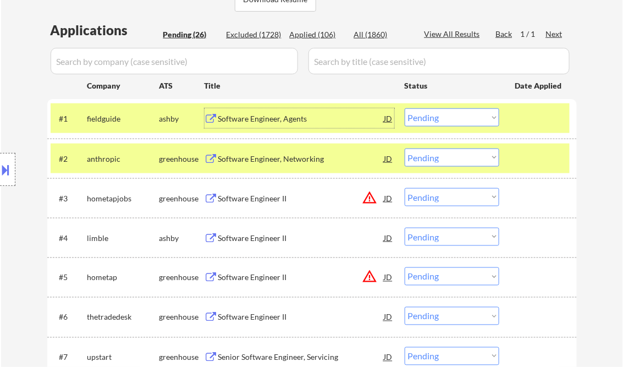
click at [509, 119] on div "#1 fieldguide ashby Software Engineer, Agents JD warning_amber Choose an option…" at bounding box center [310, 118] width 519 height 30
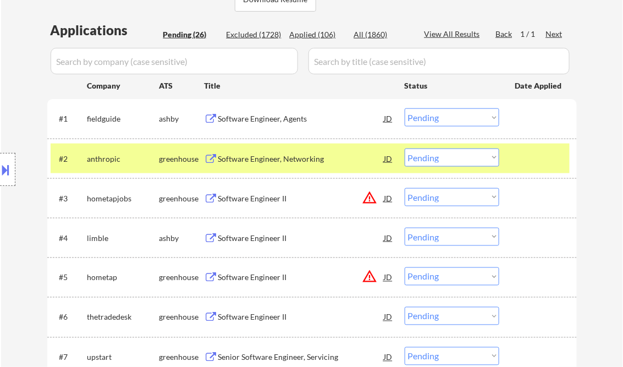
click at [254, 155] on div "Software Engineer, Networking" at bounding box center [301, 158] width 166 height 11
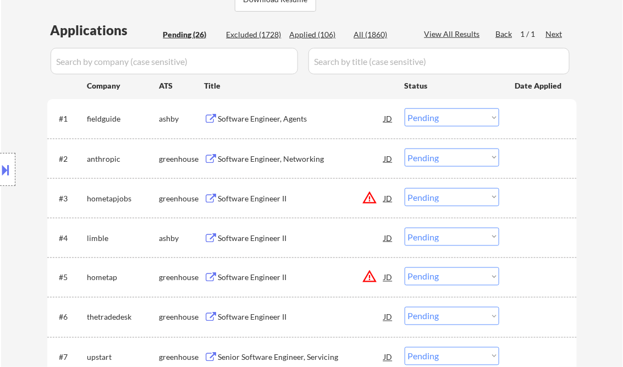
select select ""pending""
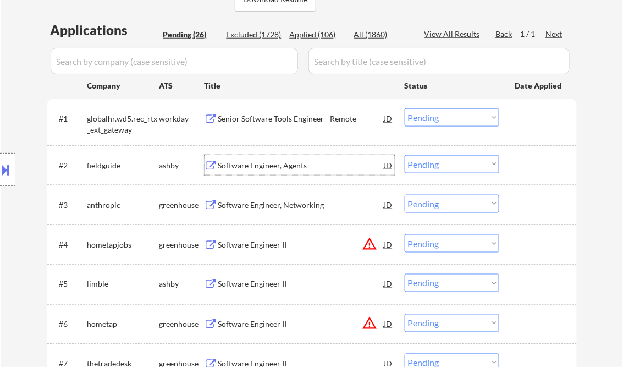
click at [312, 120] on div "Senior Software Tools Engineer - Remote" at bounding box center [301, 118] width 166 height 11
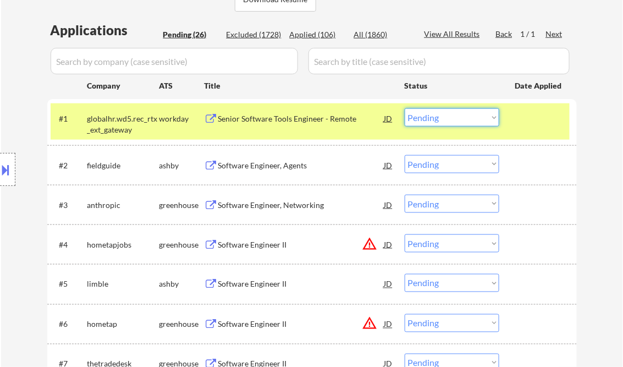
drag, startPoint x: 429, startPoint y: 115, endPoint x: 432, endPoint y: 123, distance: 8.9
click at [429, 115] on select "Choose an option... Pending Applied Excluded (Questions) Excluded (Expired) Exc…" at bounding box center [452, 117] width 95 height 18
click at [405, 108] on select "Choose an option... Pending Applied Excluded (Questions) Excluded (Expired) Exc…" at bounding box center [452, 117] width 95 height 18
select select ""pending""
click at [279, 164] on div "Software Engineer, Agents" at bounding box center [301, 165] width 166 height 20
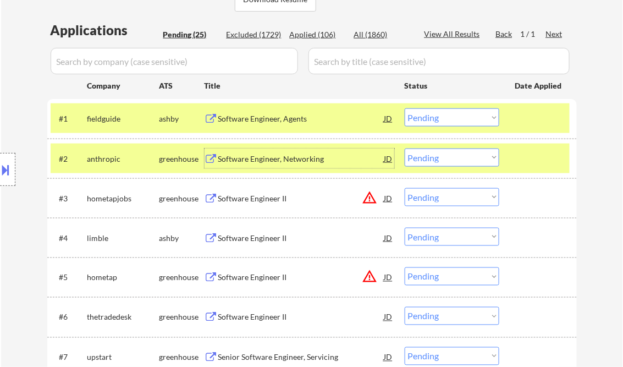
click at [276, 158] on div "Software Engineer, Networking" at bounding box center [301, 158] width 166 height 11
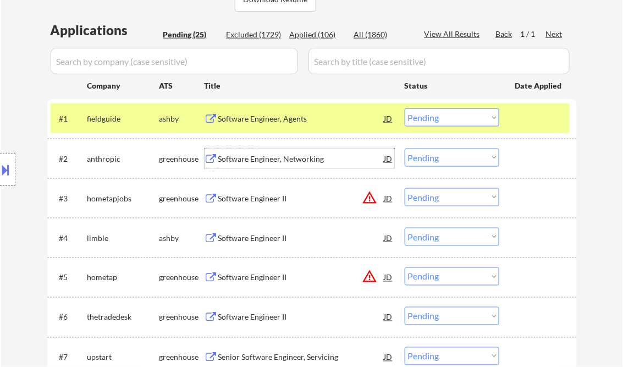
click at [266, 157] on div "Software Engineer, Networking" at bounding box center [301, 158] width 166 height 11
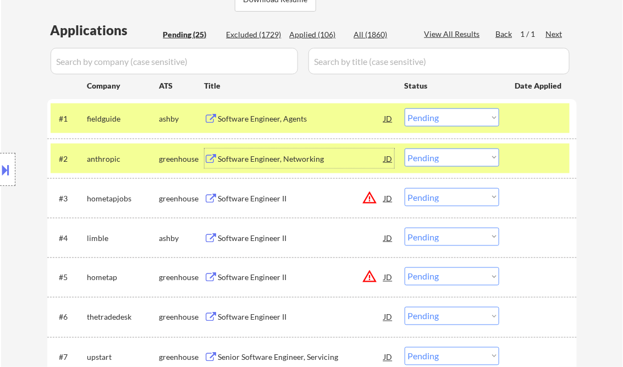
click at [279, 153] on div "Software Engineer, Networking" at bounding box center [301, 158] width 166 height 20
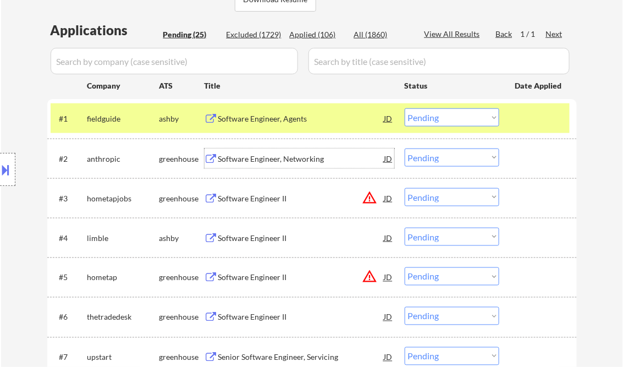
click at [438, 158] on select "Choose an option... Pending Applied Excluded (Questions) Excluded (Expired) Exc…" at bounding box center [452, 157] width 95 height 18
click at [405, 148] on select "Choose an option... Pending Applied Excluded (Questions) Excluded (Expired) Exc…" at bounding box center [452, 157] width 95 height 18
click at [258, 201] on div "Software Engineer II" at bounding box center [301, 198] width 166 height 11
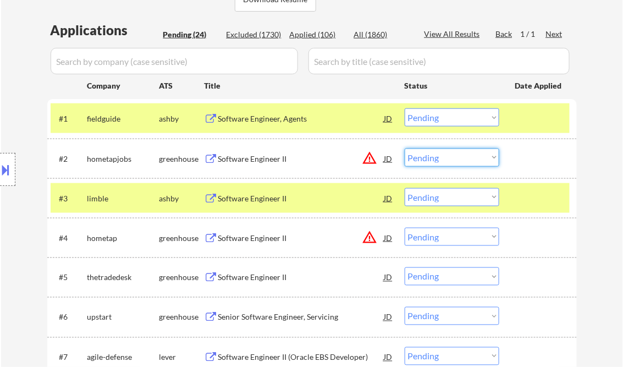
click at [434, 161] on select "Choose an option... Pending Applied Excluded (Questions) Excluded (Expired) Exc…" at bounding box center [452, 157] width 95 height 18
click at [405, 148] on select "Choose an option... Pending Applied Excluded (Questions) Excluded (Expired) Exc…" at bounding box center [452, 157] width 95 height 18
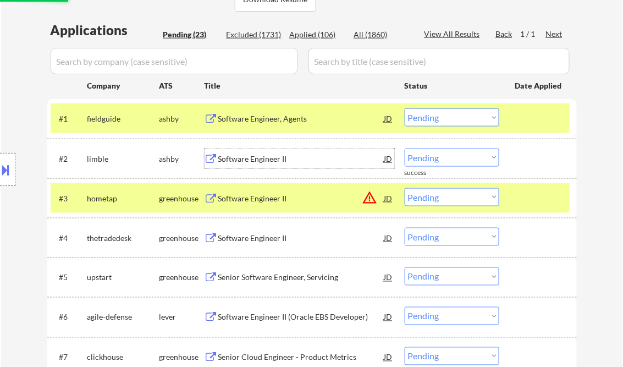
click at [274, 163] on div "Software Engineer II" at bounding box center [301, 158] width 166 height 11
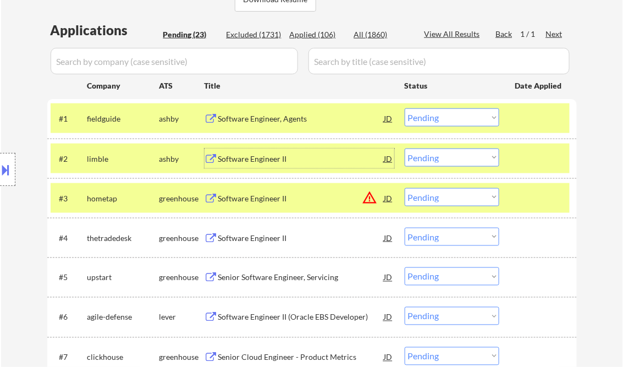
click at [453, 156] on select "Choose an option... Pending Applied Excluded (Questions) Excluded (Expired) Exc…" at bounding box center [452, 157] width 95 height 18
click at [405, 148] on select "Choose an option... Pending Applied Excluded (Questions) Excluded (Expired) Exc…" at bounding box center [452, 157] width 95 height 18
click at [272, 201] on div "Software Engineer II" at bounding box center [301, 198] width 166 height 11
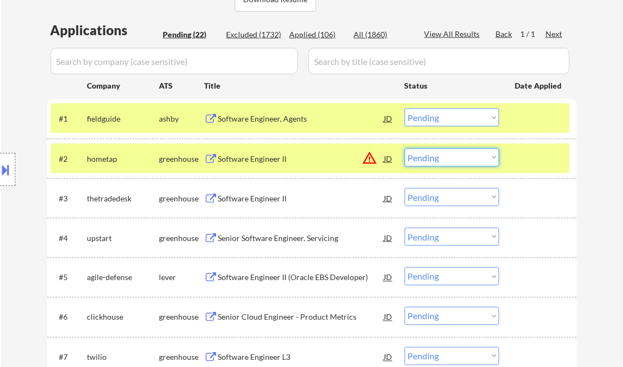
click at [432, 158] on select "Choose an option... Pending Applied Excluded (Questions) Excluded (Expired) Exc…" at bounding box center [452, 157] width 95 height 18
click at [405, 148] on select "Choose an option... Pending Applied Excluded (Questions) Excluded (Expired) Exc…" at bounding box center [452, 157] width 95 height 18
click at [260, 199] on div "Software Engineer II" at bounding box center [301, 198] width 166 height 11
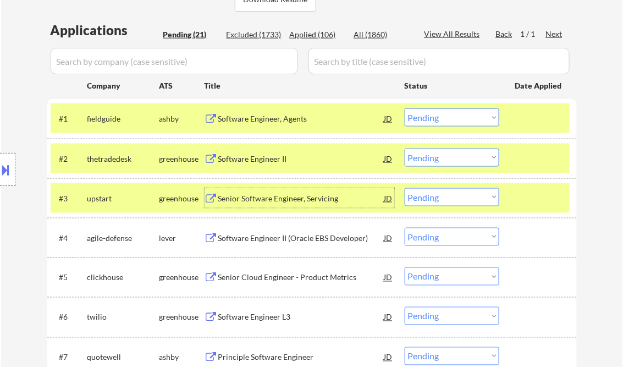
click at [387, 157] on div "JD" at bounding box center [388, 158] width 11 height 20
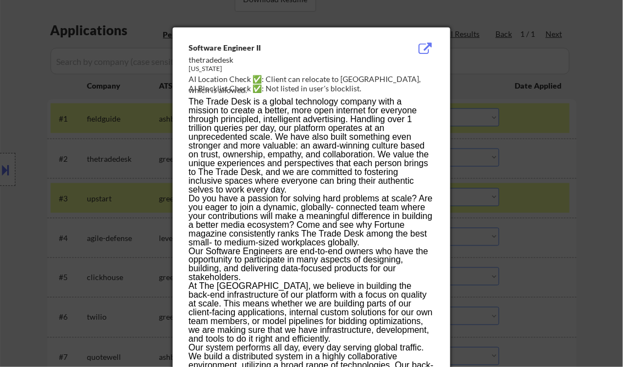
drag, startPoint x: 189, startPoint y: 47, endPoint x: 211, endPoint y: 60, distance: 25.9
click at [205, 57] on div "Software Engineer II thetradedesk New York AI Location Check ✅: Client can relo…" at bounding box center [314, 68] width 250 height 53
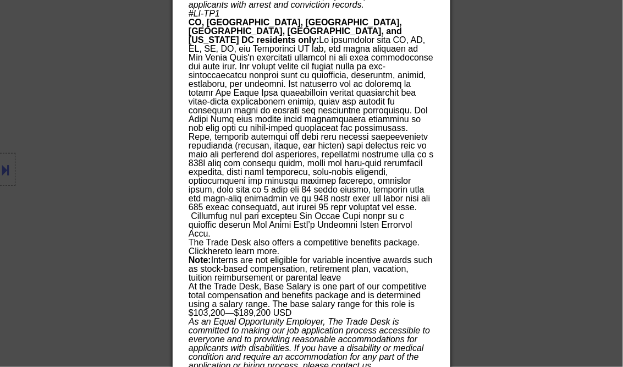
scroll to position [1651, 0]
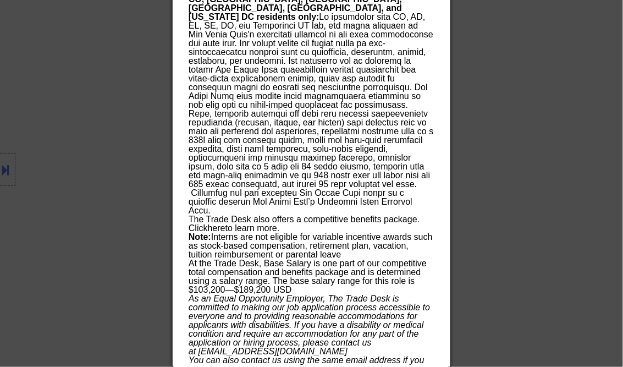
click at [559, 85] on div at bounding box center [311, 183] width 623 height 367
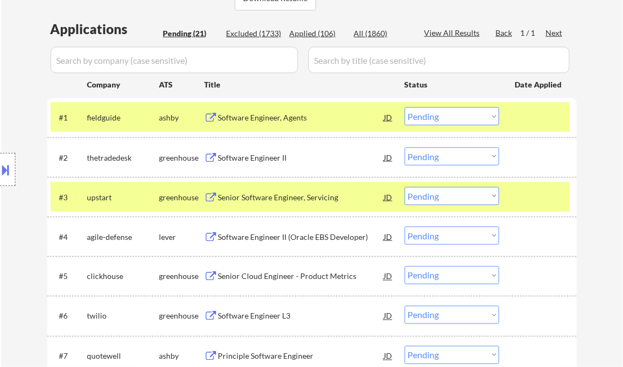
scroll to position [264, 0]
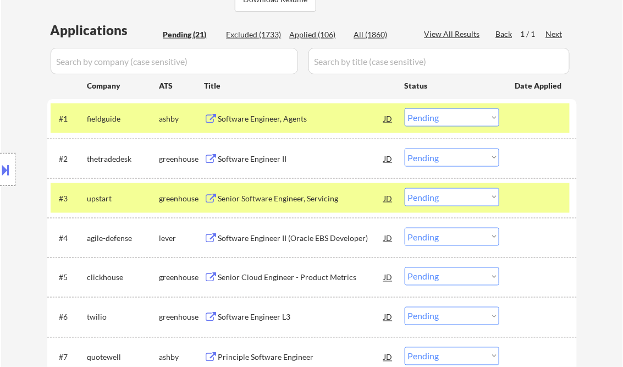
click at [481, 159] on select "Choose an option... Pending Applied Excluded (Questions) Excluded (Expired) Exc…" at bounding box center [452, 157] width 95 height 18
click at [405, 148] on select "Choose an option... Pending Applied Excluded (Questions) Excluded (Expired) Exc…" at bounding box center [452, 157] width 95 height 18
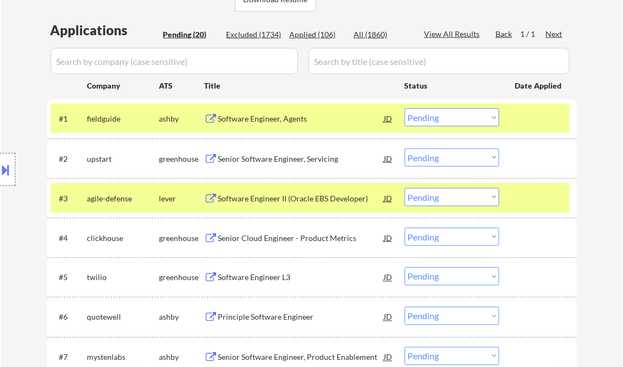
click at [286, 161] on div "Senior Software Engineer, Servicing" at bounding box center [301, 158] width 166 height 11
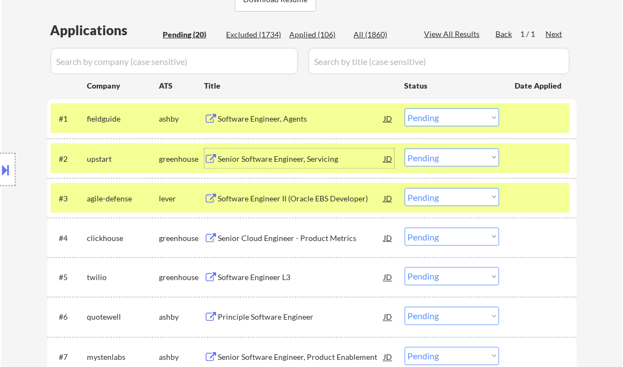
click at [437, 156] on select "Choose an option... Pending Applied Excluded (Questions) Excluded (Expired) Exc…" at bounding box center [452, 157] width 95 height 18
click at [405, 148] on select "Choose an option... Pending Applied Excluded (Questions) Excluded (Expired) Exc…" at bounding box center [452, 157] width 95 height 18
click at [307, 200] on div "Software Engineer II (Oracle EBS Developer)" at bounding box center [301, 198] width 166 height 11
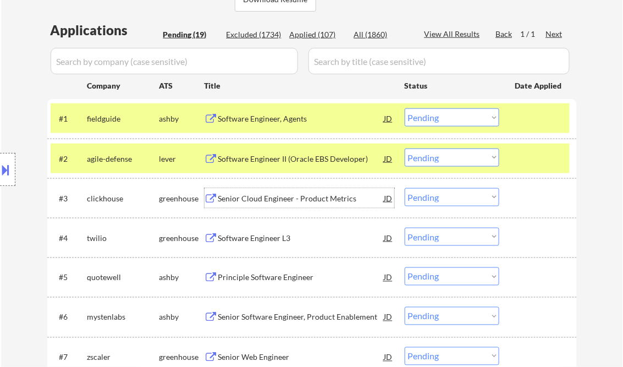
click at [433, 158] on select "Choose an option... Pending Applied Excluded (Questions) Excluded (Expired) Exc…" at bounding box center [452, 157] width 95 height 18
click at [405, 148] on select "Choose an option... Pending Applied Excluded (Questions) Excluded (Expired) Exc…" at bounding box center [452, 157] width 95 height 18
click at [265, 195] on div "Senior Cloud Engineer - Product Metrics" at bounding box center [301, 198] width 166 height 11
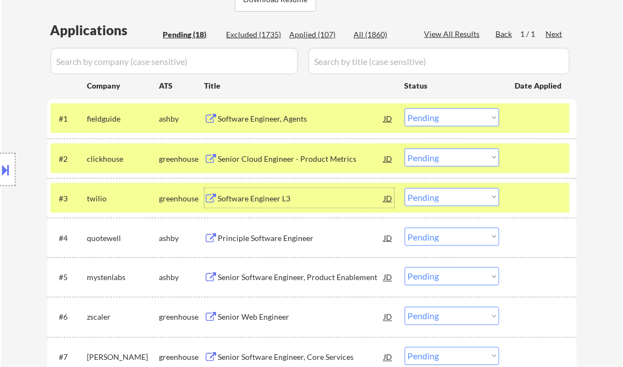
drag, startPoint x: 433, startPoint y: 159, endPoint x: 442, endPoint y: 164, distance: 10.8
click at [433, 159] on select "Choose an option... Pending Applied Excluded (Questions) Excluded (Expired) Exc…" at bounding box center [452, 157] width 95 height 18
click at [405, 148] on select "Choose an option... Pending Applied Excluded (Questions) Excluded (Expired) Exc…" at bounding box center [452, 157] width 95 height 18
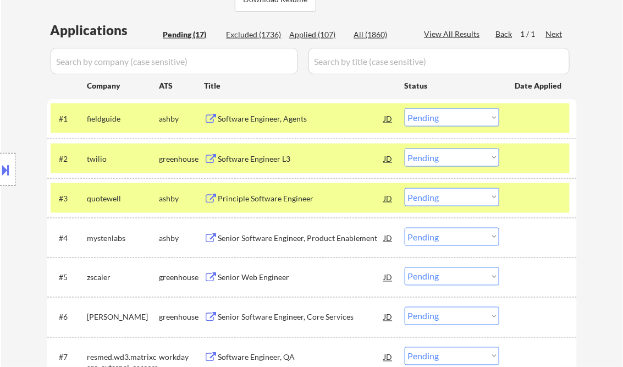
click at [275, 154] on div "Software Engineer L3" at bounding box center [301, 158] width 166 height 11
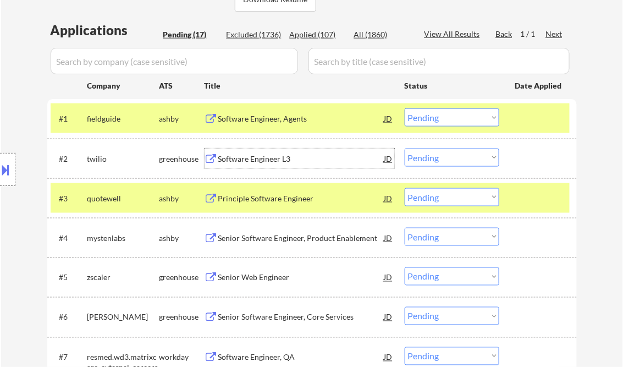
drag, startPoint x: 447, startPoint y: 159, endPoint x: 455, endPoint y: 161, distance: 8.5
click at [447, 158] on select "Choose an option... Pending Applied Excluded (Questions) Excluded (Expired) Exc…" at bounding box center [452, 157] width 95 height 18
click at [405, 148] on select "Choose an option... Pending Applied Excluded (Questions) Excluded (Expired) Exc…" at bounding box center [452, 157] width 95 height 18
click at [280, 203] on div "Principle Software Engineer" at bounding box center [301, 198] width 166 height 11
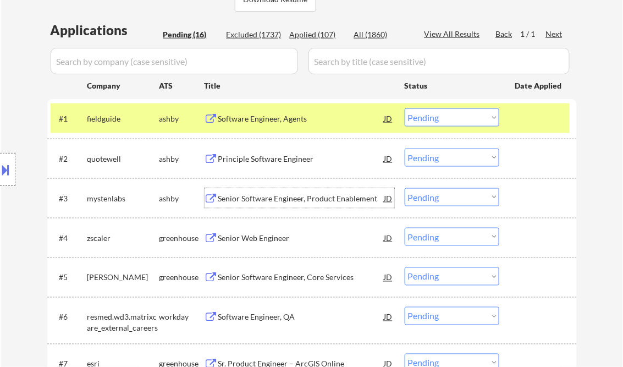
click at [432, 159] on select "Choose an option... Pending Applied Excluded (Questions) Excluded (Expired) Exc…" at bounding box center [452, 157] width 95 height 18
click at [405, 148] on select "Choose an option... Pending Applied Excluded (Questions) Excluded (Expired) Exc…" at bounding box center [452, 157] width 95 height 18
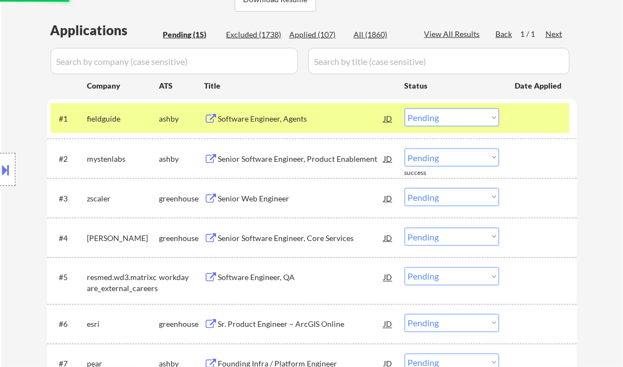
click at [267, 156] on div "Senior Software Engineer, Product Enablement" at bounding box center [301, 158] width 166 height 11
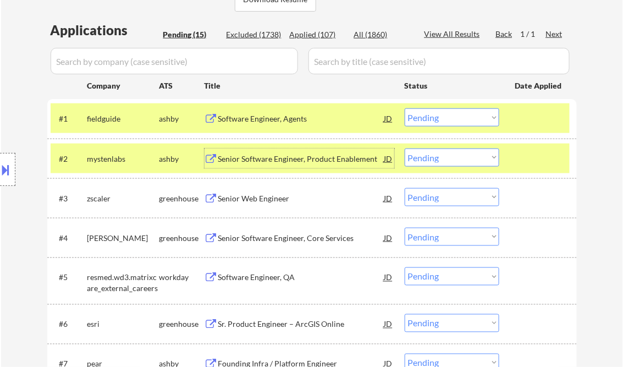
click at [442, 155] on select "Choose an option... Pending Applied Excluded (Questions) Excluded (Expired) Exc…" at bounding box center [452, 157] width 95 height 18
click at [405, 148] on select "Choose an option... Pending Applied Excluded (Questions) Excluded (Expired) Exc…" at bounding box center [452, 157] width 95 height 18
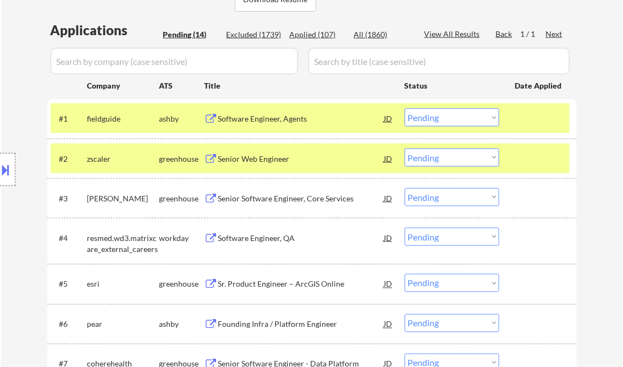
click at [243, 162] on div "Senior Web Engineer" at bounding box center [301, 158] width 166 height 11
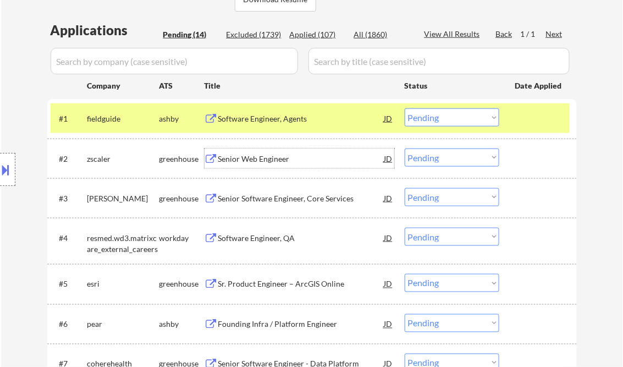
click at [448, 158] on select "Choose an option... Pending Applied Excluded (Questions) Excluded (Expired) Exc…" at bounding box center [452, 157] width 95 height 18
click at [405, 148] on select "Choose an option... Pending Applied Excluded (Questions) Excluded (Expired) Exc…" at bounding box center [452, 157] width 95 height 18
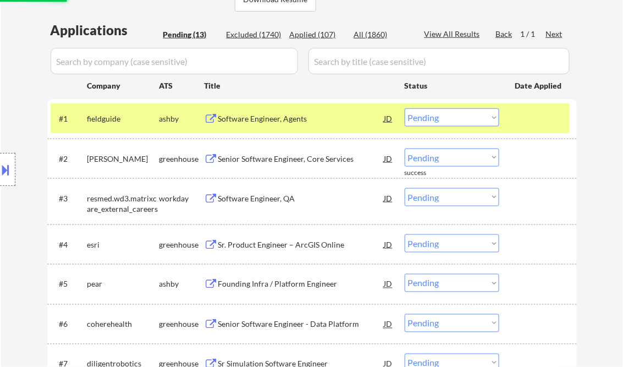
click at [245, 155] on div "Senior Software Engineer, Core Services" at bounding box center [301, 158] width 166 height 11
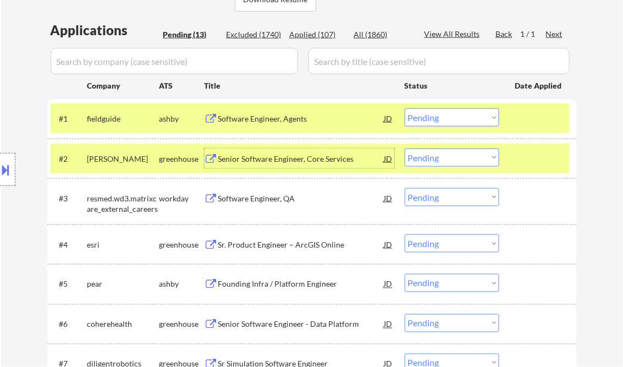
click at [431, 160] on select "Choose an option... Pending Applied Excluded (Questions) Excluded (Expired) Exc…" at bounding box center [452, 157] width 95 height 18
click at [405, 148] on select "Choose an option... Pending Applied Excluded (Questions) Excluded (Expired) Exc…" at bounding box center [452, 157] width 95 height 18
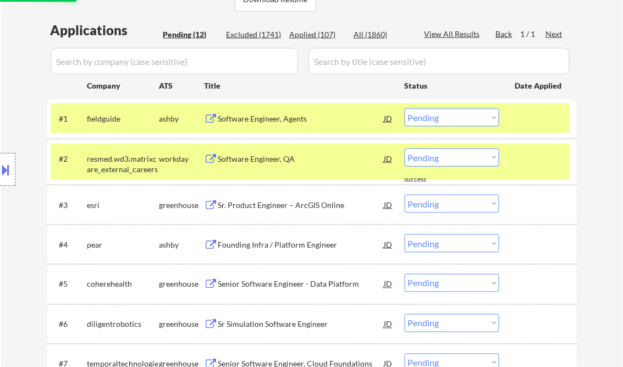
click at [254, 163] on div "Software Engineer, QA" at bounding box center [301, 158] width 166 height 11
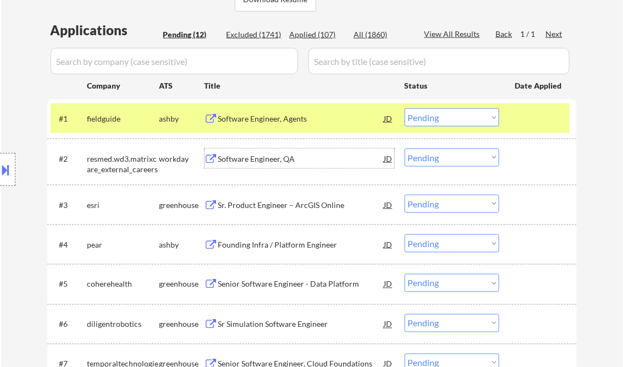
drag, startPoint x: 426, startPoint y: 160, endPoint x: 431, endPoint y: 167, distance: 8.7
click at [426, 161] on select "Choose an option... Pending Applied Excluded (Questions) Excluded (Expired) Exc…" at bounding box center [452, 157] width 95 height 18
click at [405, 148] on select "Choose an option... Pending Applied Excluded (Questions) Excluded (Expired) Exc…" at bounding box center [452, 157] width 95 height 18
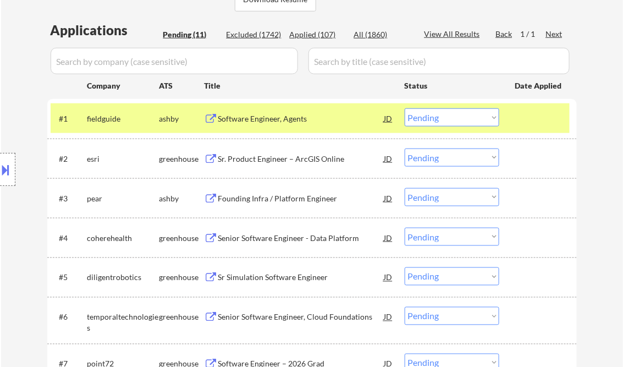
click at [268, 161] on div "Sr. Product Engineer – ArcGIS Online" at bounding box center [301, 158] width 166 height 11
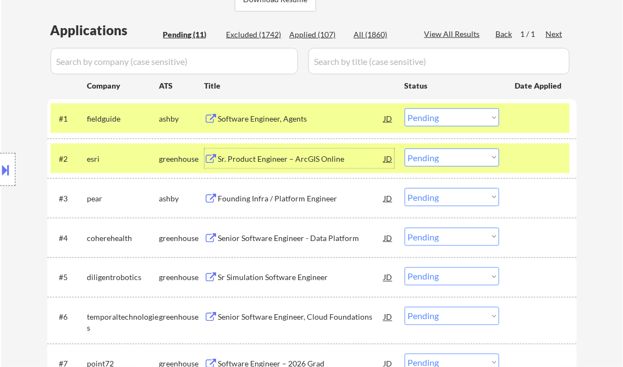
click at [427, 161] on select "Choose an option... Pending Applied Excluded (Questions) Excluded (Expired) Exc…" at bounding box center [452, 157] width 95 height 18
click at [405, 148] on select "Choose an option... Pending Applied Excluded (Questions) Excluded (Expired) Exc…" at bounding box center [452, 157] width 95 height 18
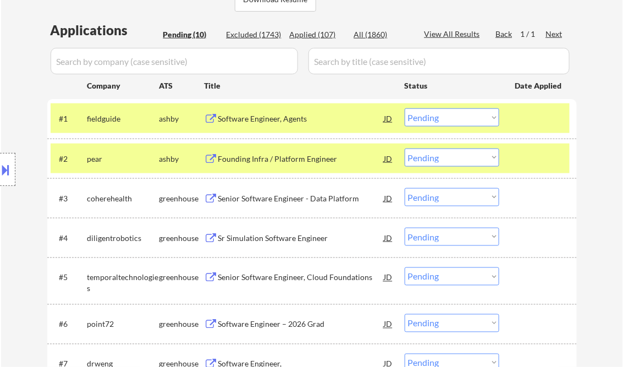
click at [264, 162] on div "Founding Infra / Platform Engineer" at bounding box center [301, 158] width 166 height 11
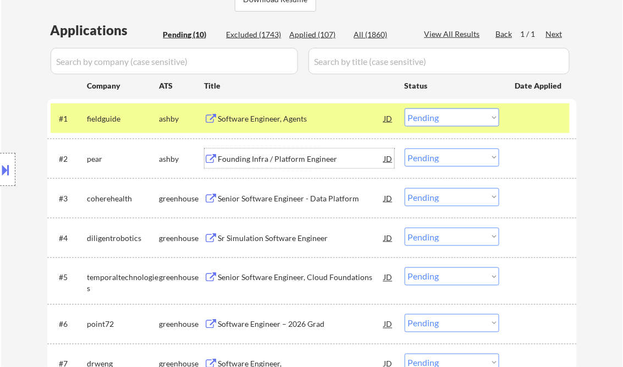
click at [437, 161] on select "Choose an option... Pending Applied Excluded (Questions) Excluded (Expired) Exc…" at bounding box center [452, 157] width 95 height 18
click at [405, 148] on select "Choose an option... Pending Applied Excluded (Questions) Excluded (Expired) Exc…" at bounding box center [452, 157] width 95 height 18
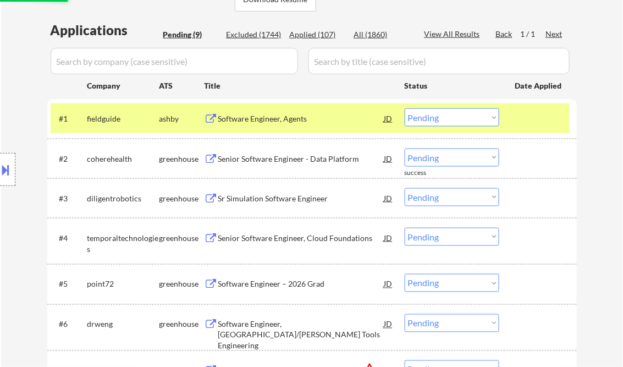
click at [279, 163] on div "Senior Software Engineer - Data Platform" at bounding box center [301, 158] width 166 height 11
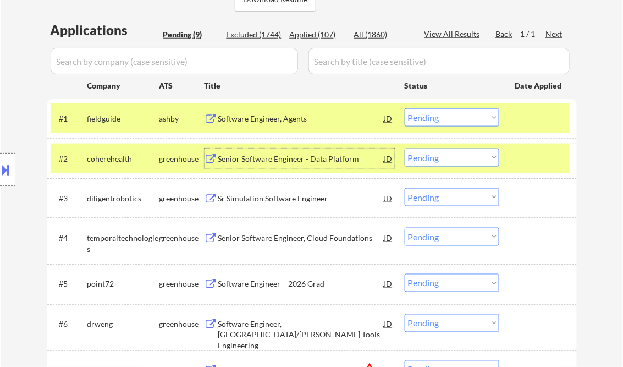
drag, startPoint x: 457, startPoint y: 158, endPoint x: 460, endPoint y: 167, distance: 8.7
click at [457, 158] on select "Choose an option... Pending Applied Excluded (Questions) Excluded (Expired) Exc…" at bounding box center [452, 157] width 95 height 18
click at [405, 148] on select "Choose an option... Pending Applied Excluded (Questions) Excluded (Expired) Exc…" at bounding box center [452, 157] width 95 height 18
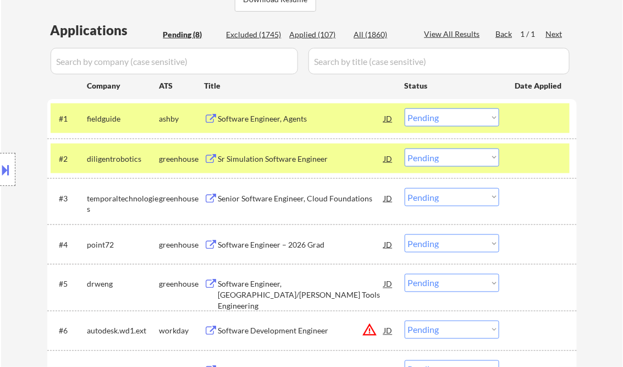
click at [291, 157] on div "Sr Simulation Software Engineer" at bounding box center [301, 158] width 166 height 11
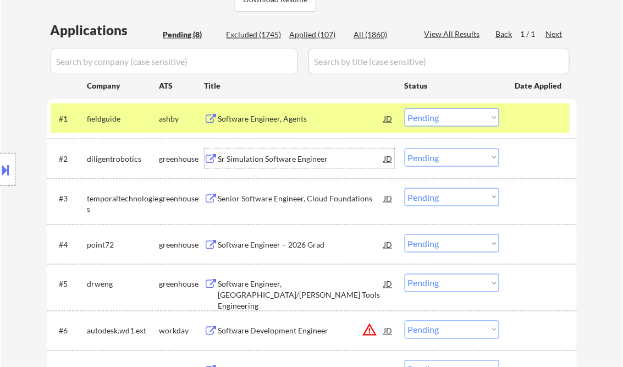
drag, startPoint x: 438, startPoint y: 159, endPoint x: 450, endPoint y: 167, distance: 14.5
click at [439, 159] on select "Choose an option... Pending Applied Excluded (Questions) Excluded (Expired) Exc…" at bounding box center [452, 157] width 95 height 18
click at [405, 148] on select "Choose an option... Pending Applied Excluded (Questions) Excluded (Expired) Exc…" at bounding box center [452, 157] width 95 height 18
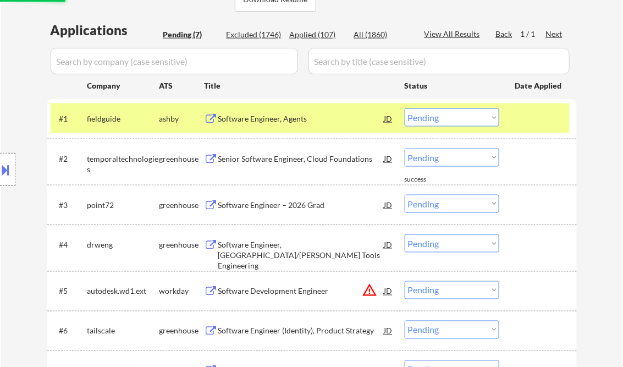
click at [267, 159] on div "Senior Software Engineer, Cloud Foundations" at bounding box center [301, 158] width 166 height 11
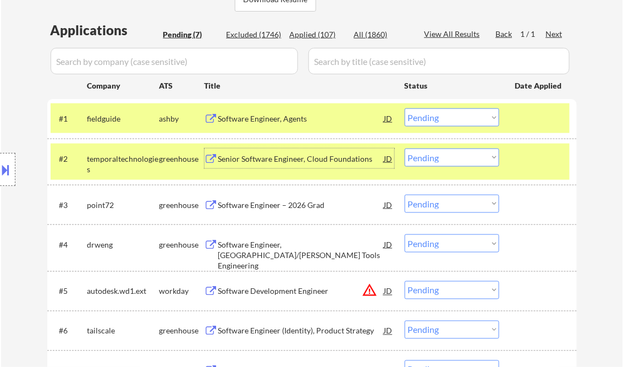
click at [421, 159] on select "Choose an option... Pending Applied Excluded (Questions) Excluded (Expired) Exc…" at bounding box center [452, 157] width 95 height 18
click at [405, 148] on select "Choose an option... Pending Applied Excluded (Questions) Excluded (Expired) Exc…" at bounding box center [452, 157] width 95 height 18
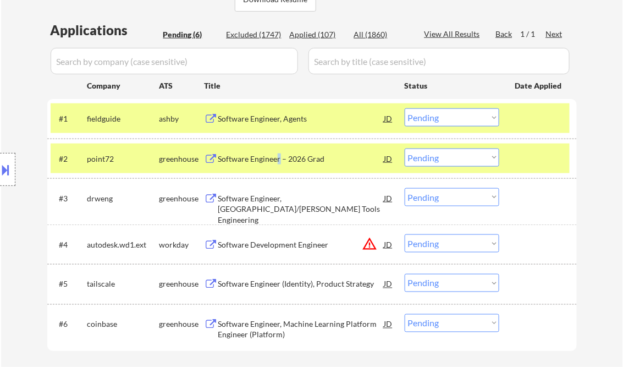
click at [278, 152] on div "Software Engineer – 2026 Grad" at bounding box center [301, 158] width 166 height 20
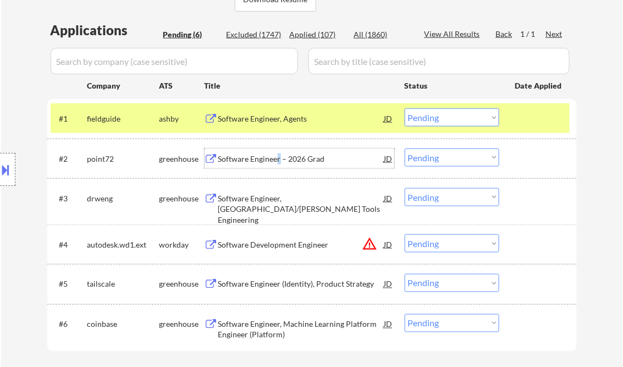
click at [455, 158] on select "Choose an option... Pending Applied Excluded (Questions) Excluded (Expired) Exc…" at bounding box center [452, 157] width 95 height 18
click at [405, 148] on select "Choose an option... Pending Applied Excluded (Questions) Excluded (Expired) Exc…" at bounding box center [452, 157] width 95 height 18
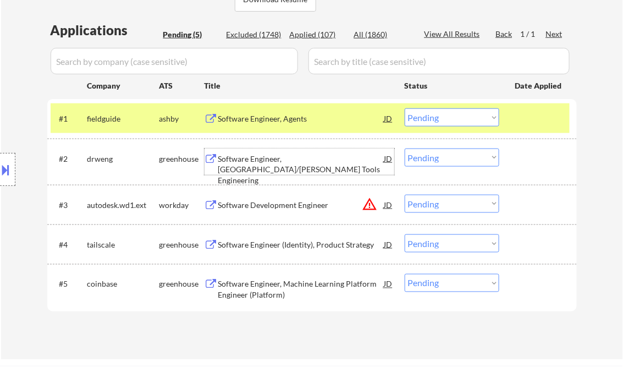
click at [277, 162] on div "Software Engineer, Cumberland/FICCO Tools Engineering" at bounding box center [301, 169] width 166 height 32
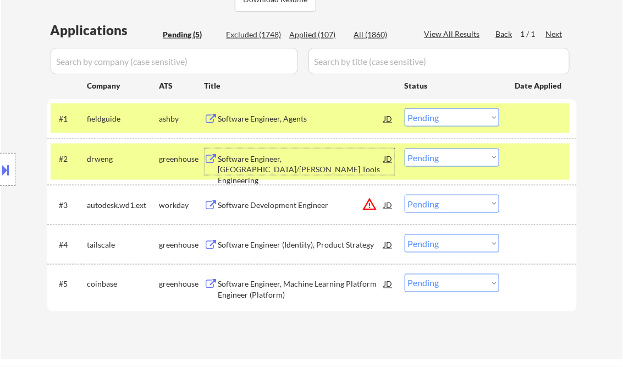
click at [469, 159] on select "Choose an option... Pending Applied Excluded (Questions) Excluded (Expired) Exc…" at bounding box center [452, 157] width 95 height 18
click at [405, 148] on select "Choose an option... Pending Applied Excluded (Questions) Excluded (Expired) Exc…" at bounding box center [452, 157] width 95 height 18
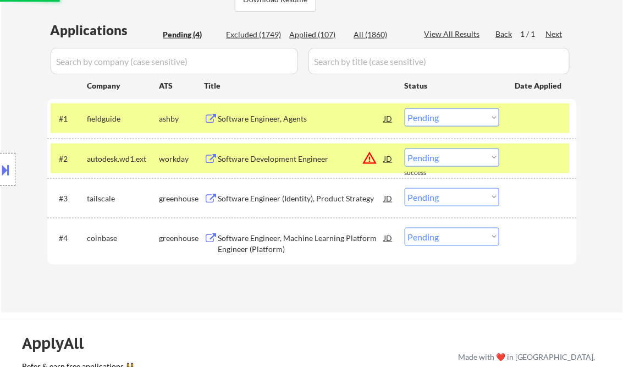
click at [276, 167] on div "Software Development Engineer" at bounding box center [301, 158] width 166 height 20
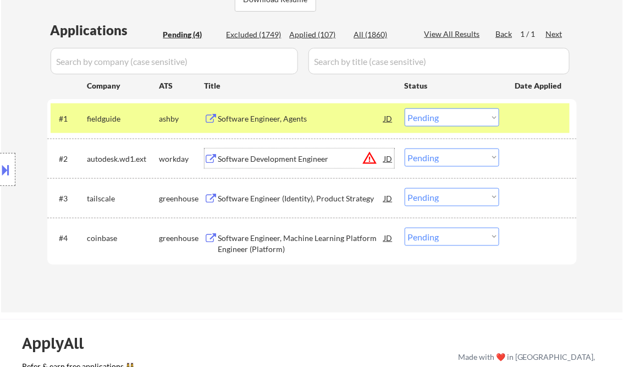
click at [439, 158] on select "Choose an option... Pending Applied Excluded (Questions) Excluded (Expired) Exc…" at bounding box center [452, 157] width 95 height 18
click at [405, 148] on select "Choose an option... Pending Applied Excluded (Questions) Excluded (Expired) Exc…" at bounding box center [452, 157] width 95 height 18
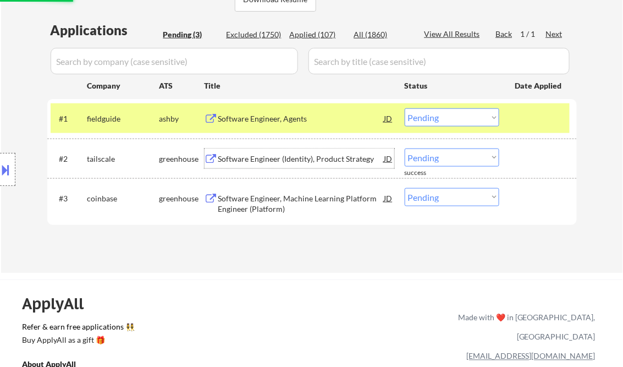
click at [268, 160] on div "Software Engineer (Identity), Product Strategy" at bounding box center [301, 158] width 166 height 11
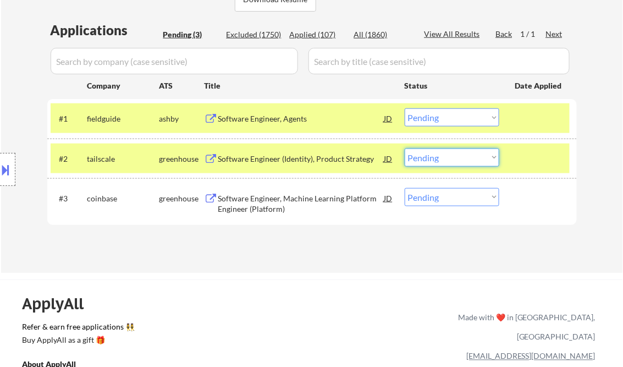
click at [442, 156] on select "Choose an option... Pending Applied Excluded (Questions) Excluded (Expired) Exc…" at bounding box center [452, 157] width 95 height 18
click at [405, 148] on select "Choose an option... Pending Applied Excluded (Questions) Excluded (Expired) Exc…" at bounding box center [452, 157] width 95 height 18
click at [300, 212] on div "Software Engineer, Machine Learning Platform Engineer (Platform)" at bounding box center [301, 203] width 166 height 21
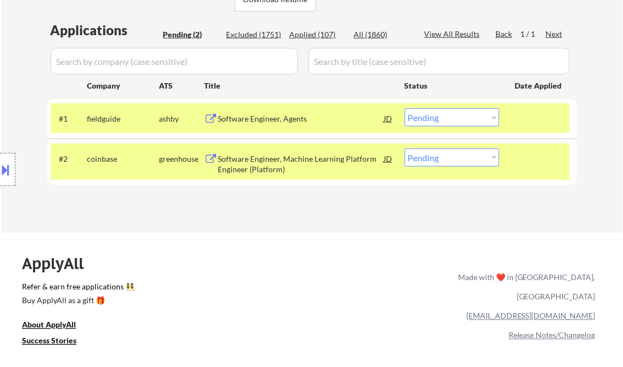
click at [388, 156] on div "JD" at bounding box center [388, 158] width 11 height 20
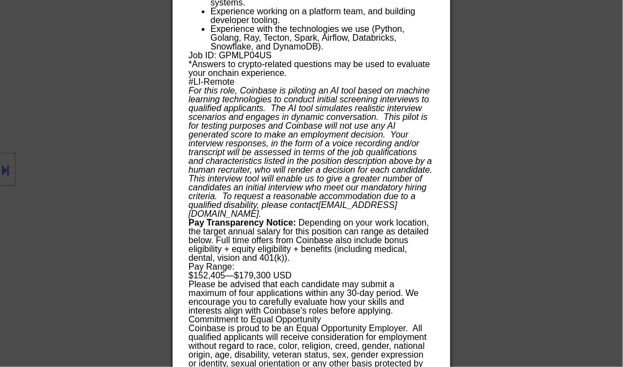
scroll to position [924, 0]
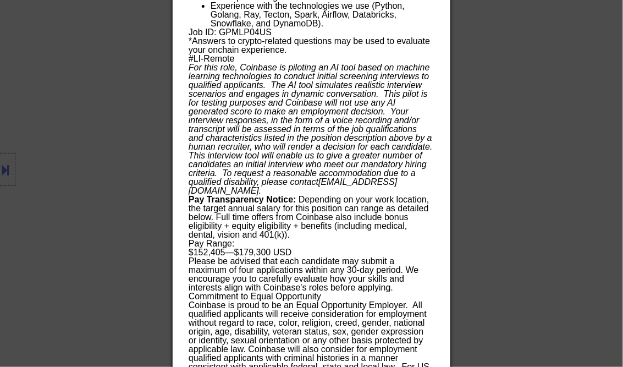
click at [564, 108] on div at bounding box center [311, 183] width 623 height 367
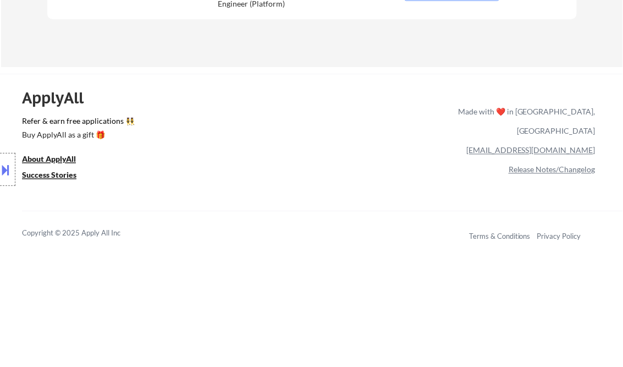
scroll to position [297, 0]
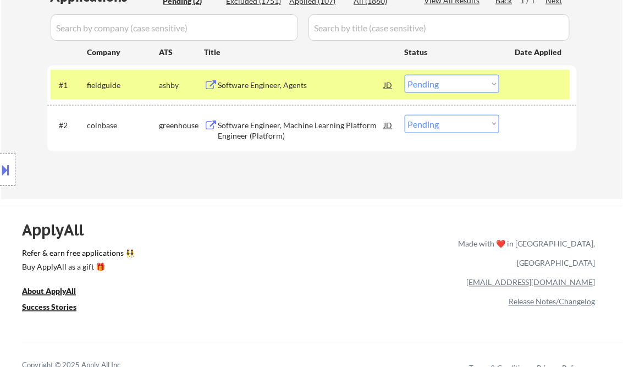
click at [457, 121] on select "Choose an option... Pending Applied Excluded (Questions) Excluded (Expired) Exc…" at bounding box center [452, 124] width 95 height 18
select select ""excluded__salary_""
click at [405, 115] on select "Choose an option... Pending Applied Excluded (Questions) Excluded (Expired) Exc…" at bounding box center [452, 124] width 95 height 18
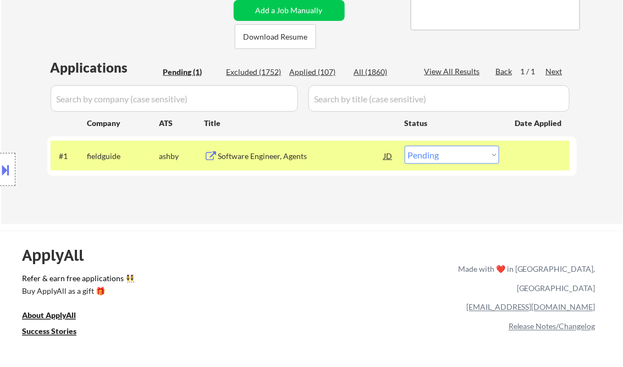
scroll to position [210, 0]
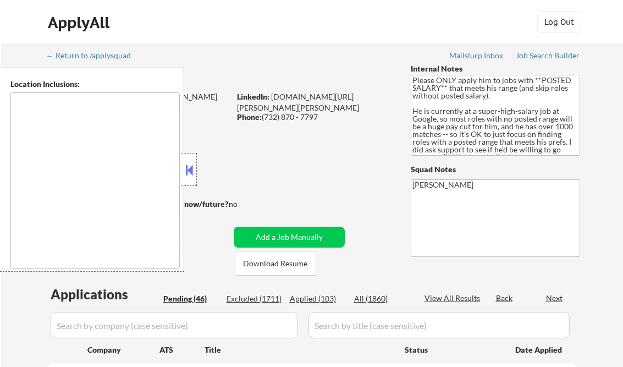
type textarea "[GEOGRAPHIC_DATA], [GEOGRAPHIC_DATA] [US_STATE], [GEOGRAPHIC_DATA] [GEOGRAPHIC_…"
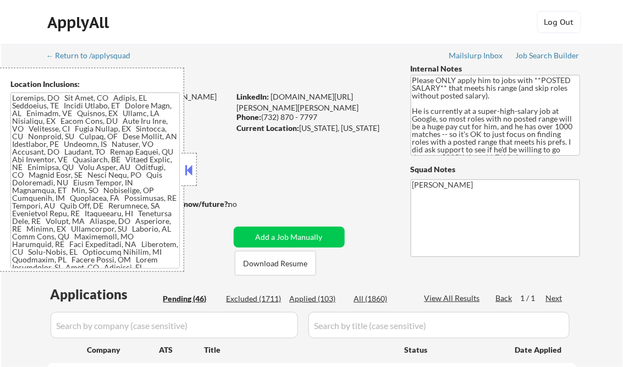
select select ""pending""
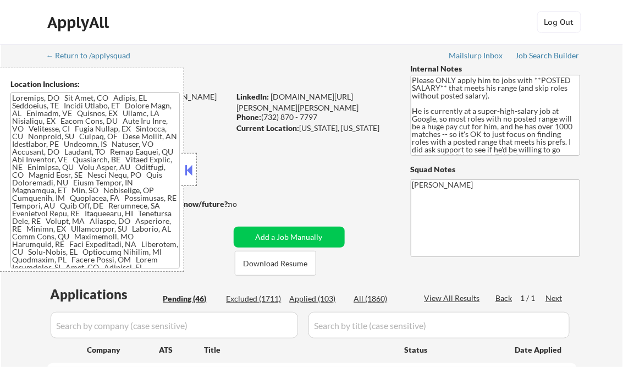
select select ""pending""
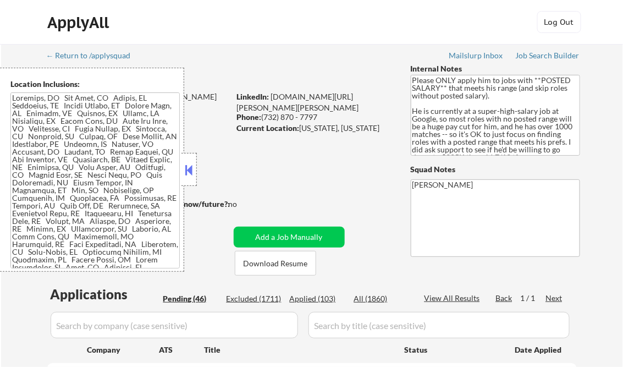
select select ""pending""
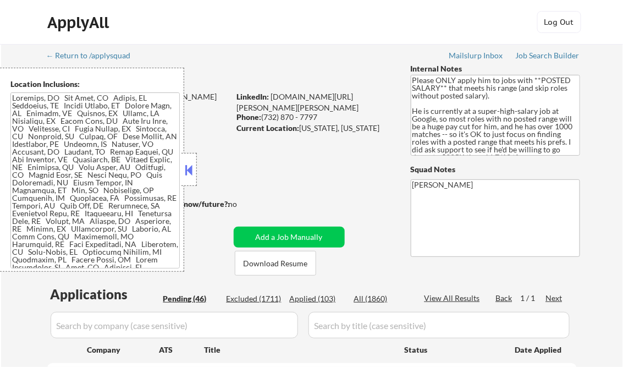
select select ""pending""
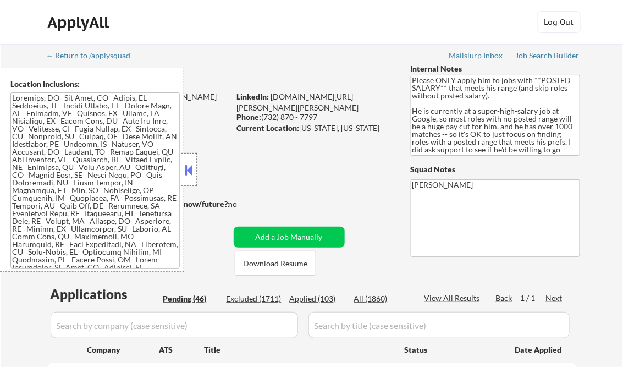
select select ""pending""
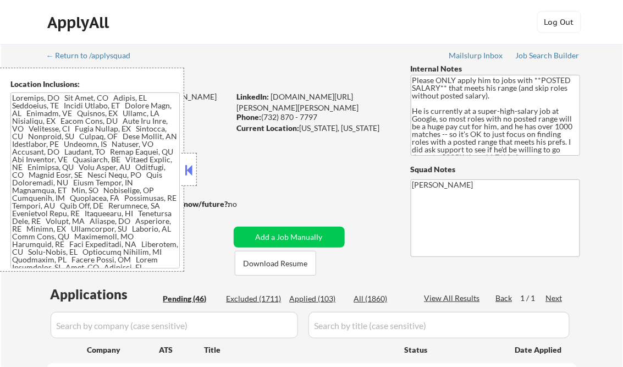
select select ""pending""
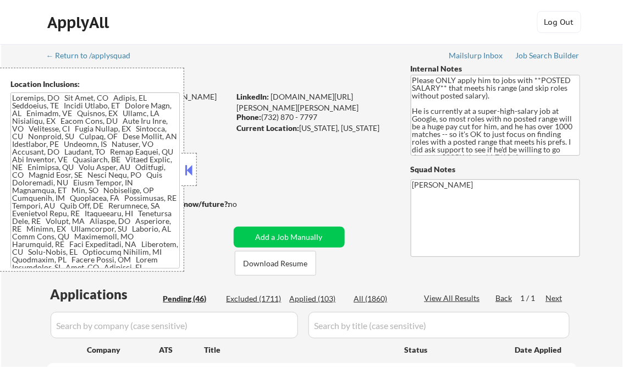
select select ""pending""
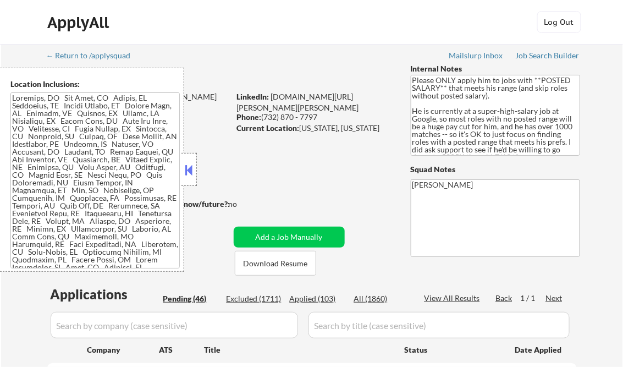
select select ""pending""
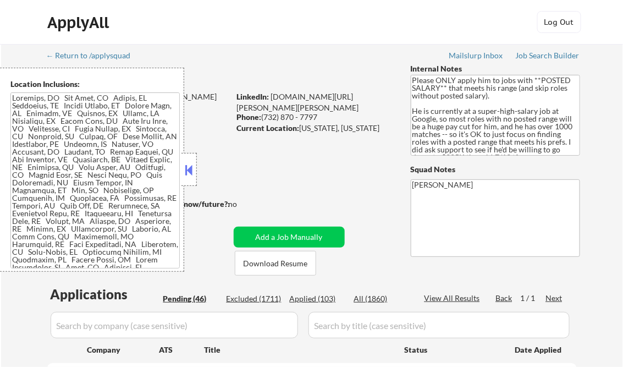
select select ""pending""
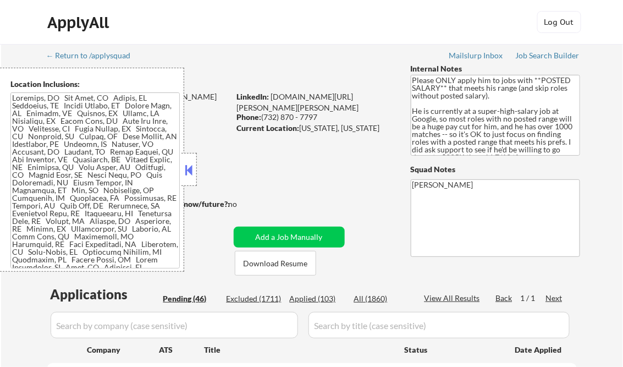
select select ""pending""
click at [189, 164] on button at bounding box center [189, 170] width 12 height 16
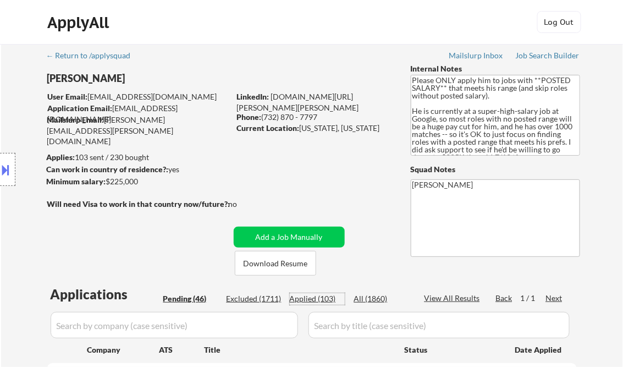
click at [317, 297] on div "Applied (103)" at bounding box center [317, 298] width 55 height 11
select select ""applied""
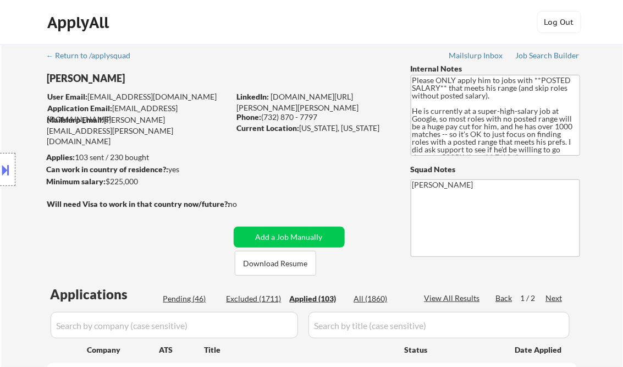
select select ""applied""
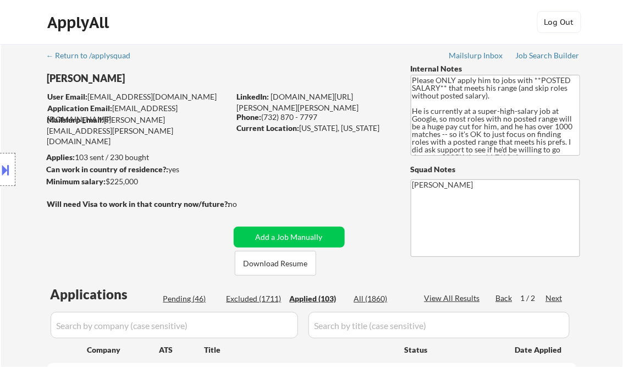
select select ""applied""
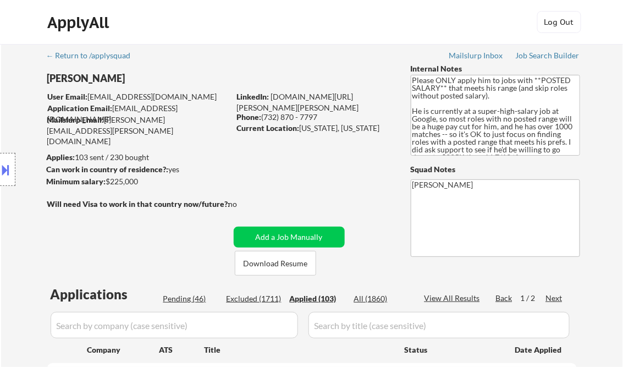
select select ""applied""
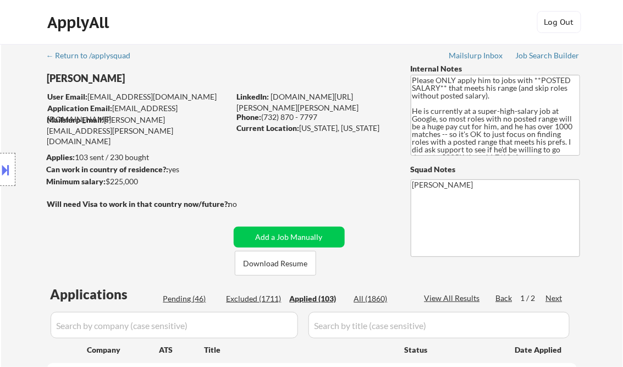
select select ""applied""
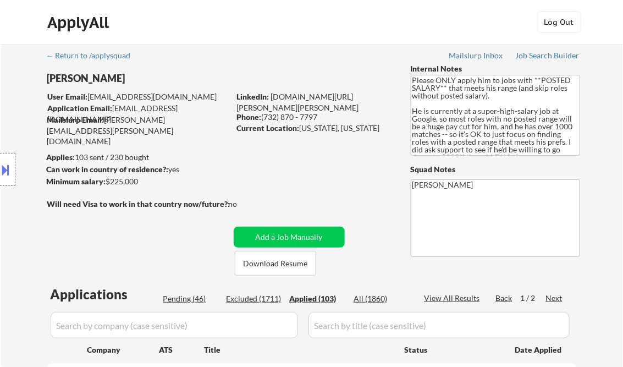
select select ""applied""
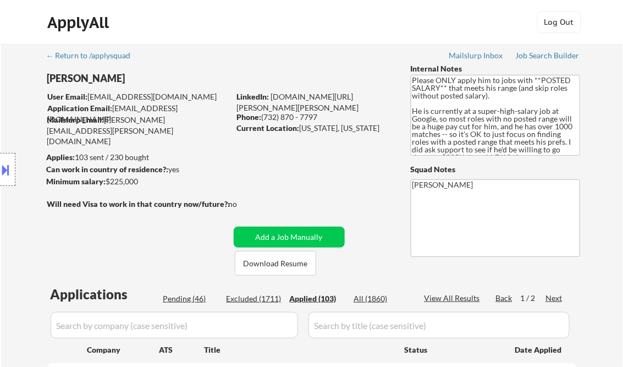
select select ""applied""
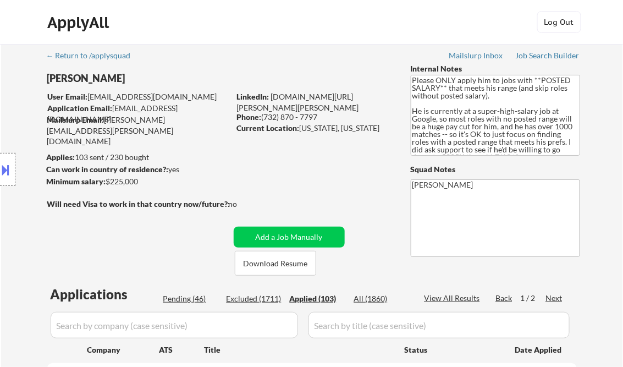
select select ""applied""
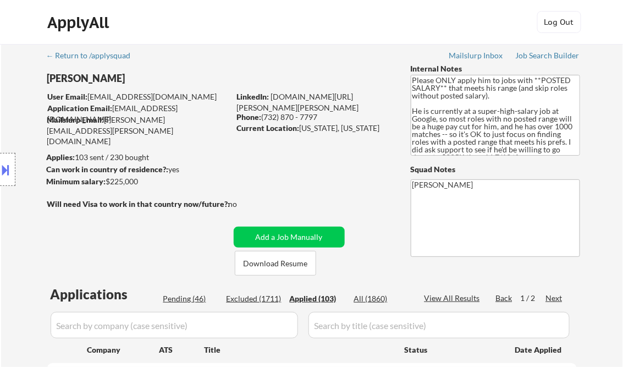
select select ""applied""
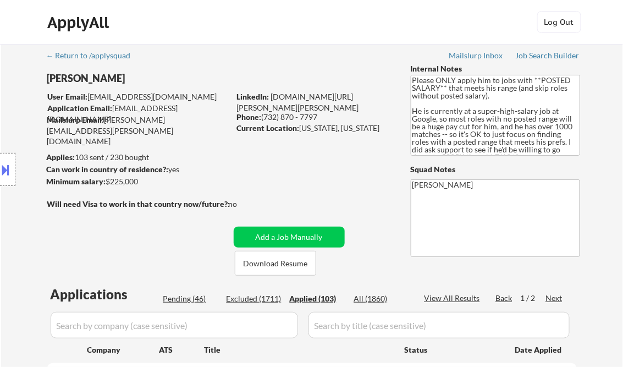
select select ""applied""
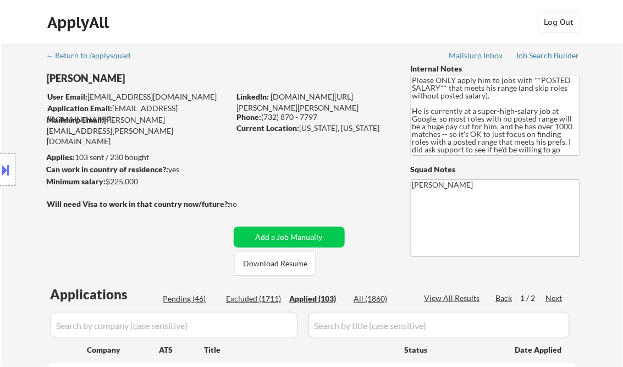
select select ""applied""
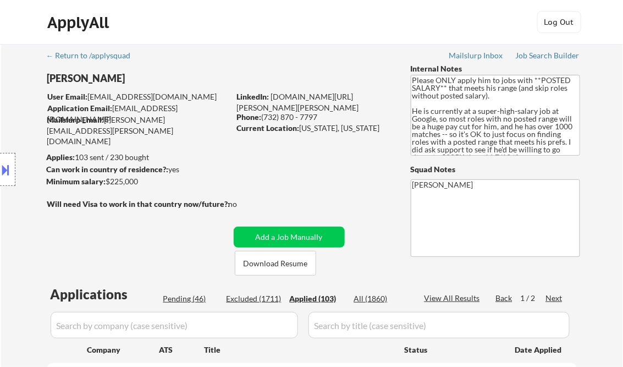
select select ""applied""
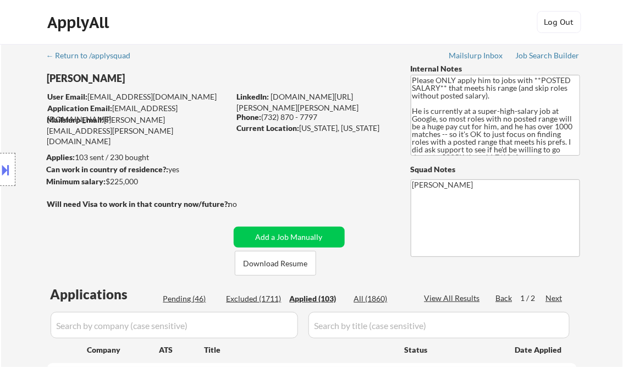
select select ""applied""
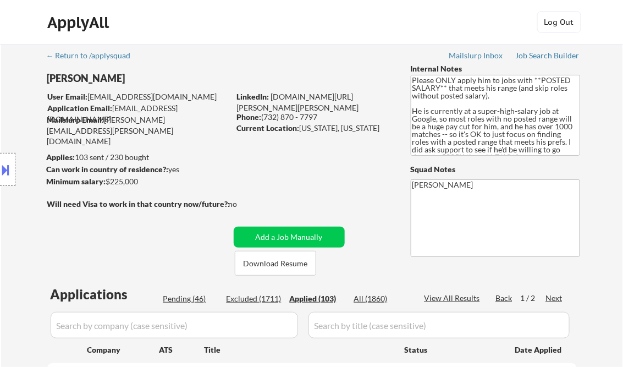
select select ""applied""
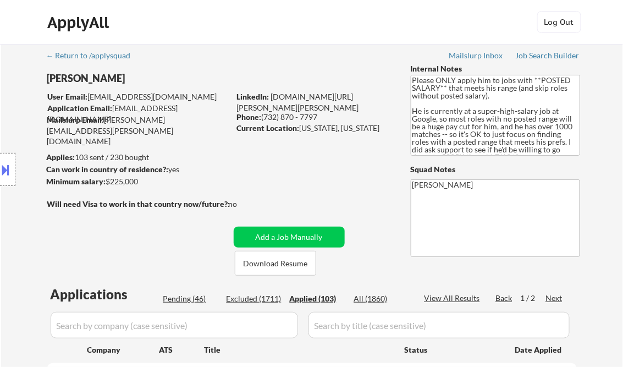
select select ""applied""
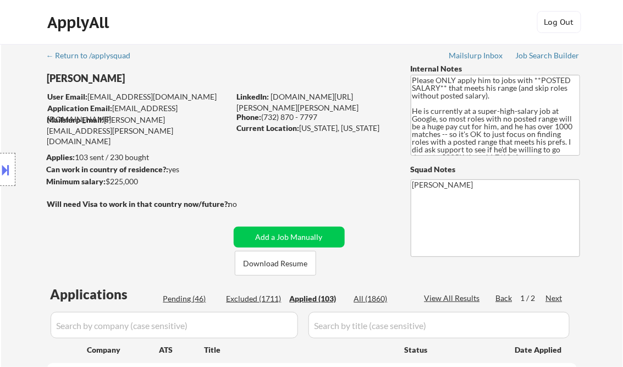
select select ""applied""
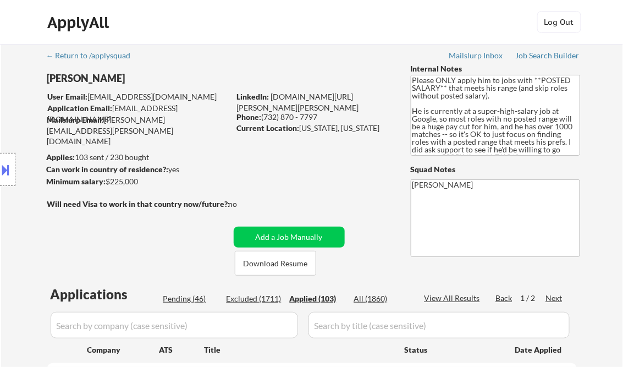
select select ""applied""
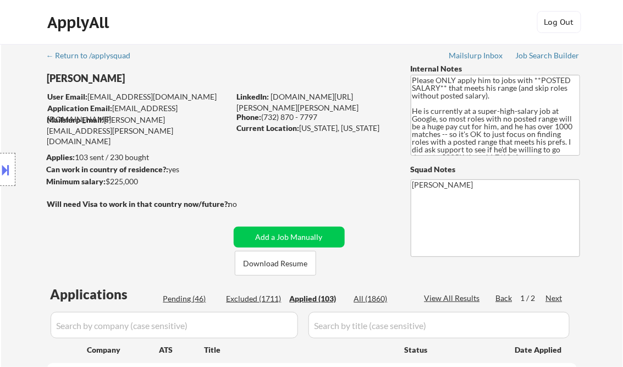
select select ""applied""
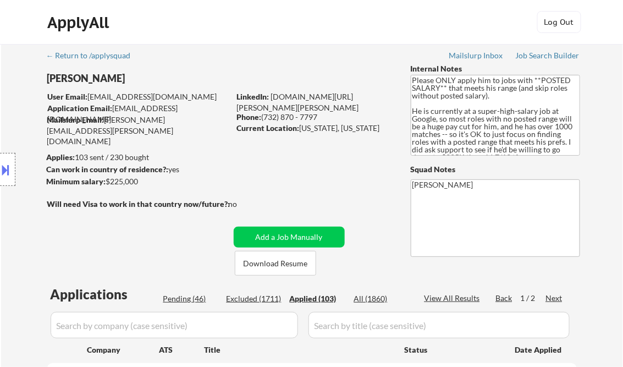
select select ""applied""
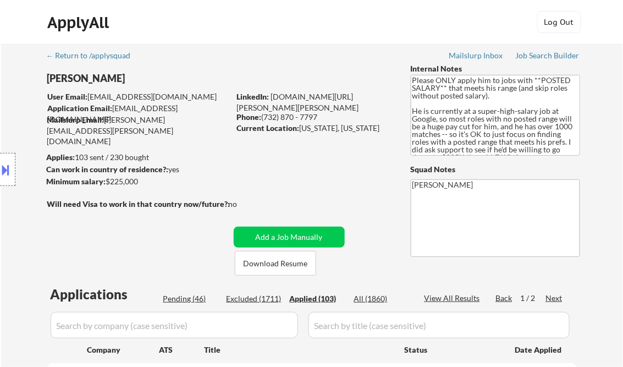
select select ""applied""
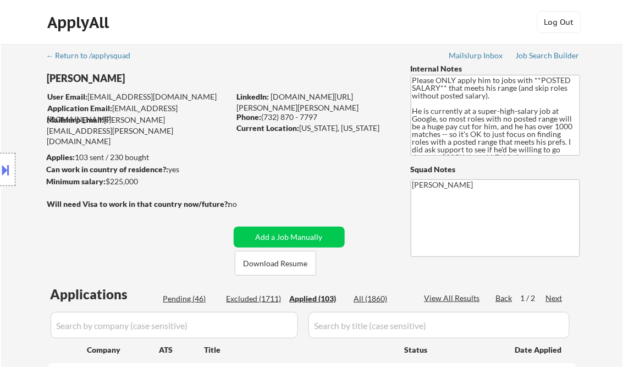
select select ""applied""
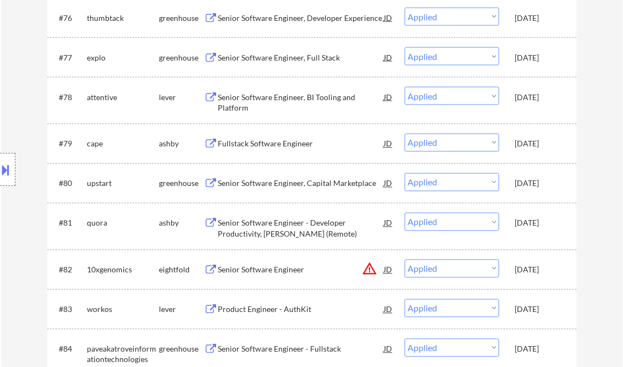
scroll to position [3945, 0]
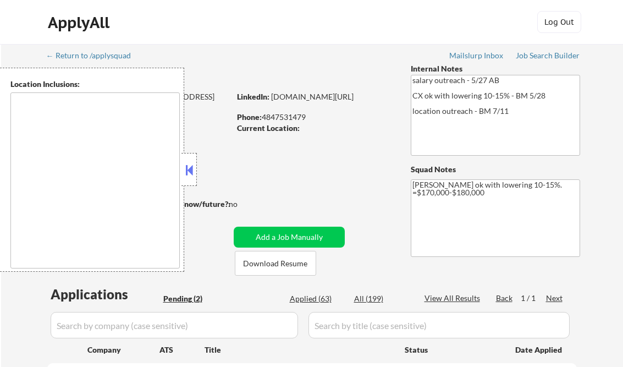
select select ""pending""
click at [188, 178] on div at bounding box center [188, 169] width 15 height 33
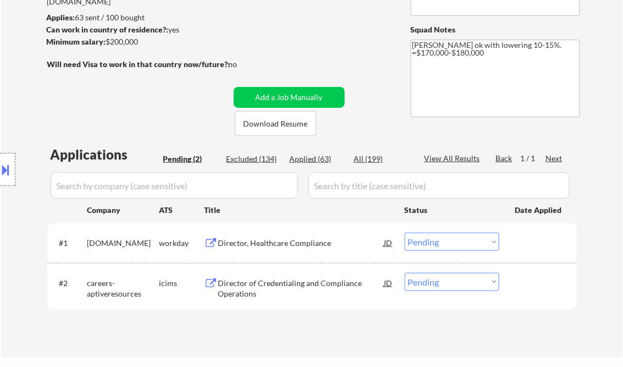
scroll to position [176, 0]
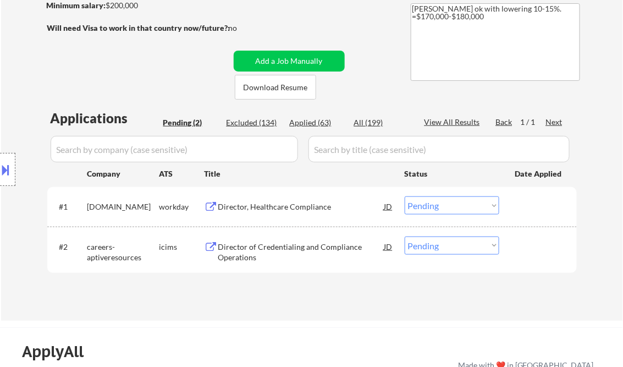
click at [282, 208] on div "Director, Healthcare Compliance" at bounding box center [301, 206] width 166 height 11
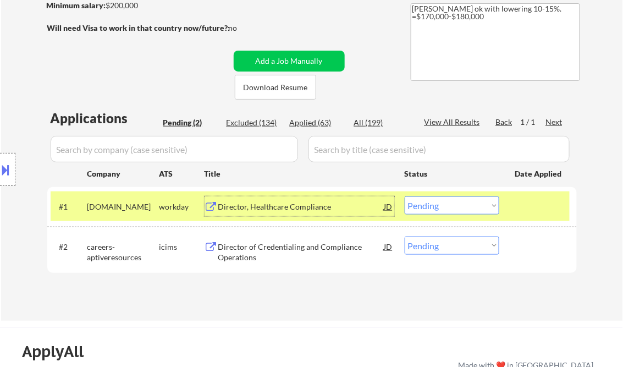
click at [306, 208] on div "Director, Healthcare Compliance" at bounding box center [301, 206] width 166 height 11
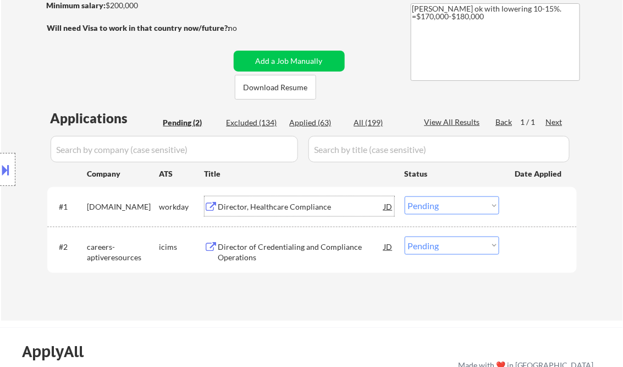
click at [443, 205] on select "Choose an option... Pending Applied Excluded (Questions) Excluded (Expired) Exc…" at bounding box center [452, 205] width 95 height 18
click at [405, 196] on select "Choose an option... Pending Applied Excluded (Questions) Excluded (Expired) Exc…" at bounding box center [452, 205] width 95 height 18
click at [258, 247] on div "Director of Credentialing and Compliance Operations" at bounding box center [301, 251] width 166 height 21
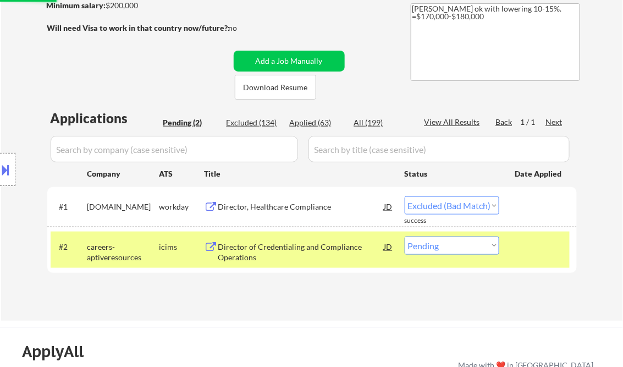
select select ""pending""
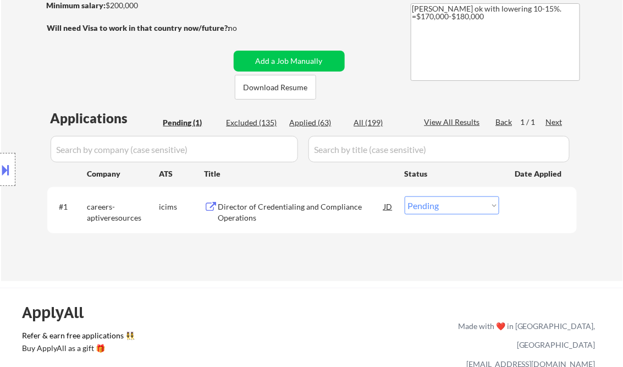
click at [281, 256] on div "Applications Pending (1) Excluded (135) Applied (63) All (199) View All Results…" at bounding box center [312, 184] width 530 height 151
click at [321, 7] on div "← Return to /applysquad Mailslurp Inbox Job Search Builder [PERSON_NAME] User E…" at bounding box center [312, 70] width 549 height 404
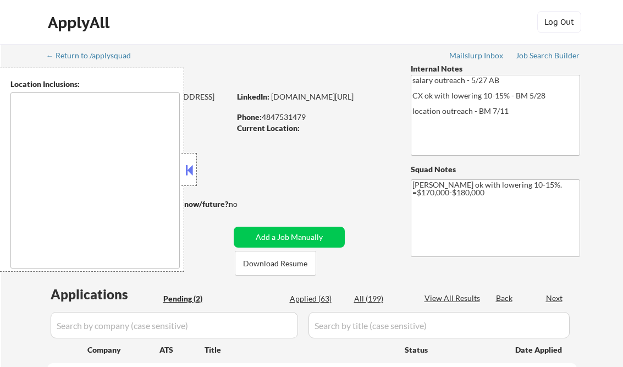
select select ""pending""
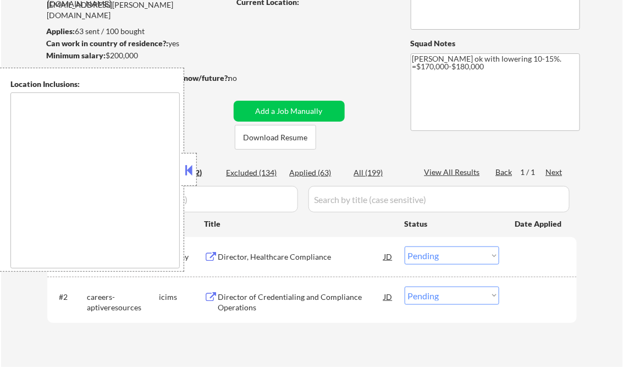
scroll to position [132, 0]
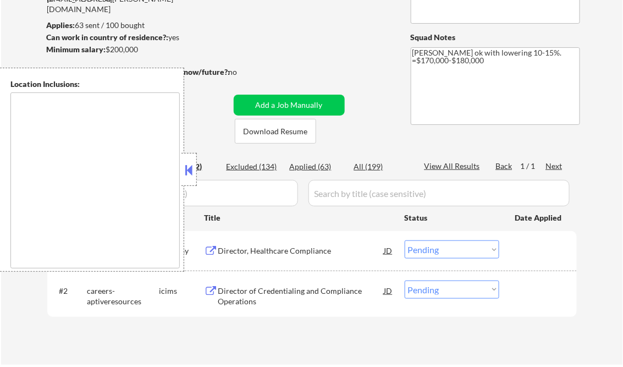
click at [321, 167] on div "Applied (63)" at bounding box center [317, 166] width 55 height 11
select select ""applied""
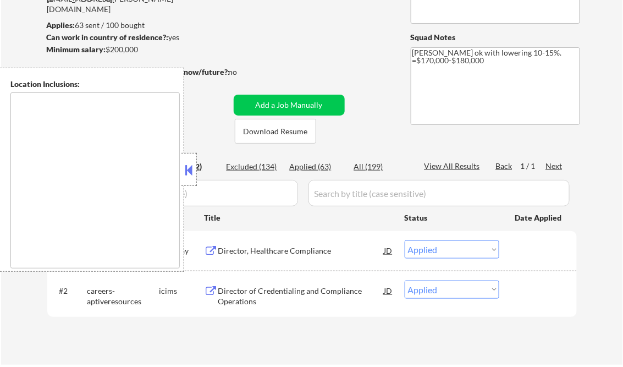
select select ""applied""
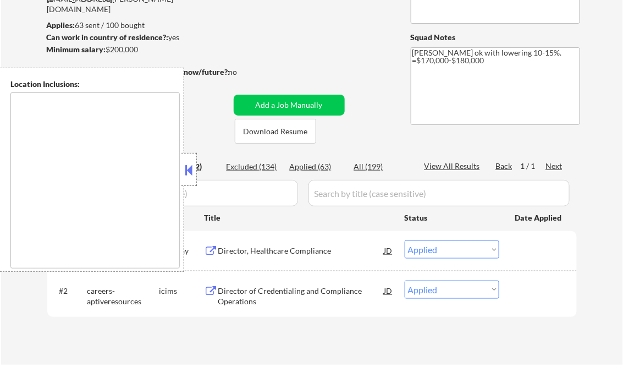
select select ""applied""
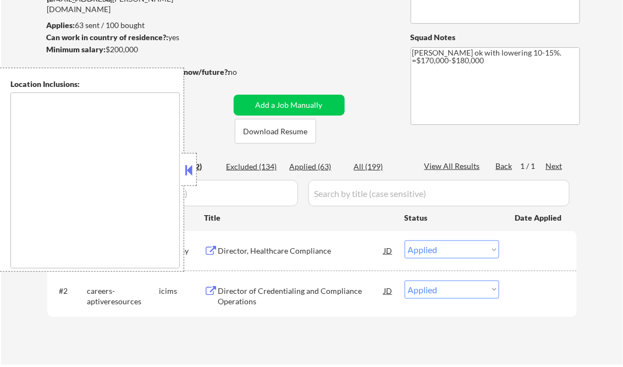
select select ""applied""
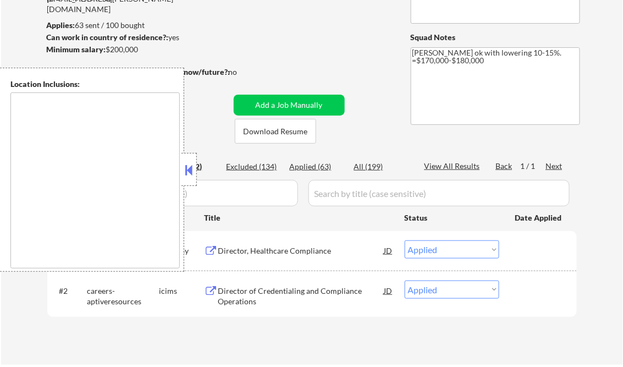
select select ""applied""
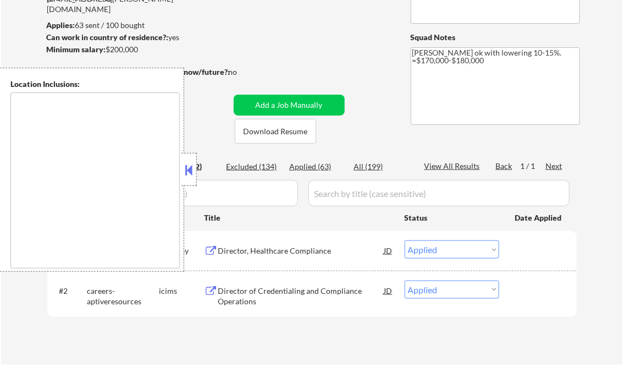
select select ""applied""
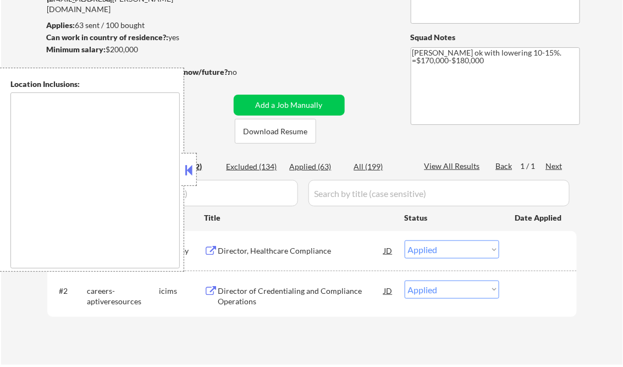
select select ""applied""
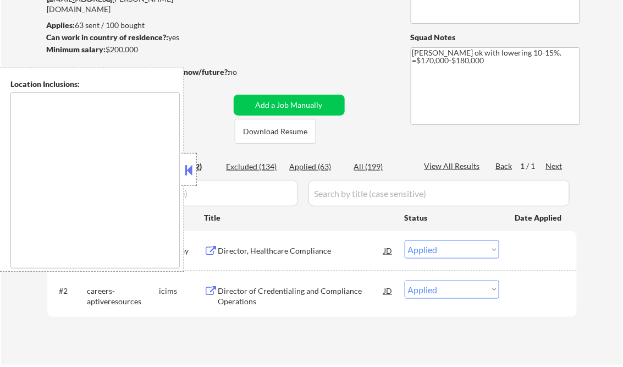
select select ""applied""
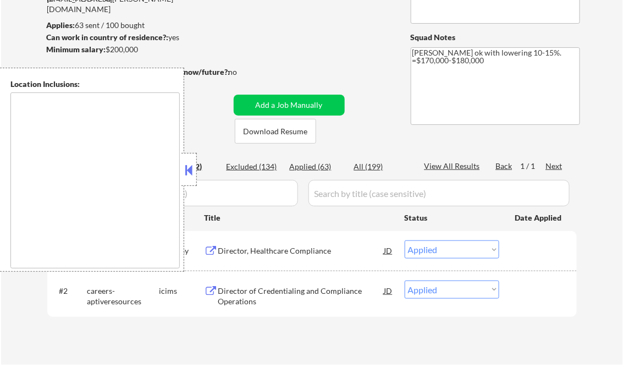
select select ""applied""
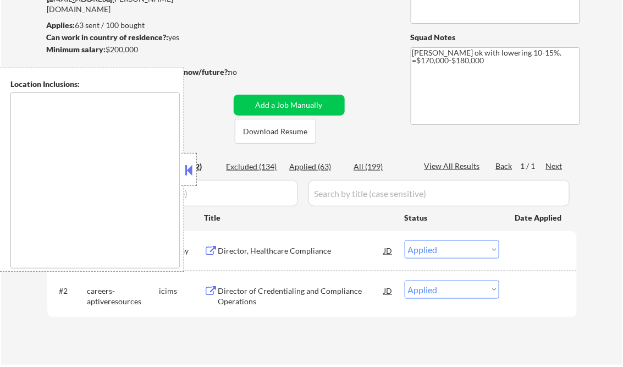
select select ""applied""
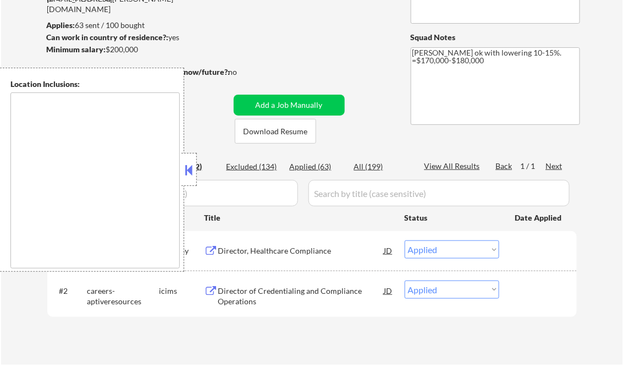
select select ""applied""
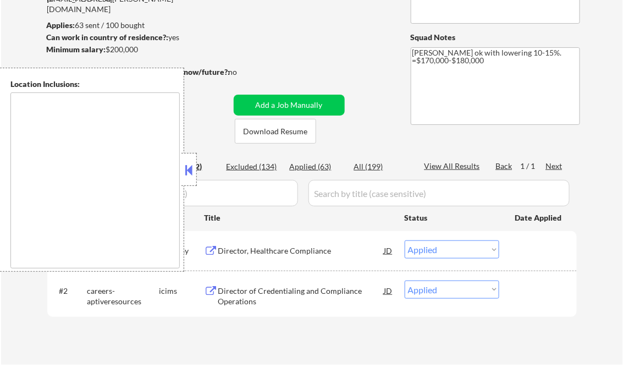
select select ""applied""
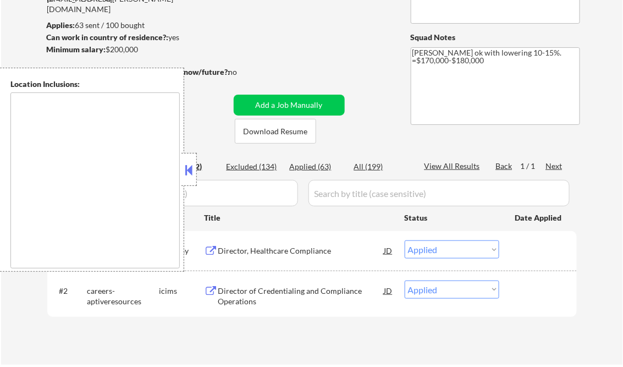
select select ""applied""
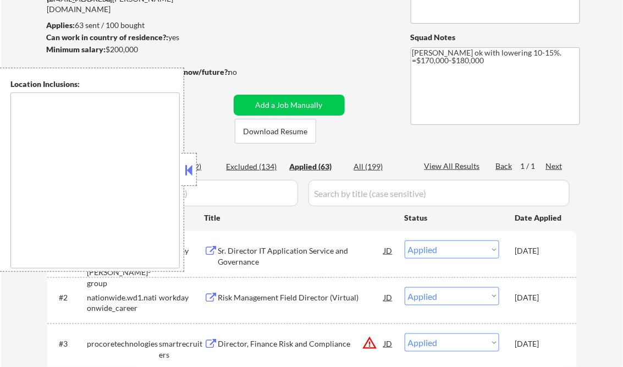
click at [185, 164] on button at bounding box center [189, 170] width 12 height 16
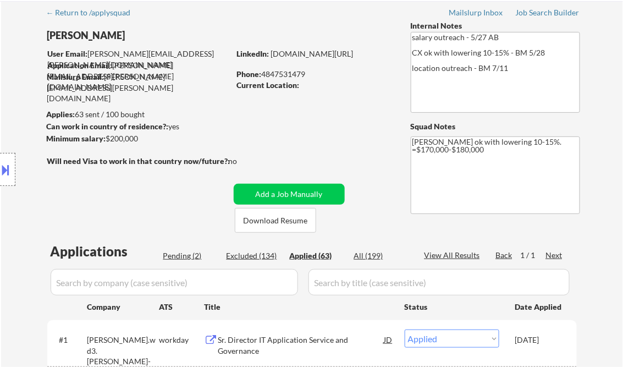
scroll to position [0, 0]
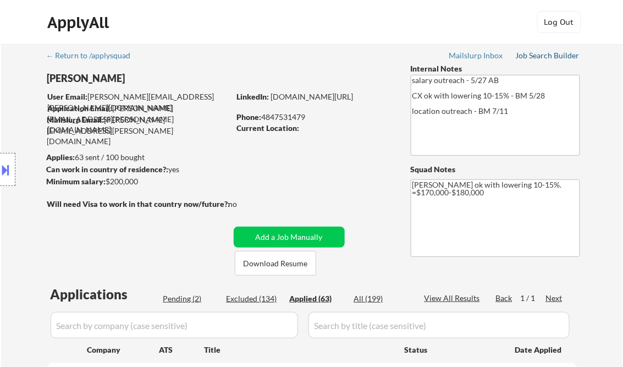
click at [540, 54] on div "Job Search Builder" at bounding box center [548, 56] width 64 height 8
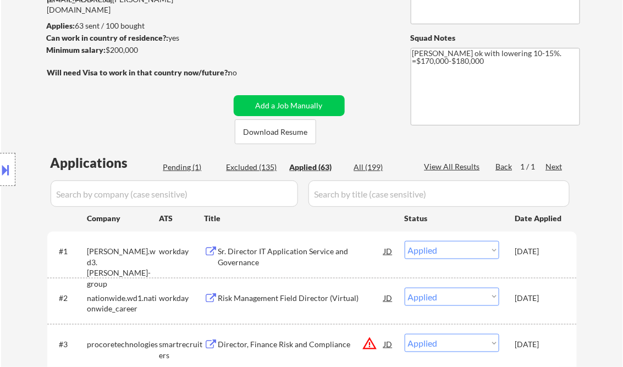
scroll to position [176, 0]
